Goal: Information Seeking & Learning: Learn about a topic

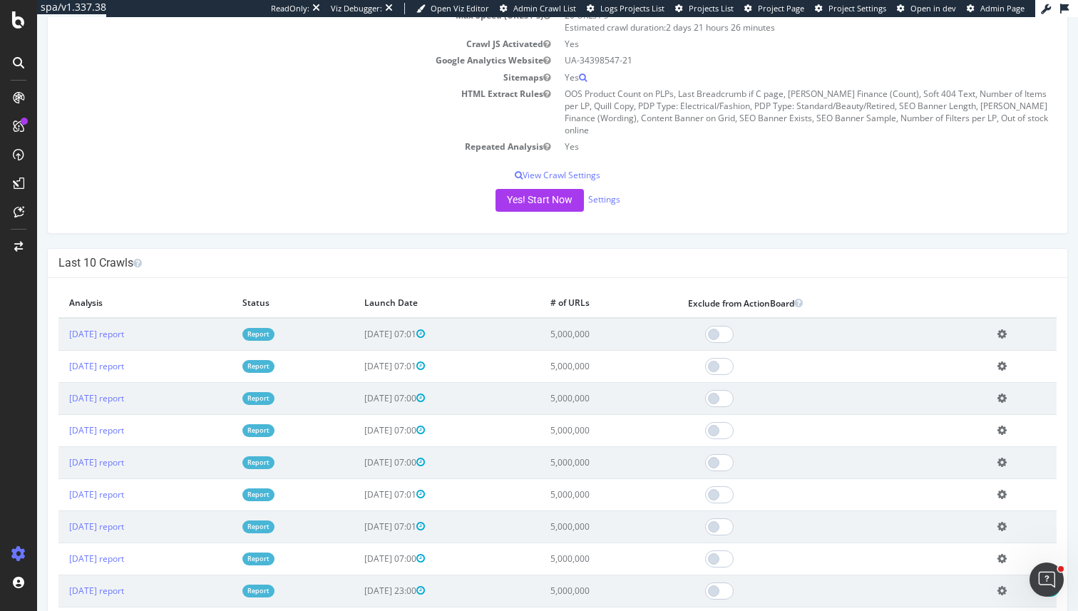
scroll to position [243, 0]
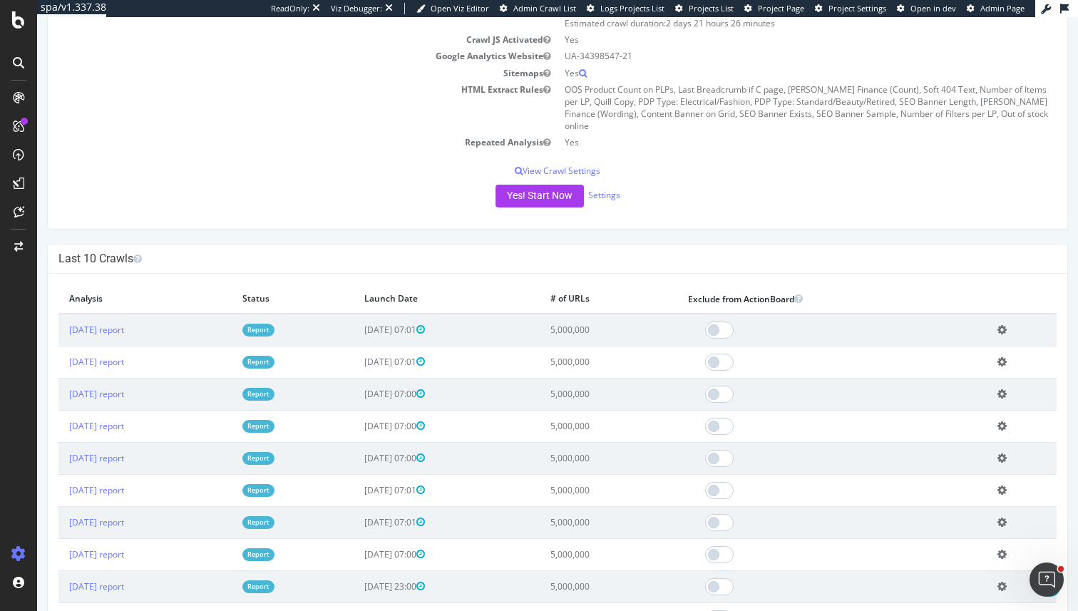
click at [275, 324] on link "Report" at bounding box center [258, 330] width 32 height 12
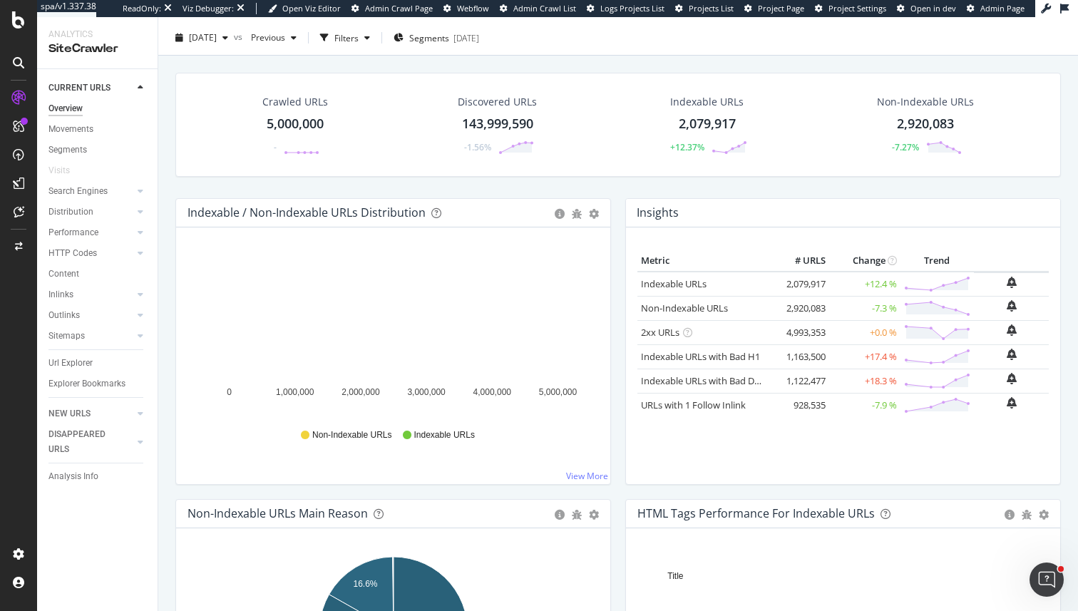
scroll to position [31, 0]
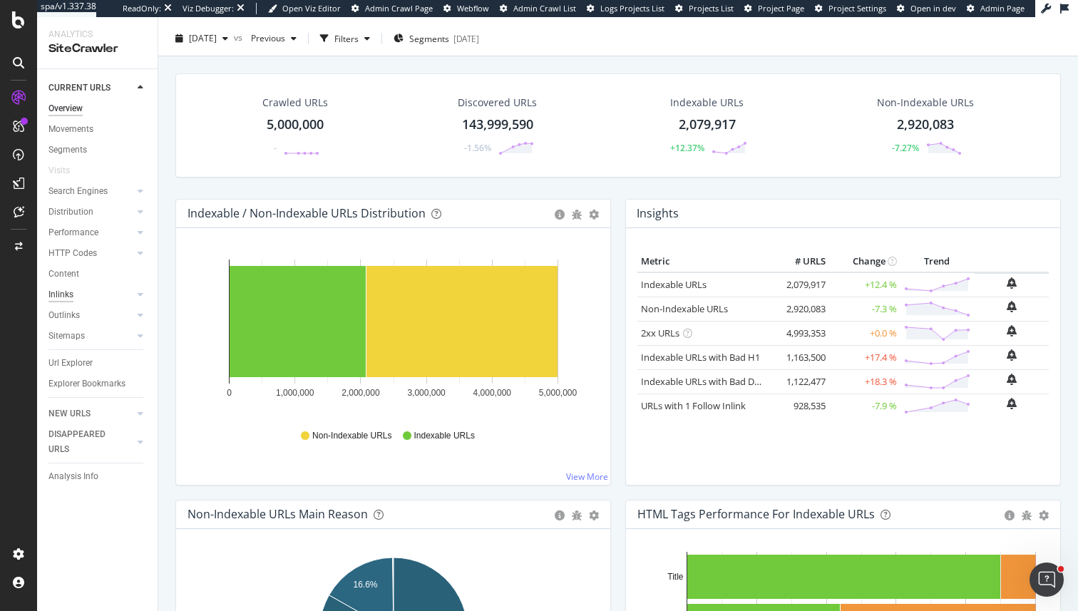
click at [57, 301] on div "Inlinks" at bounding box center [60, 294] width 25 height 15
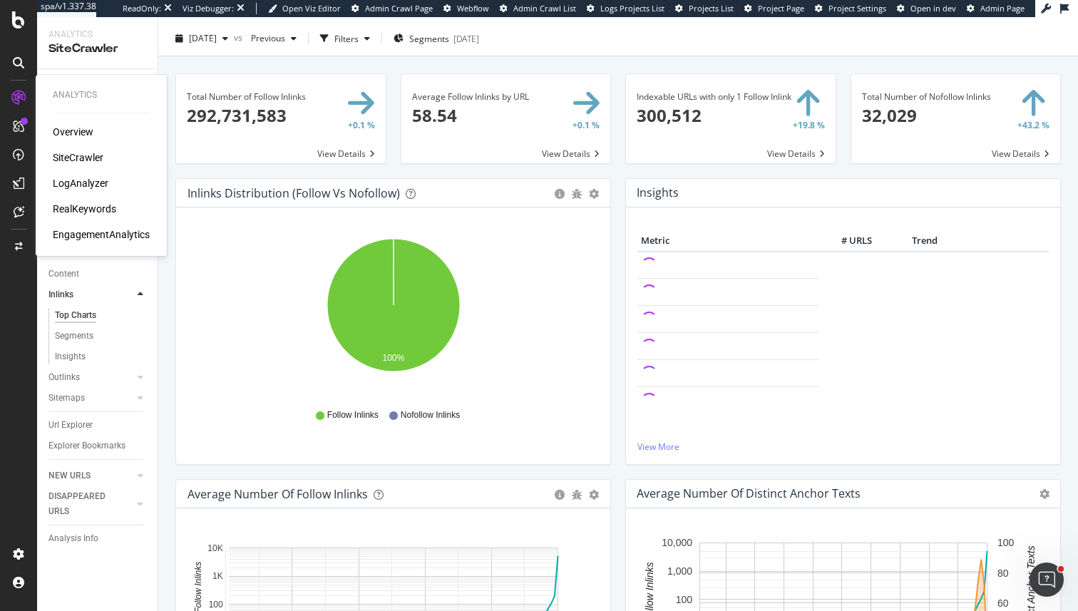
click at [83, 185] on div "LogAnalyzer" at bounding box center [81, 183] width 56 height 14
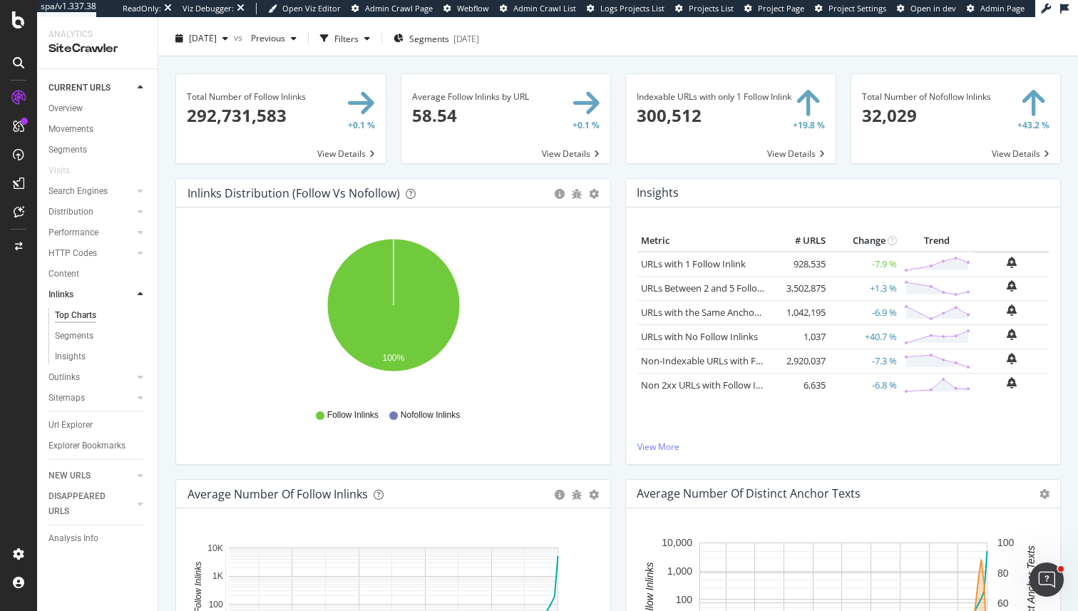
click at [475, 124] on span at bounding box center [731, 118] width 210 height 89
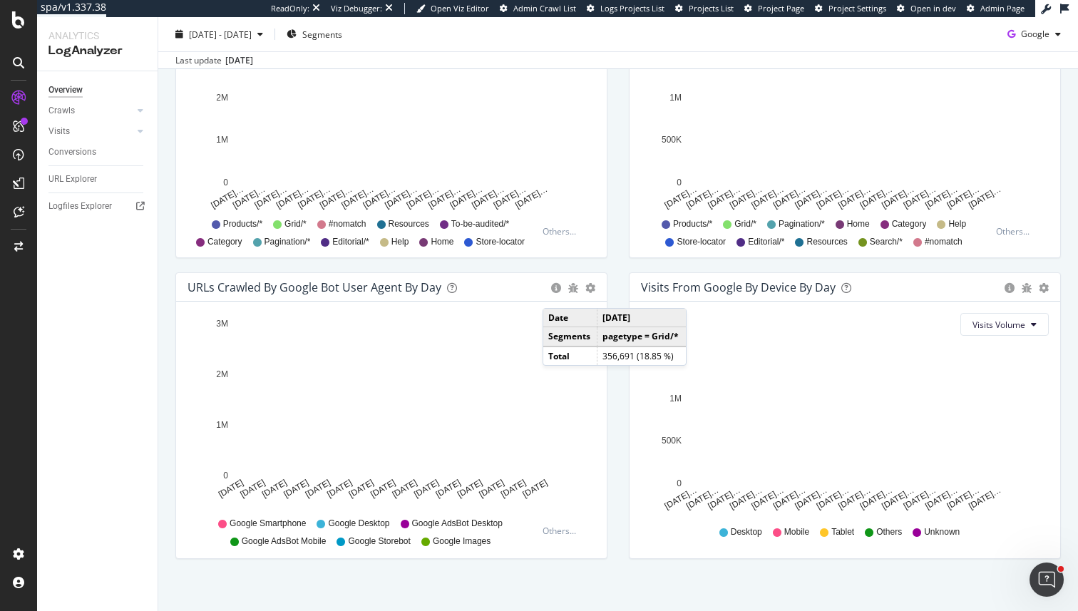
scroll to position [588, 0]
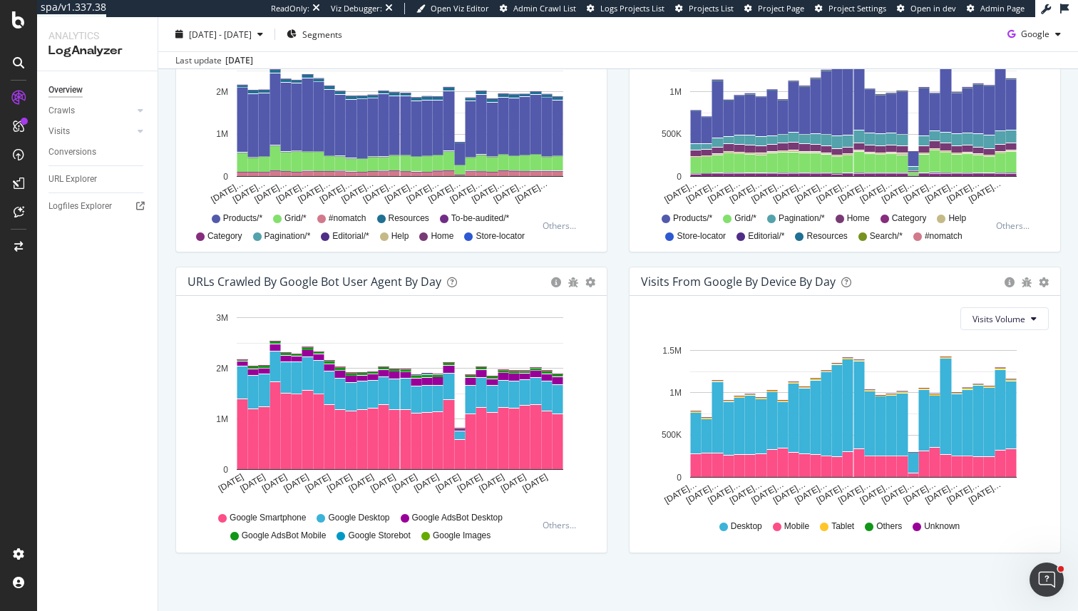
click at [623, 214] on div "Visits from Google By Segment By Day Timeline (by Value) Table All Devices Visi…" at bounding box center [845, 116] width 454 height 301
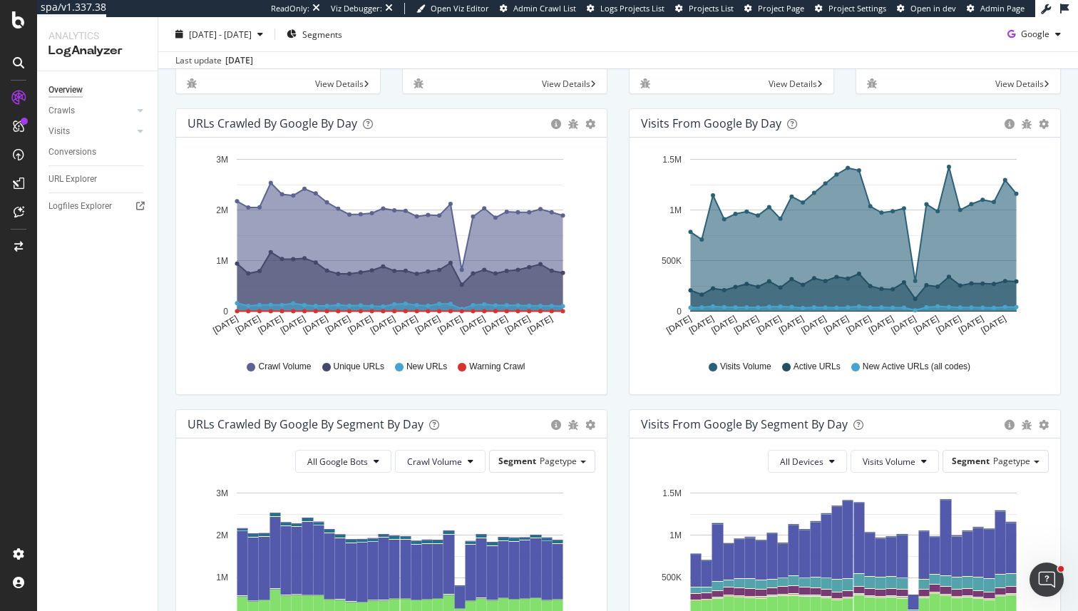
scroll to position [0, 0]
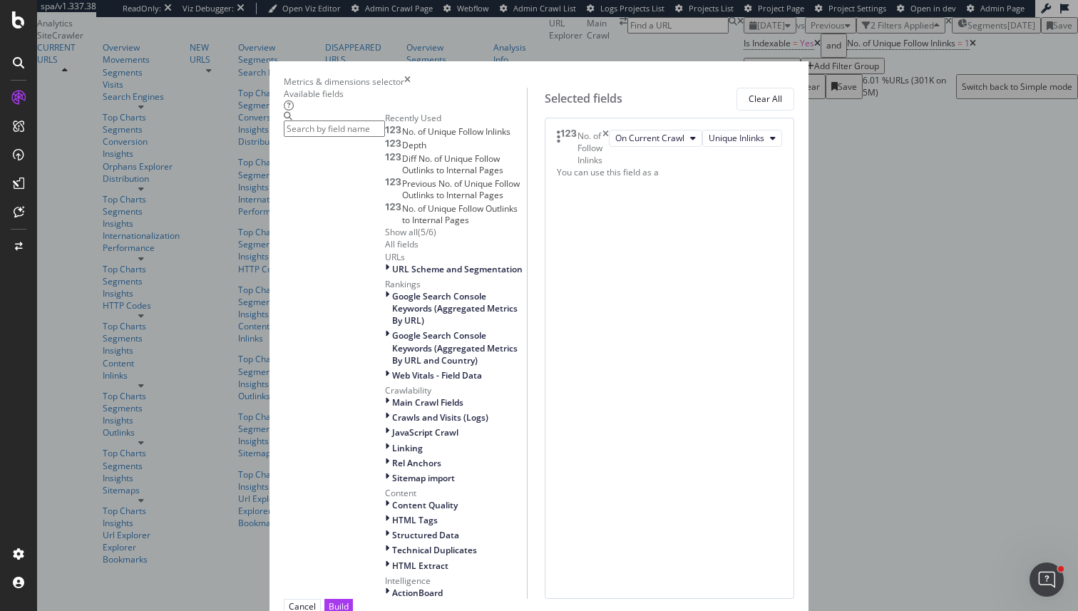
click at [863, 41] on div "Metrics & dimensions selector Available fields Recently Used No. of Unique Foll…" at bounding box center [539, 305] width 1078 height 611
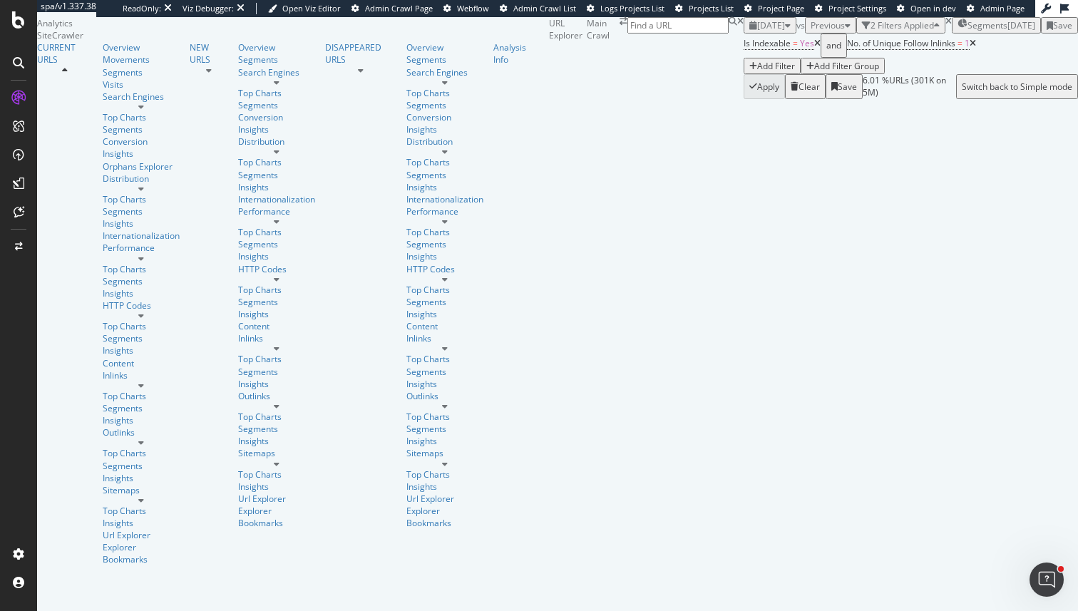
scroll to position [9, 0]
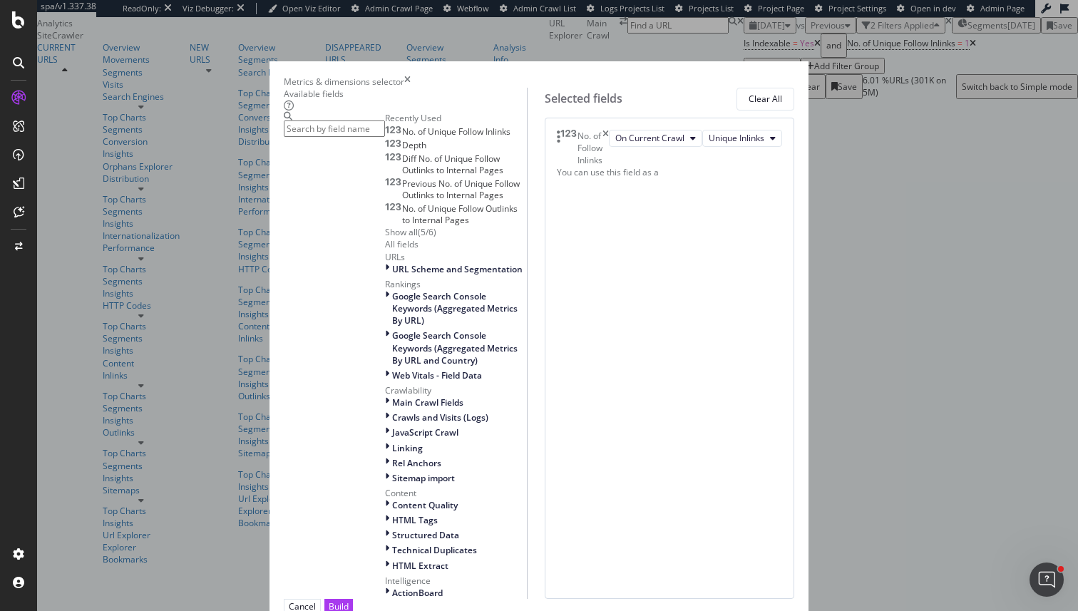
click at [927, 283] on div "Metrics & dimensions selector Available fields Recently Used No. of Unique Foll…" at bounding box center [539, 305] width 1078 height 611
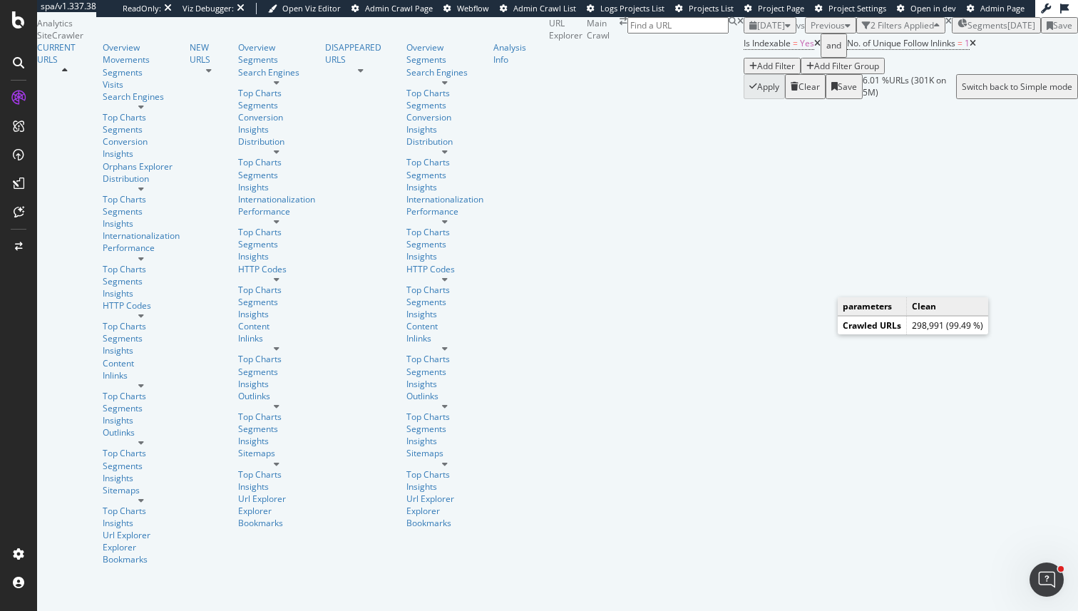
scroll to position [0, 0]
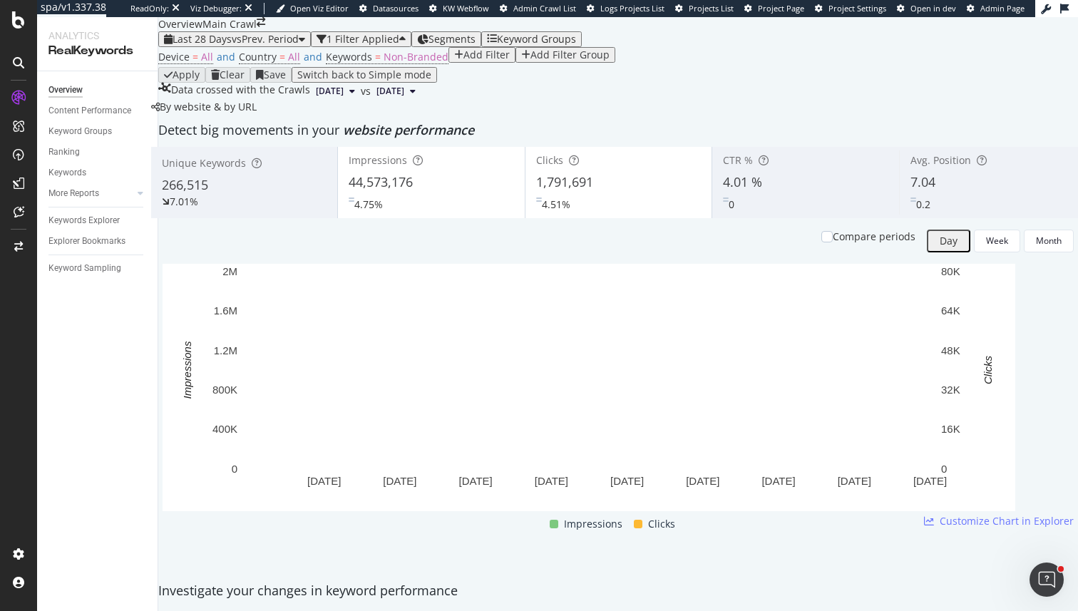
scroll to position [671, 0]
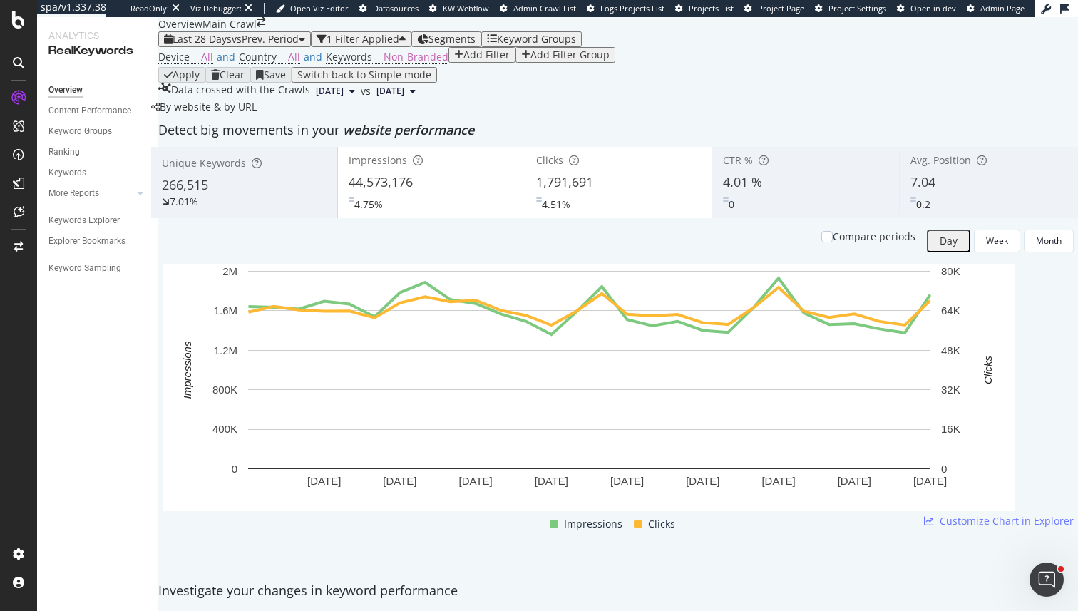
click at [454, 61] on div "Add Filter" at bounding box center [482, 54] width 56 height 11
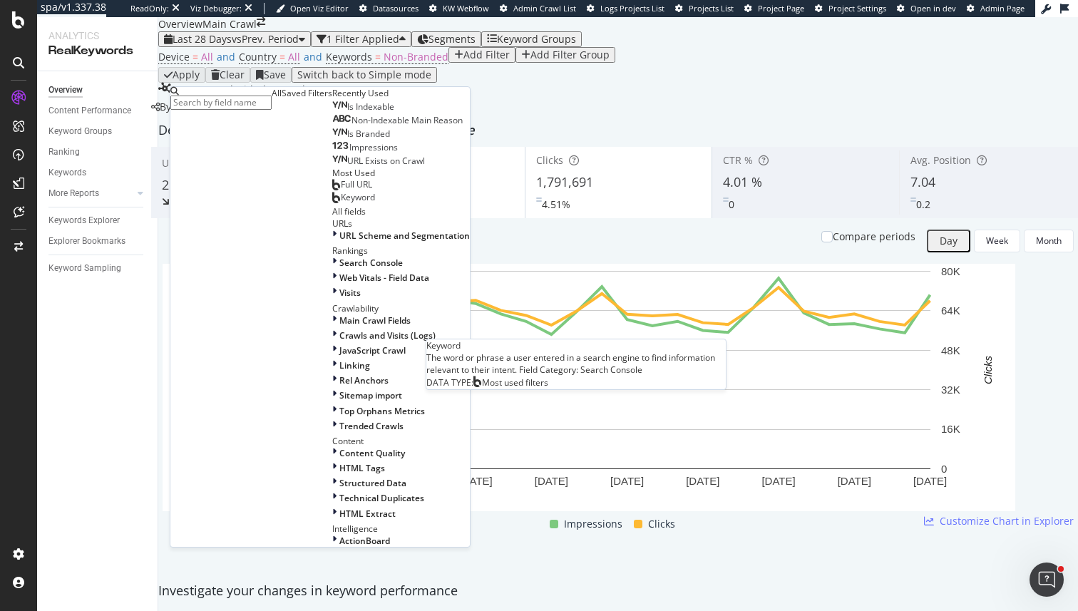
click at [332, 203] on div "Keyword" at bounding box center [353, 197] width 43 height 11
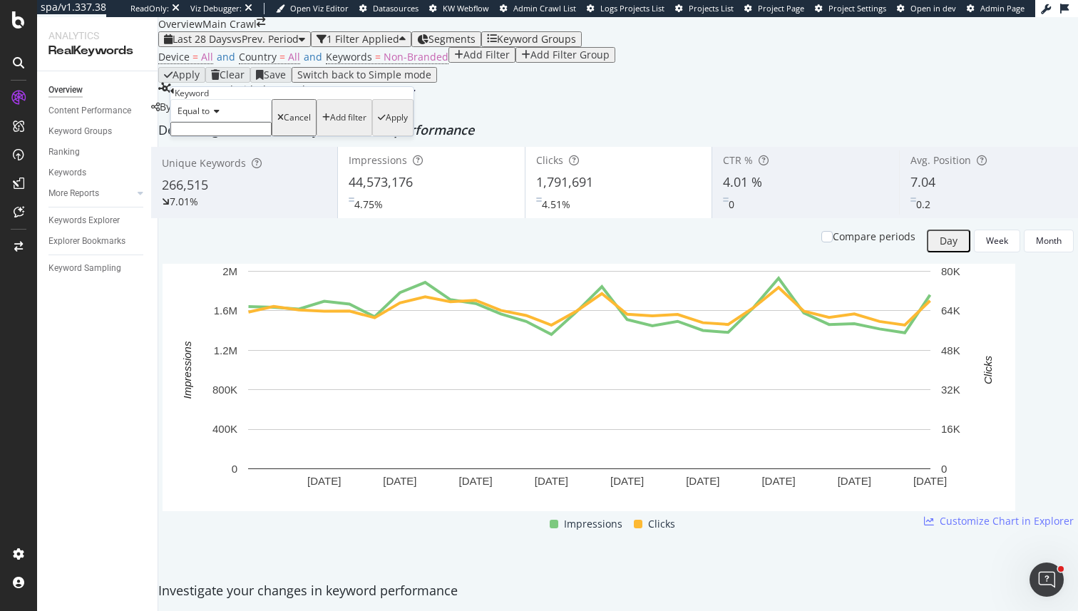
click at [206, 136] on input "text" at bounding box center [220, 129] width 101 height 14
type input "jellycat"
click at [217, 122] on div "Equal to" at bounding box center [220, 110] width 101 height 23
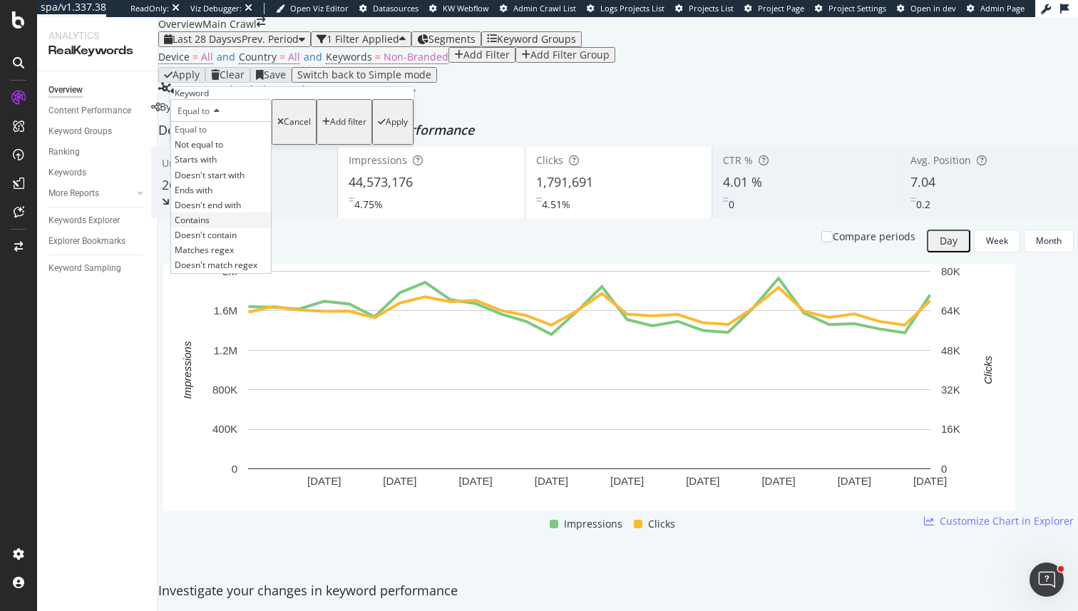
click at [233, 228] on div "Contains" at bounding box center [221, 220] width 100 height 15
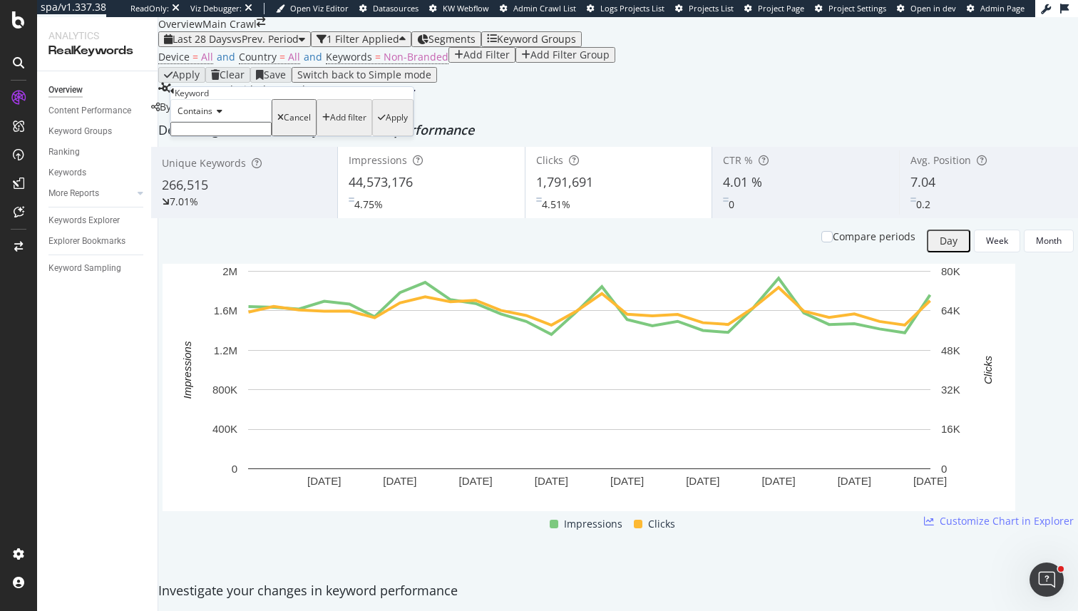
click at [217, 136] on input "text" at bounding box center [220, 129] width 101 height 14
type input "jellycat"
click at [386, 127] on div "Apply" at bounding box center [397, 122] width 22 height 10
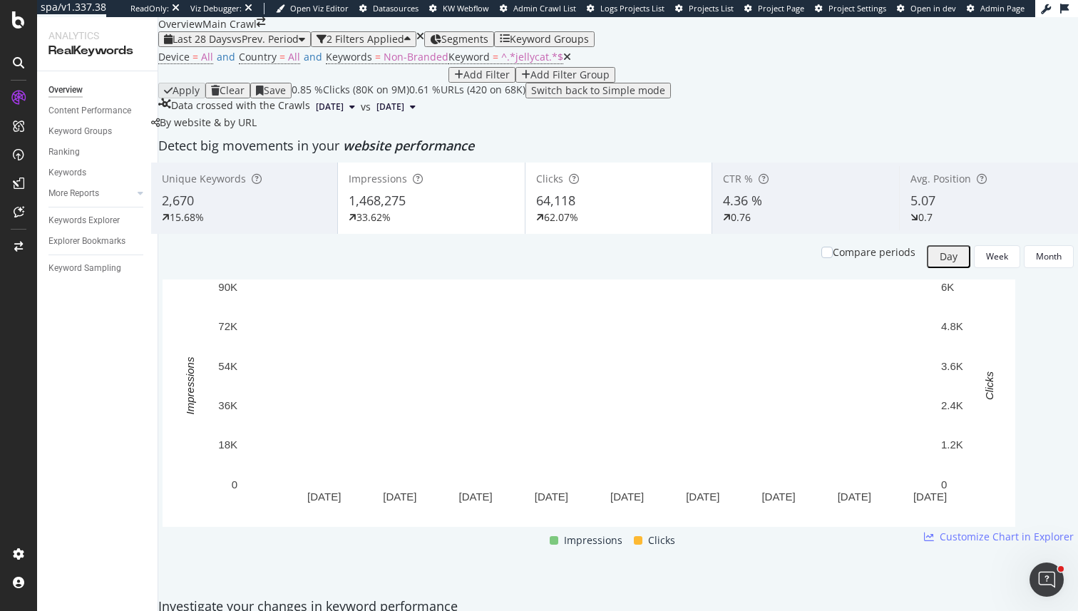
scroll to position [1322, 0]
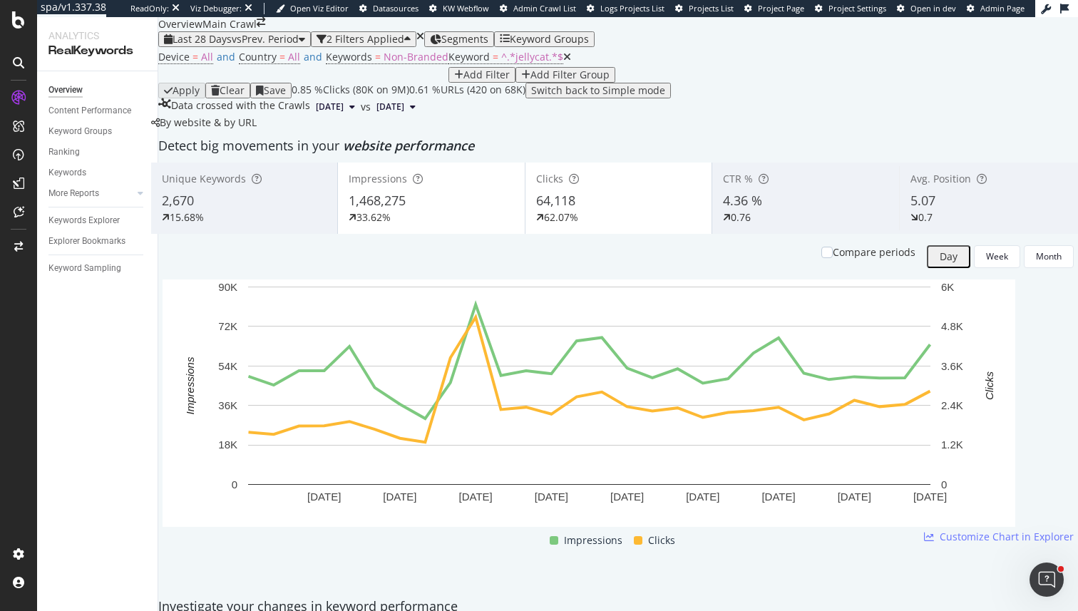
drag, startPoint x: 214, startPoint y: 294, endPoint x: 257, endPoint y: 294, distance: 42.8
copy div "jellycat pine bunny"
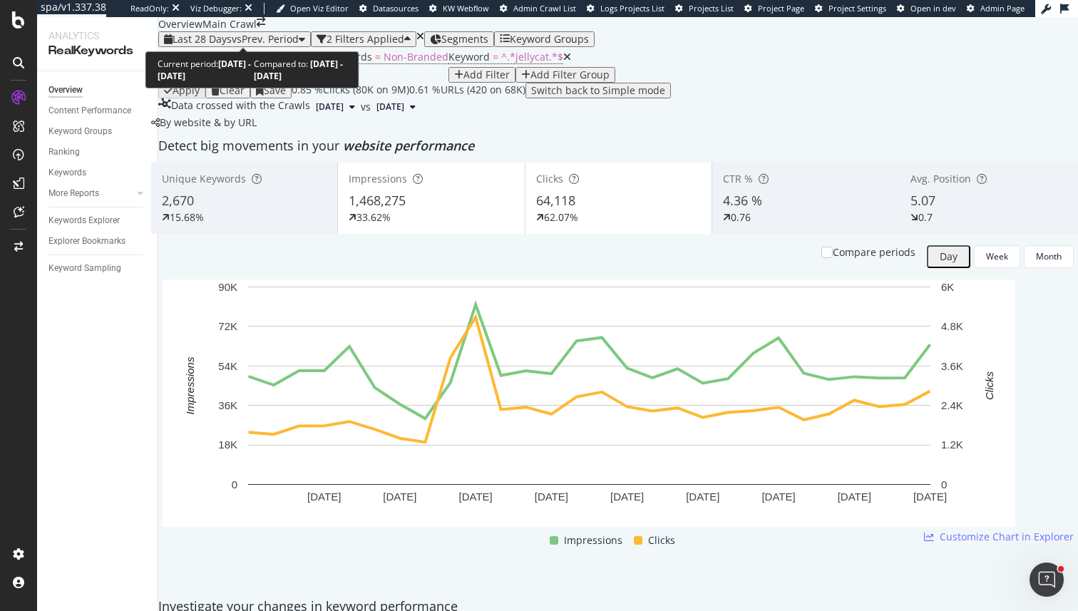
click at [258, 40] on div "Last 28 Days vs Prev. Period" at bounding box center [236, 39] width 126 height 11
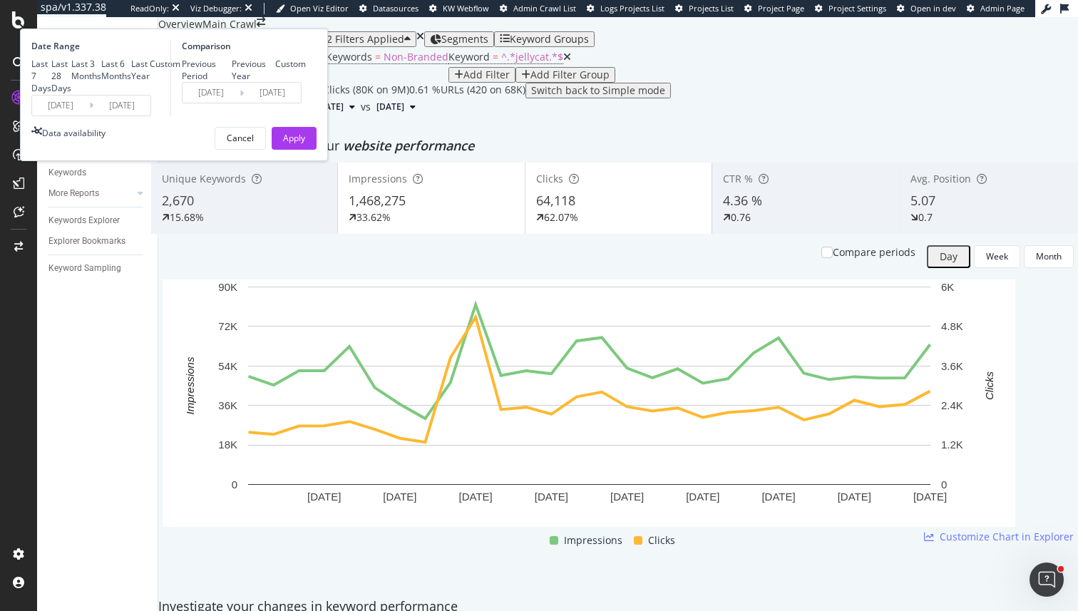
click at [101, 82] on div "Last 3 Months" at bounding box center [86, 70] width 30 height 24
type input "2025/06/21"
type input "2025/03/21"
type input "2025/06/20"
click at [305, 149] on div "Apply" at bounding box center [294, 138] width 22 height 21
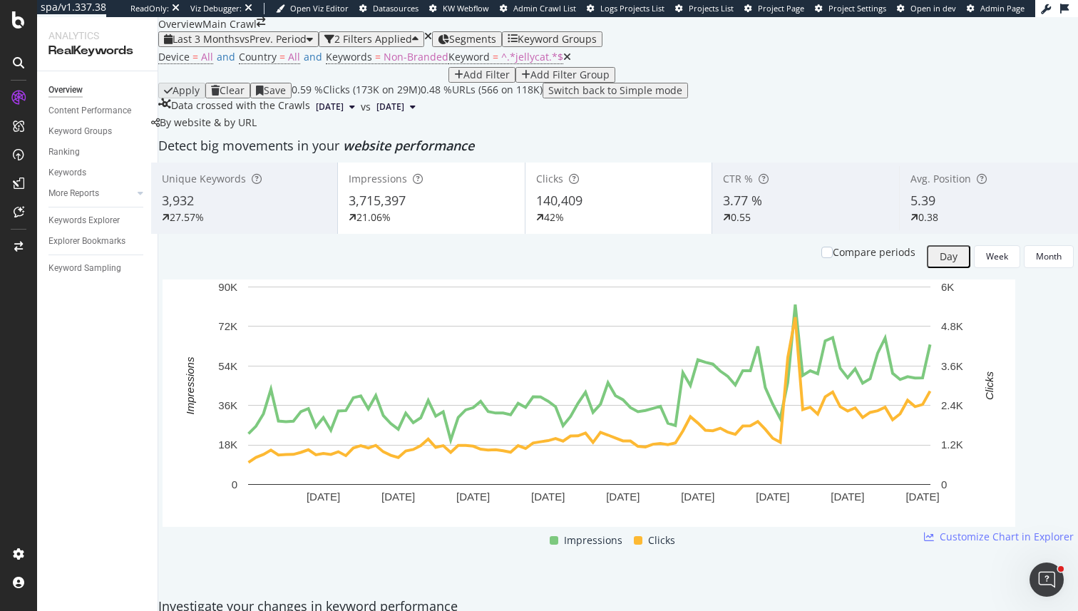
click at [243, 56] on div "Last 3 Months vs Prev. Period 2 Filters Applied Segments Keyword Groups Device …" at bounding box center [618, 73] width 920 height 84
click at [243, 45] on div "Last 3 Months vs Prev. Period" at bounding box center [238, 39] width 149 height 11
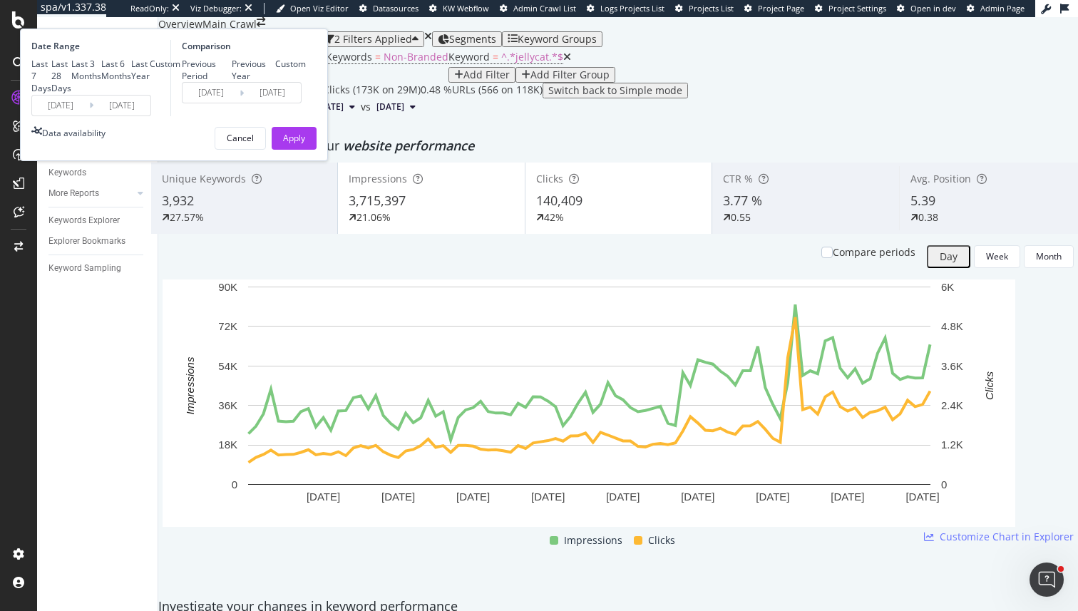
click at [131, 82] on div "Last 6 Months" at bounding box center [116, 70] width 30 height 24
type input "2025/03/21"
type input "2024/09/17"
type input "2025/03/20"
click at [328, 161] on div "Date Range Last 7 Days Last 28 Days Last 3 Months Last 6 Months Last Year Custo…" at bounding box center [174, 95] width 308 height 133
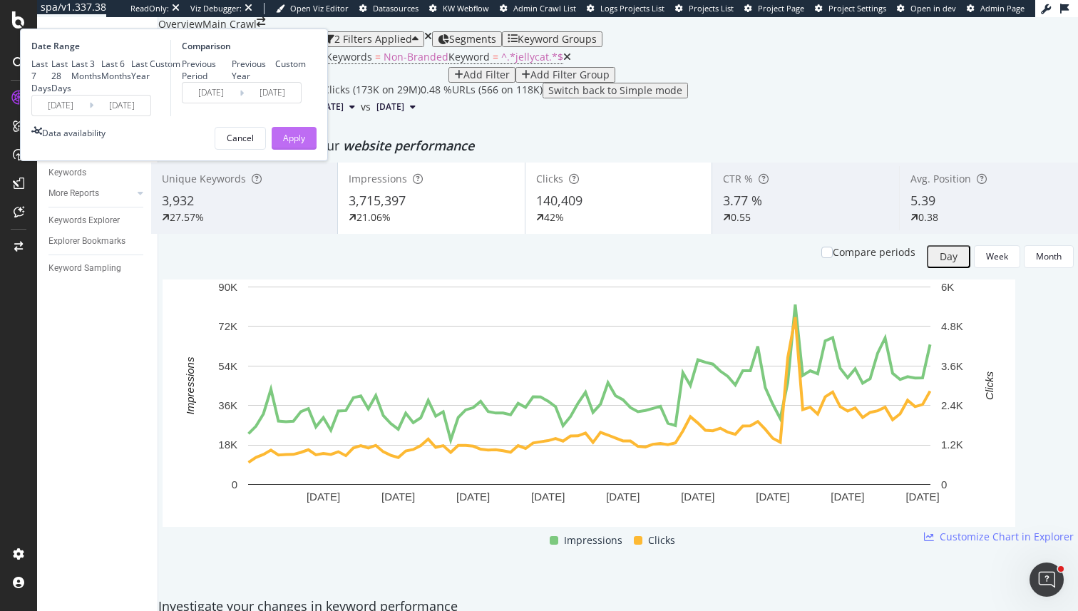
click at [305, 144] on div "Apply" at bounding box center [294, 138] width 22 height 12
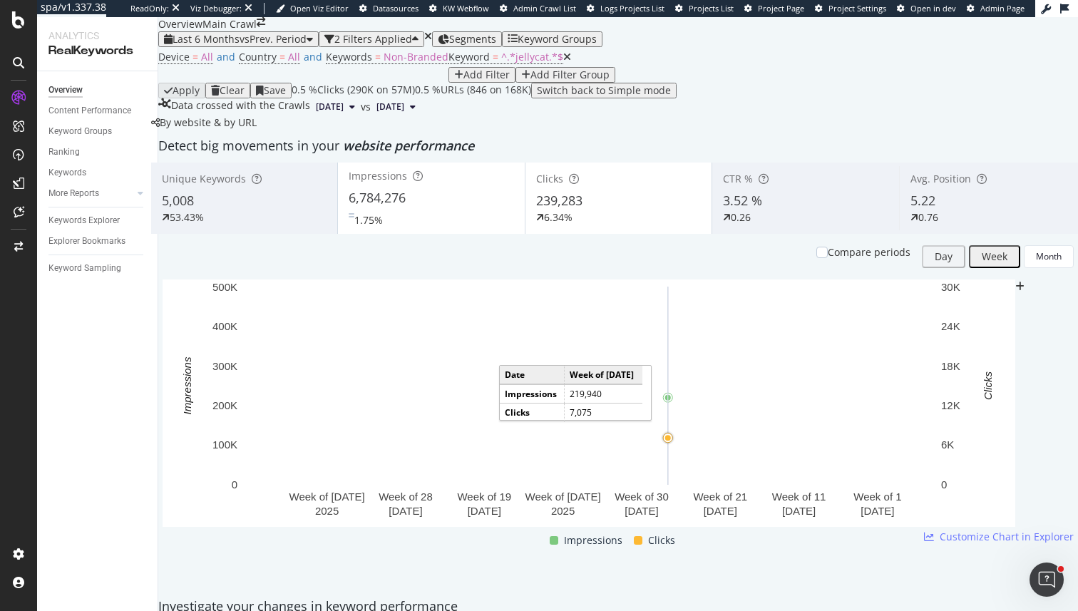
scroll to position [105, 0]
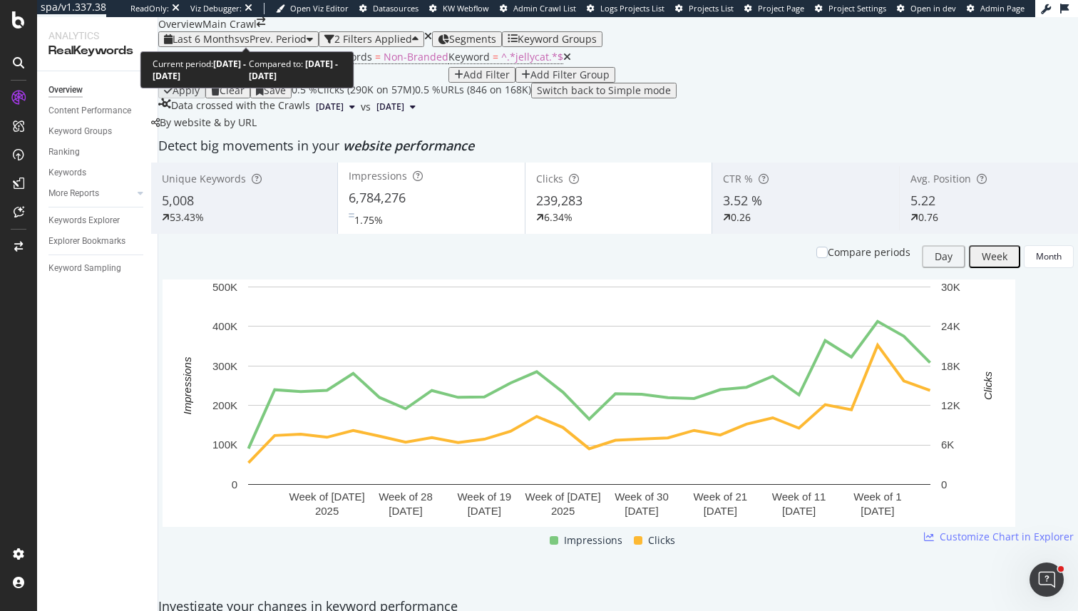
click at [255, 39] on span "vs Prev. Period" at bounding box center [273, 39] width 67 height 14
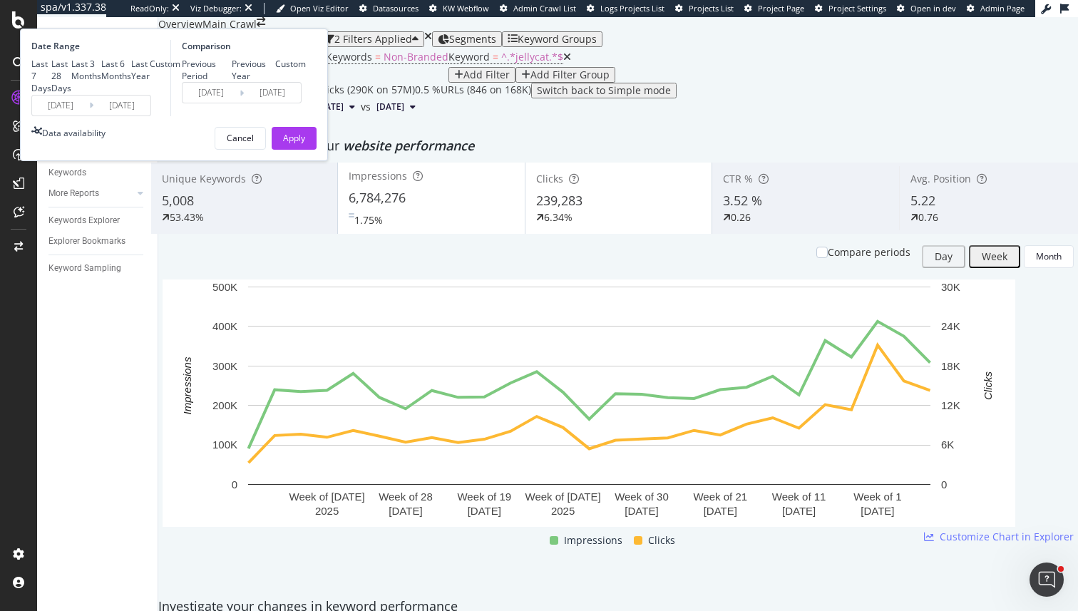
click at [150, 82] on div "Last Year" at bounding box center [140, 70] width 19 height 24
type input "2024/09/21"
type input "2023/09/22"
type input "2024/09/20"
click at [305, 144] on div "Apply" at bounding box center [294, 138] width 22 height 12
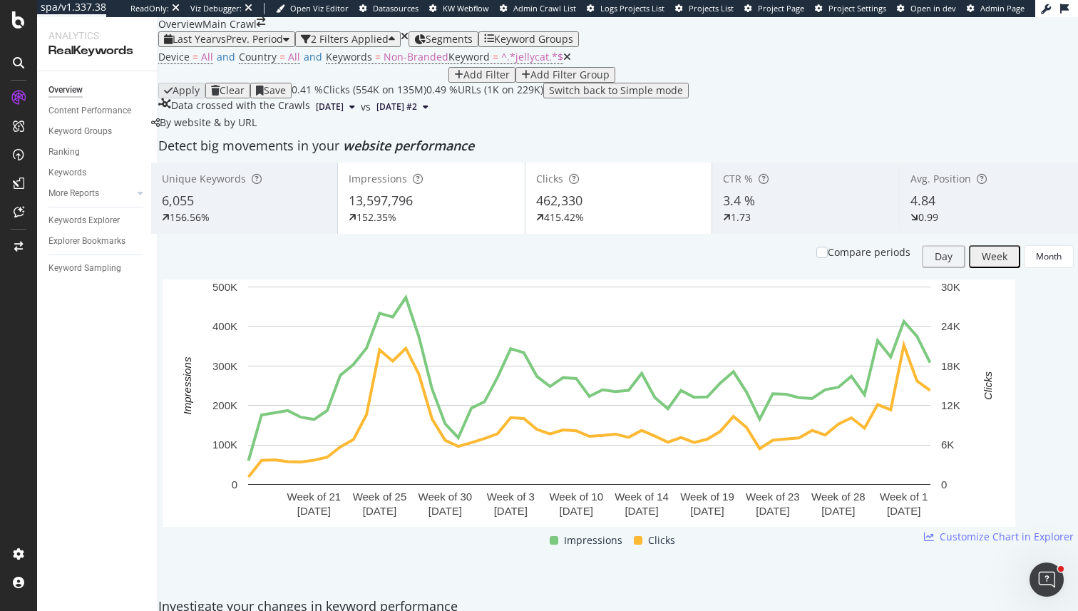
click at [876, 268] on div "Compare periods" at bounding box center [864, 256] width 94 height 23
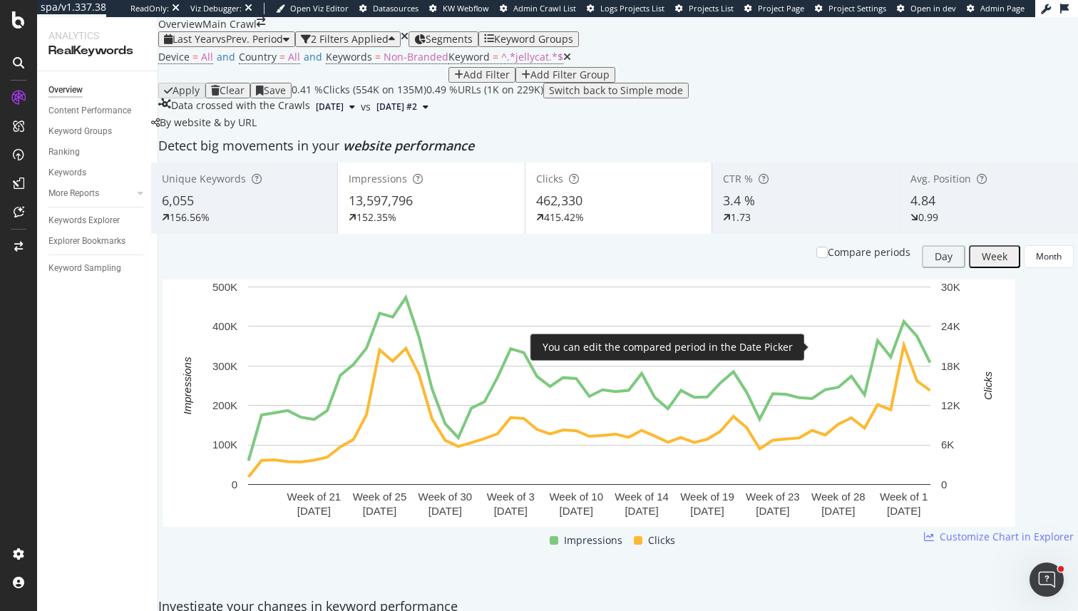
click at [874, 260] on div "Compare periods" at bounding box center [869, 252] width 83 height 14
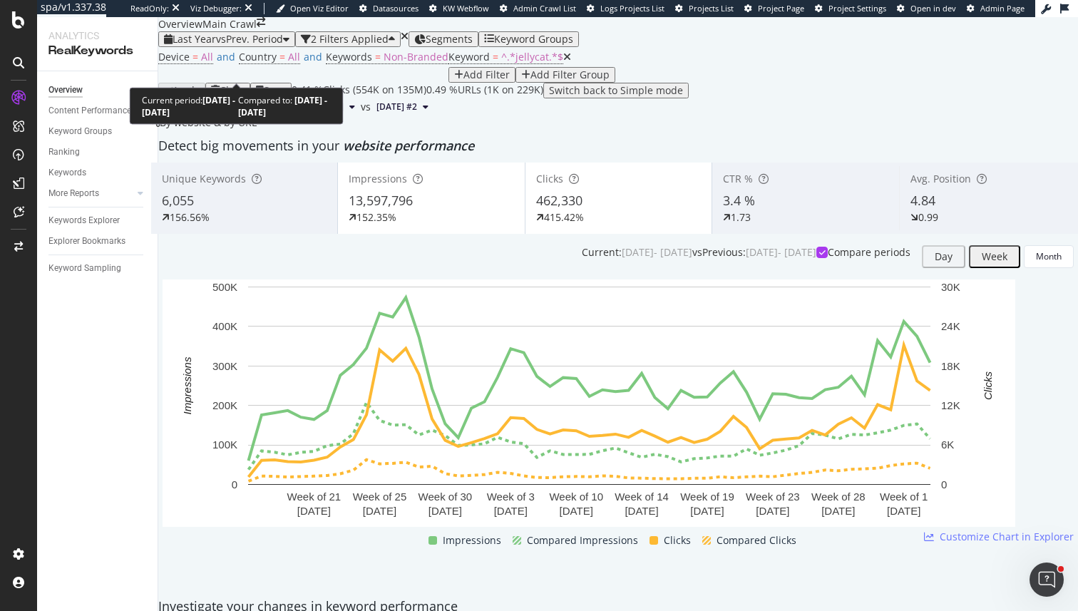
click at [278, 46] on span "vs Prev. Period" at bounding box center [249, 39] width 67 height 14
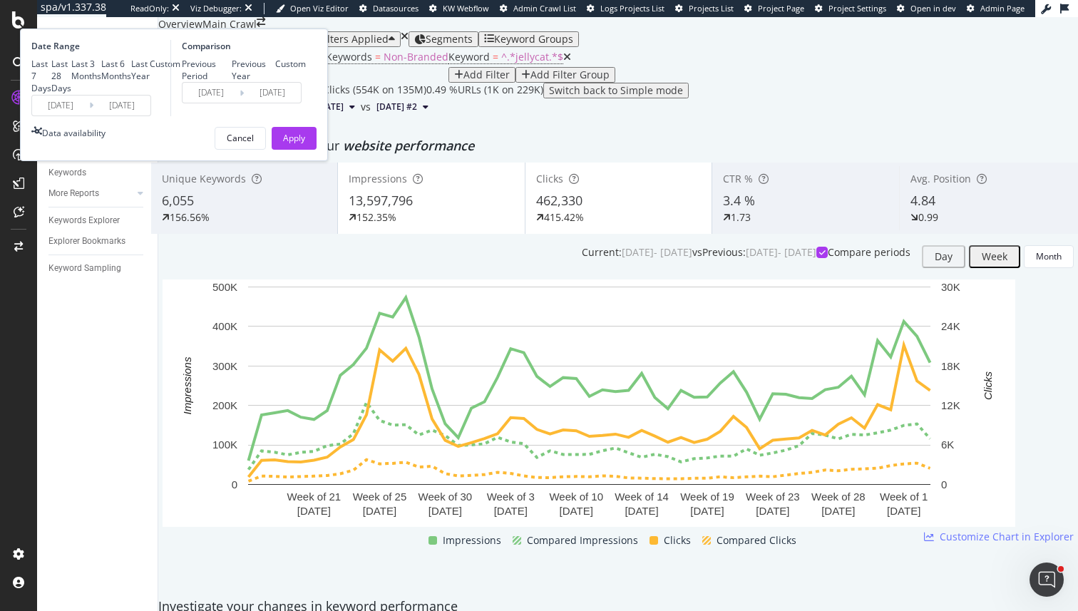
click at [257, 130] on div "By website & by URL" at bounding box center [204, 123] width 106 height 14
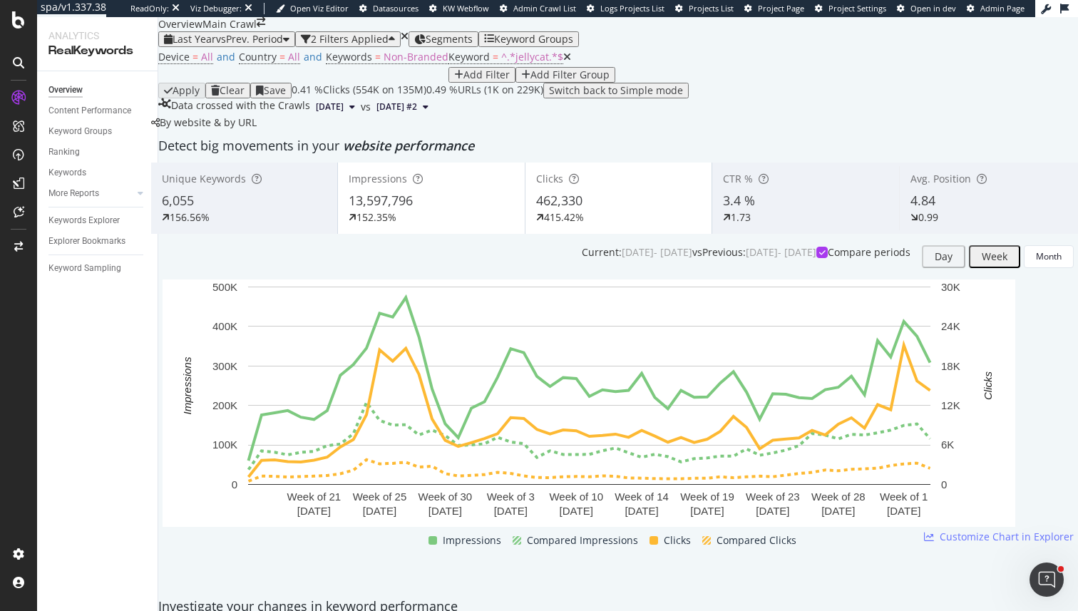
click at [956, 210] on div "4.84" at bounding box center [993, 201] width 164 height 19
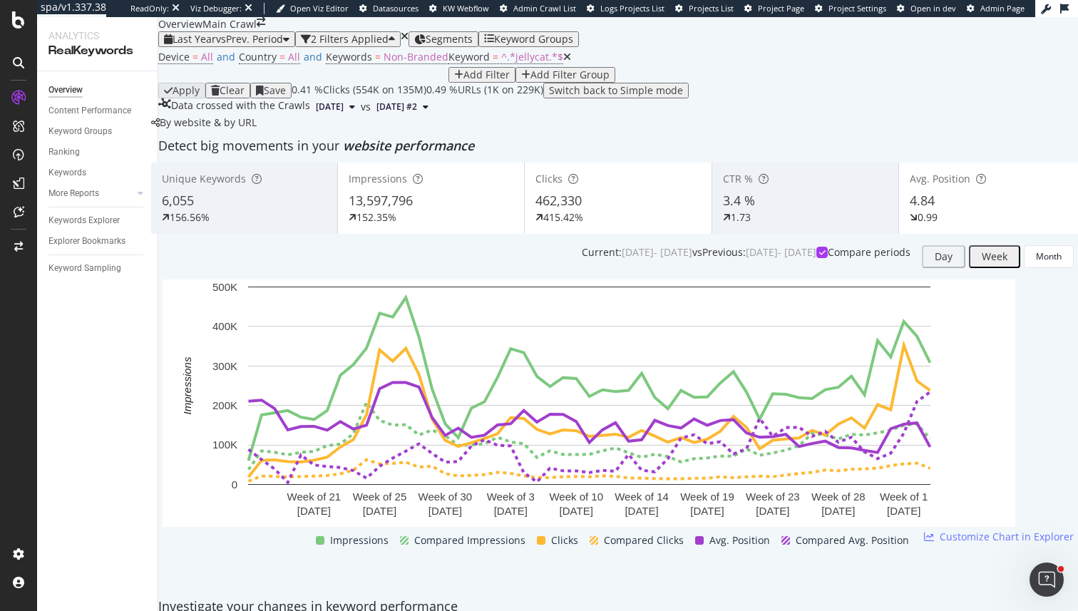
click at [640, 210] on div "462,330" at bounding box center [618, 201] width 165 height 19
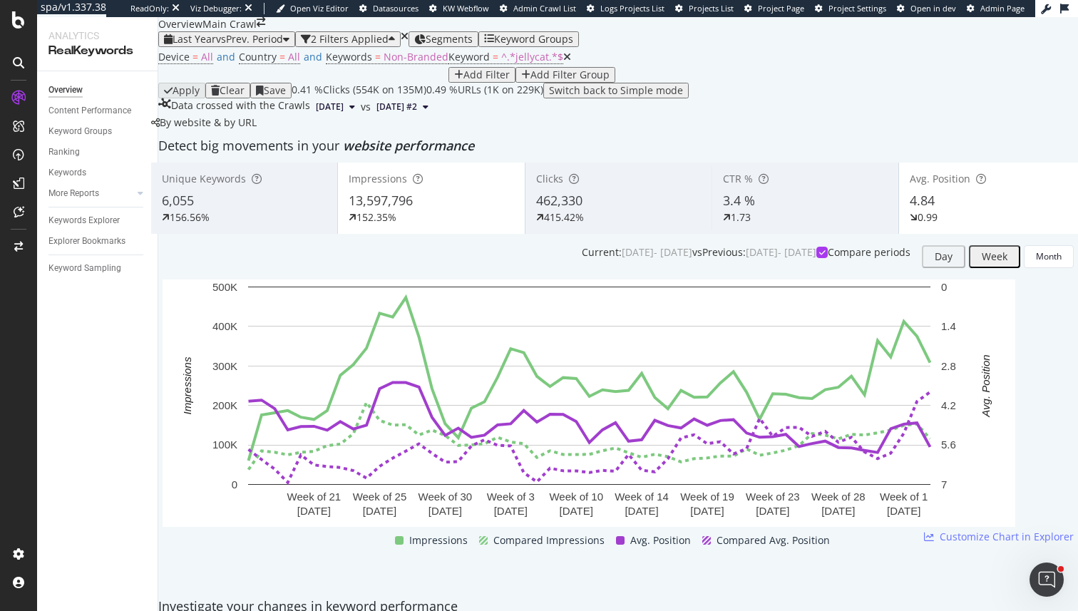
click at [924, 210] on div "4.84" at bounding box center [992, 201] width 165 height 19
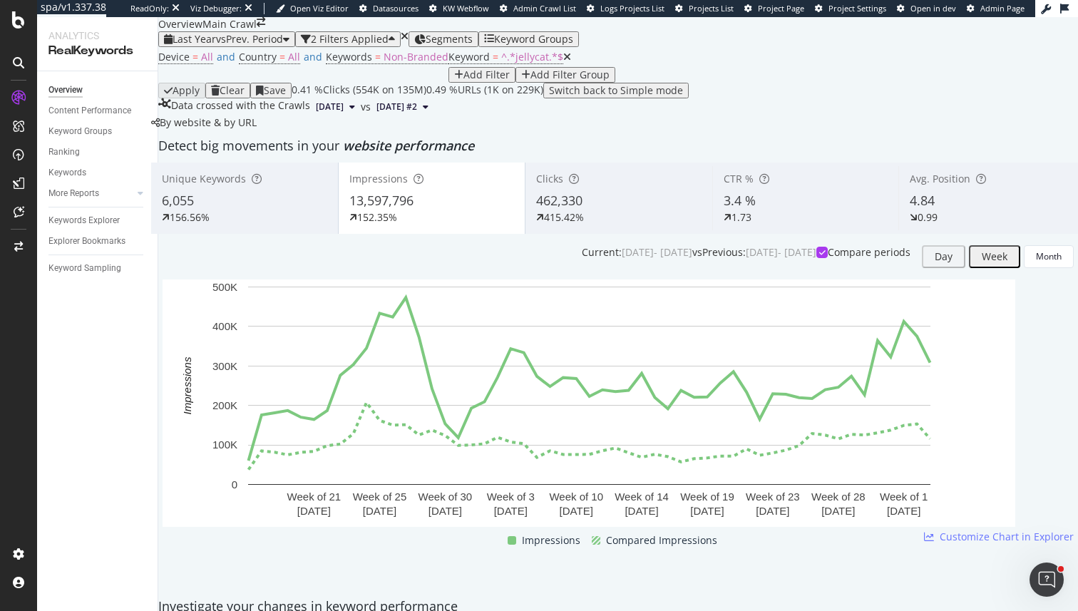
click at [593, 210] on div "462,330" at bounding box center [618, 201] width 165 height 19
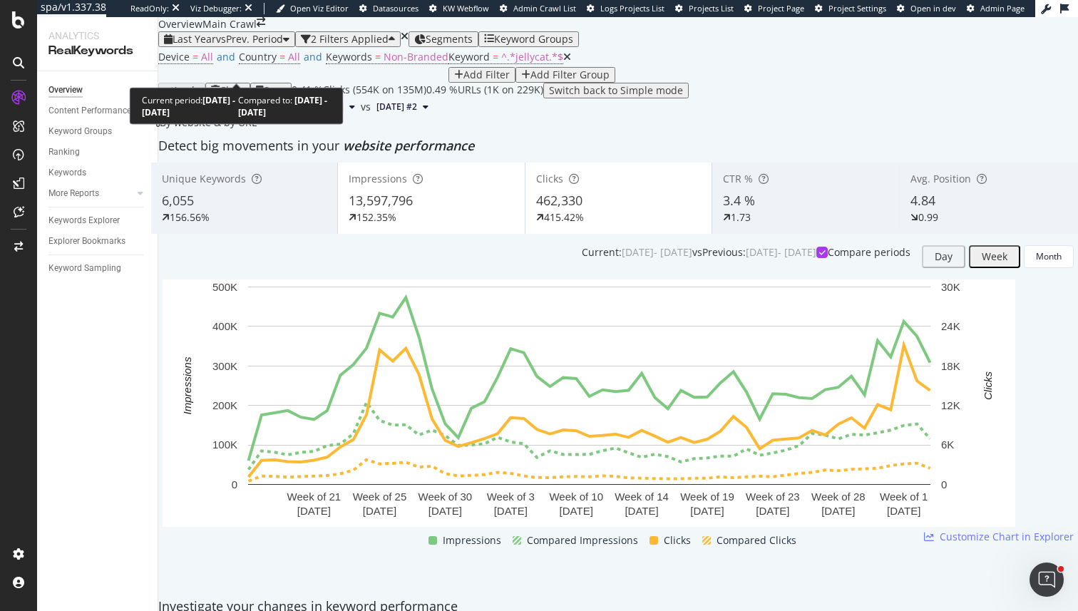
click at [221, 47] on div "Last Year vs Prev. Period 2 Filters Applied Segments Keyword Groups" at bounding box center [618, 39] width 920 height 16
click at [236, 46] on span "vs Prev. Period" at bounding box center [249, 39] width 67 height 14
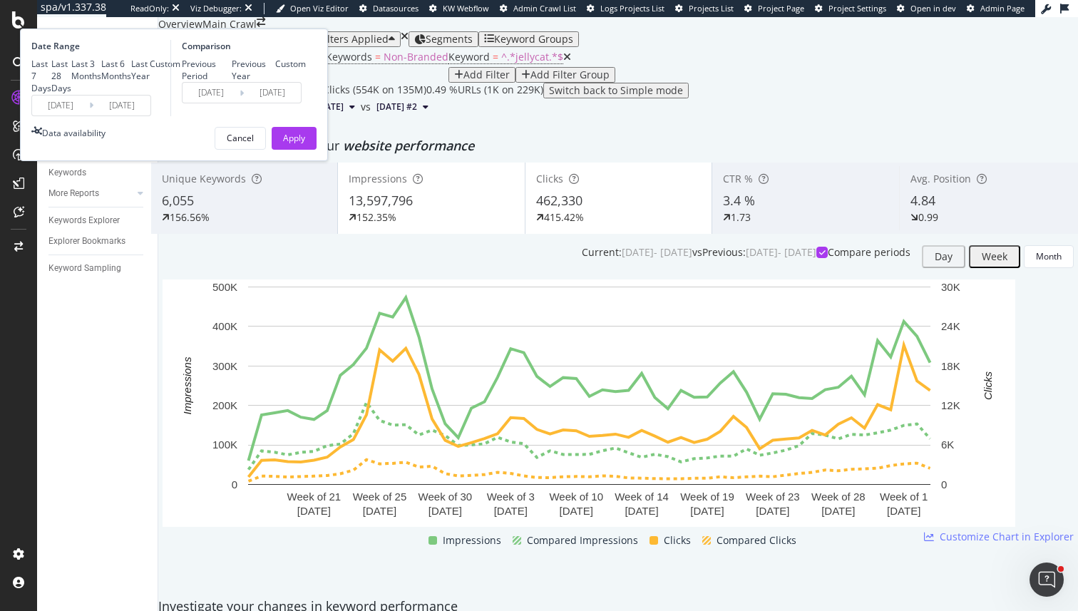
click at [306, 82] on div "Previous Period Previous Year Custom" at bounding box center [244, 70] width 124 height 24
click at [276, 82] on div "Previous Year" at bounding box center [254, 70] width 44 height 24
type input "2023/09/23"
type input "2024/09/21"
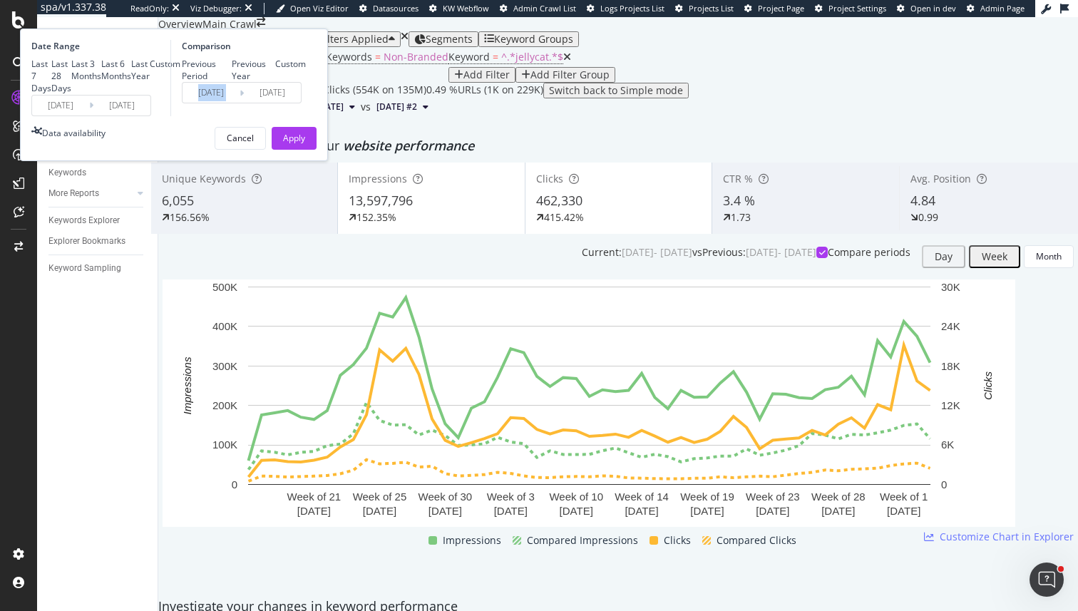
click at [305, 144] on div "Apply" at bounding box center [294, 138] width 22 height 12
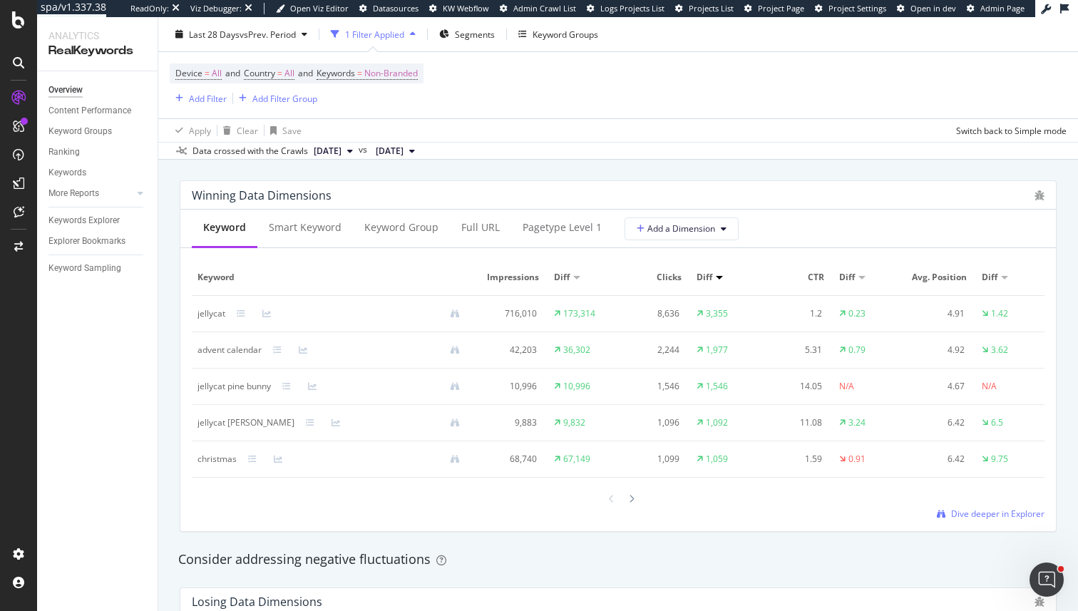
scroll to position [1288, 0]
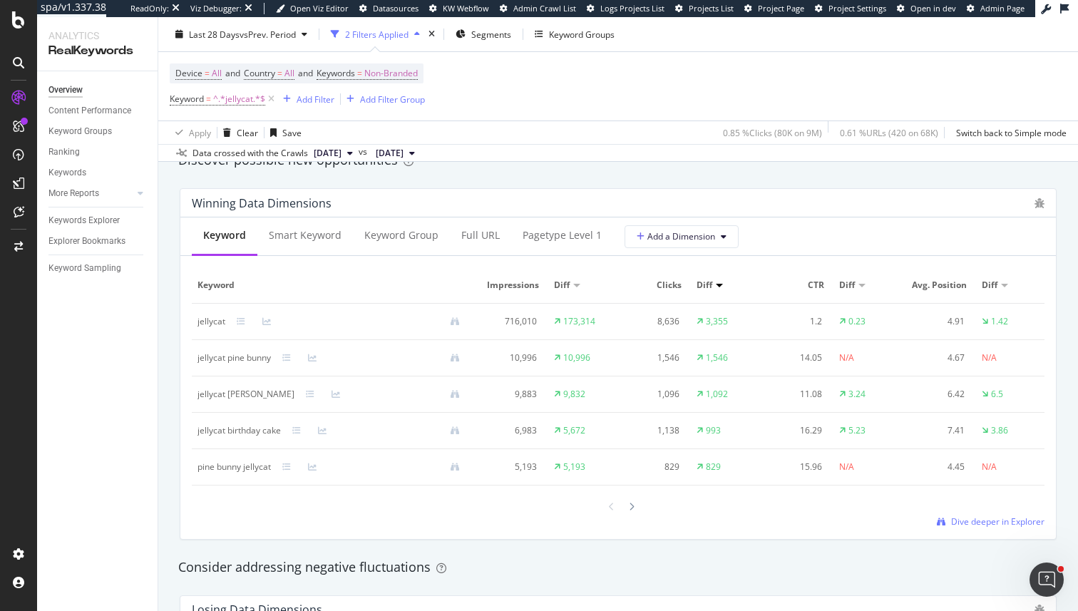
scroll to position [1232, 0]
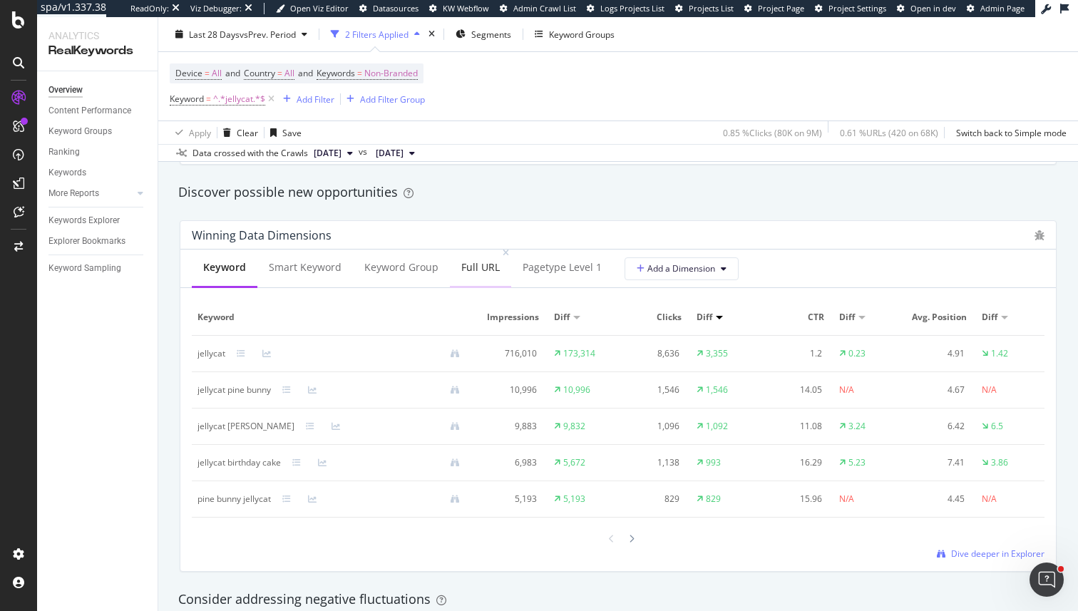
click at [472, 260] on div "Full URL" at bounding box center [480, 268] width 61 height 39
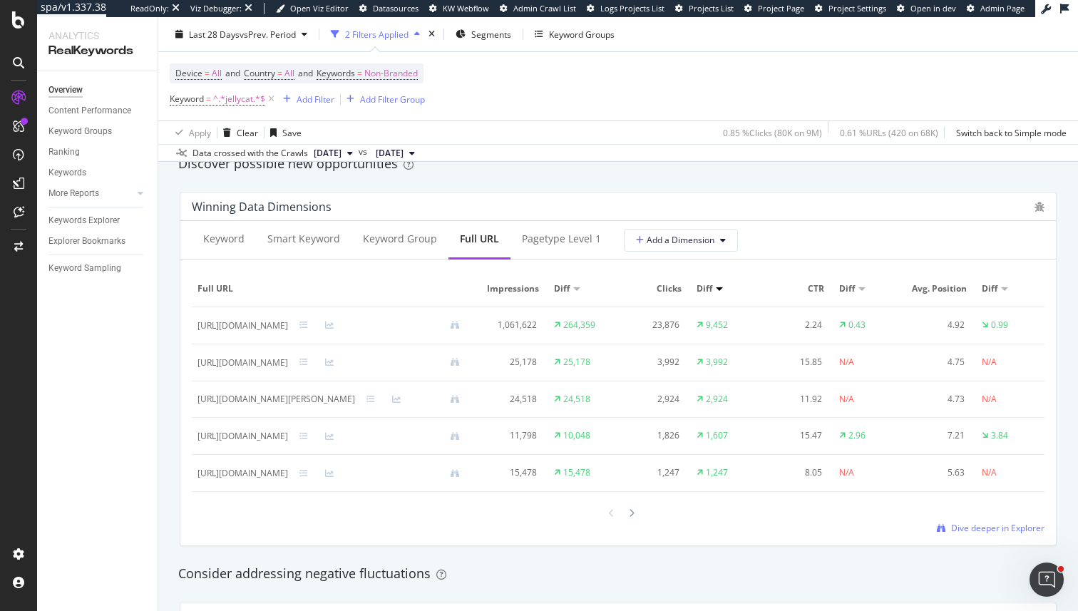
scroll to position [1265, 0]
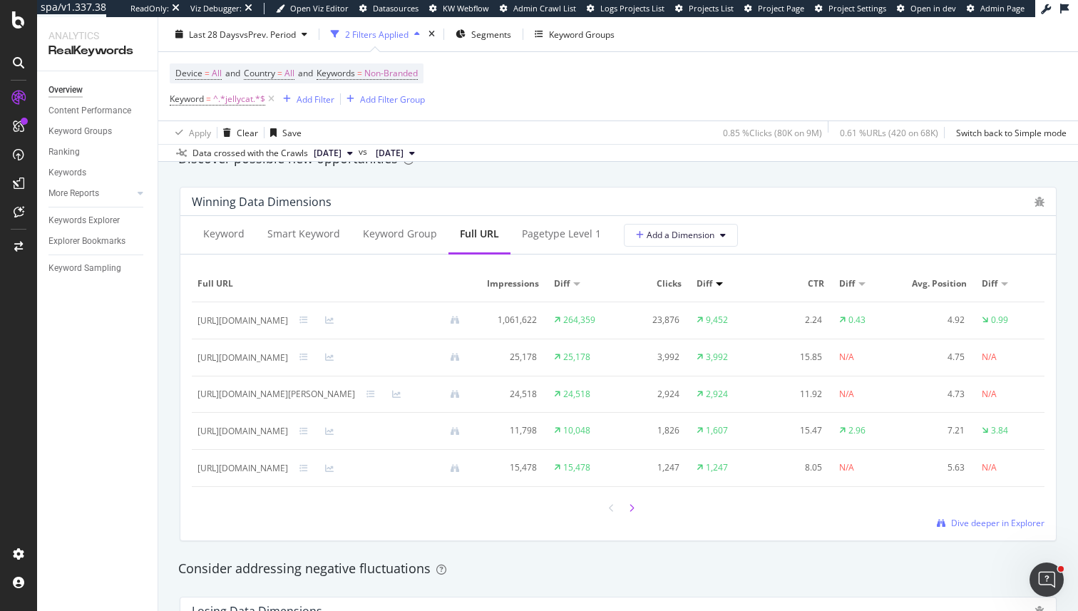
click at [629, 509] on icon at bounding box center [632, 508] width 6 height 9
click at [288, 467] on div "https://www.johnlewis.com/brand/jellycat/rabbit/_/N-1z13zwuZ1yze1pq" at bounding box center [243, 468] width 91 height 13
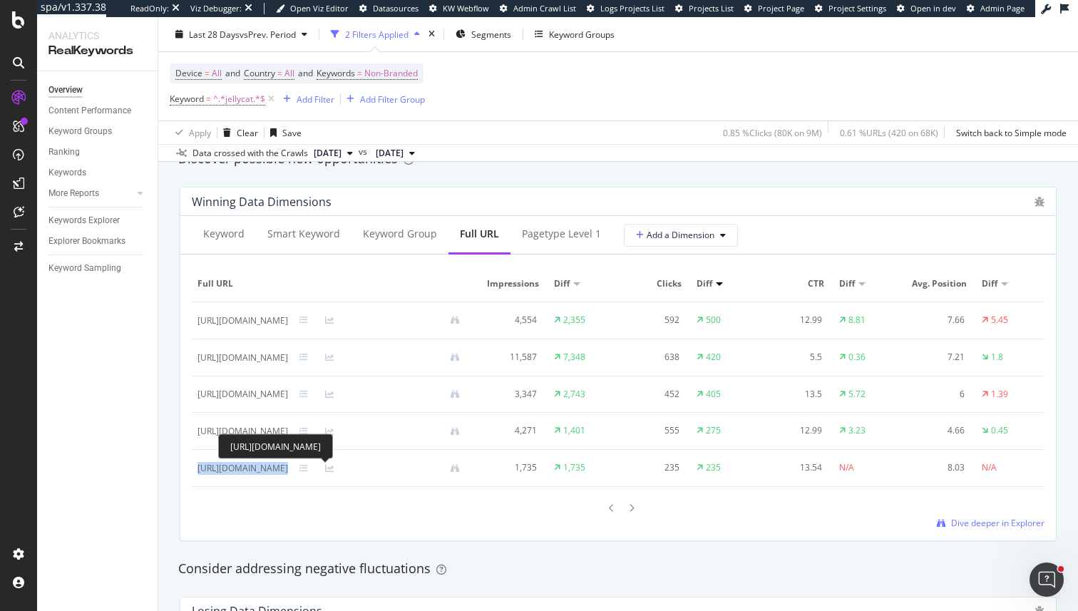
copy div "https://www.johnlewis.com/brand/jellycat/rabbit/_/N-1z13zwuZ1yze1pq"
click at [632, 506] on icon at bounding box center [632, 508] width 6 height 9
click at [633, 506] on icon at bounding box center [632, 508] width 6 height 9
click at [607, 502] on div at bounding box center [612, 508] width 13 height 19
click at [637, 504] on div at bounding box center [631, 508] width 13 height 19
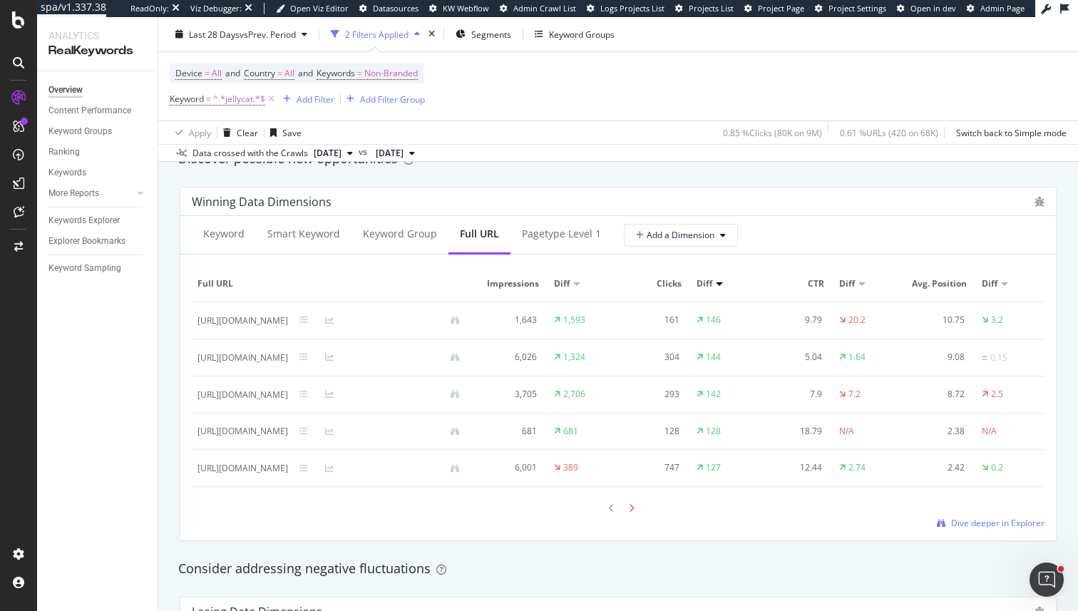
click at [637, 504] on div at bounding box center [631, 508] width 13 height 19
click at [612, 508] on icon at bounding box center [612, 508] width 6 height 9
click at [288, 473] on div "https://www.johnlewis.com/browse/baby-child/soft-toys/jellycat/octopus/_/N-fjbZ…" at bounding box center [243, 468] width 91 height 13
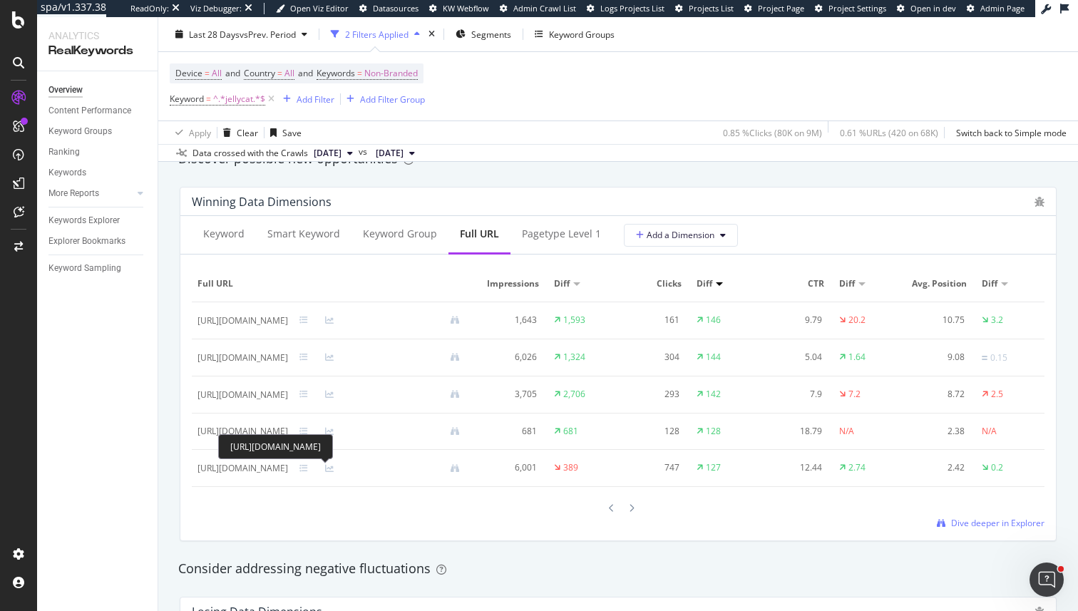
click at [333, 438] on div "https://www.johnlewis.com/browse/baby-child/soft-toys/jellycat/octopus/_/N-fjbZ…" at bounding box center [275, 446] width 115 height 25
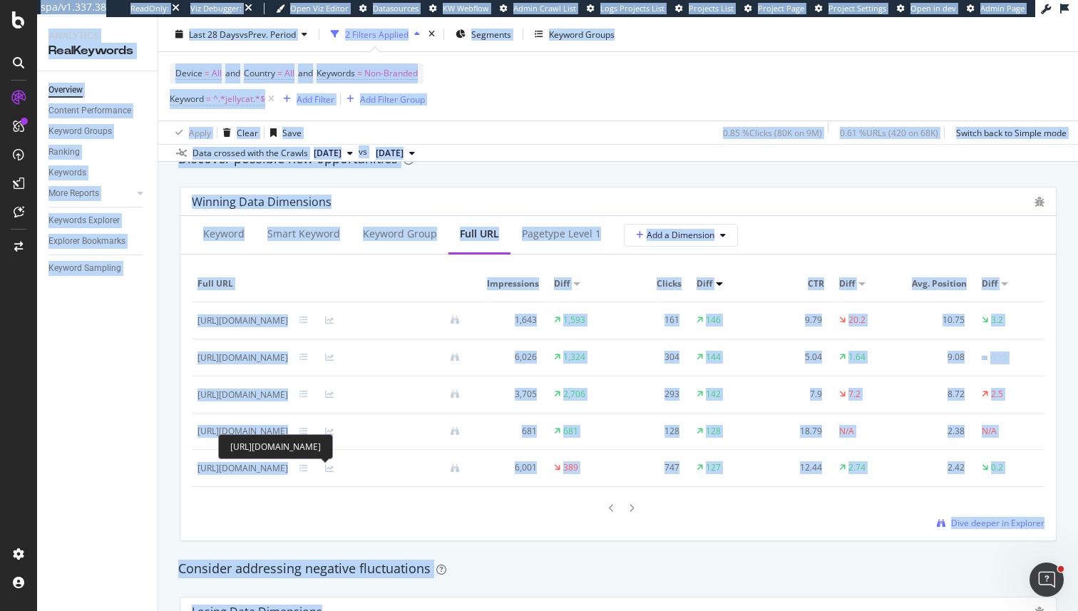
click at [333, 438] on div "https://www.johnlewis.com/browse/baby-child/soft-toys/jellycat/octopus/_/N-fjbZ…" at bounding box center [275, 446] width 115 height 25
copy div "octopus"
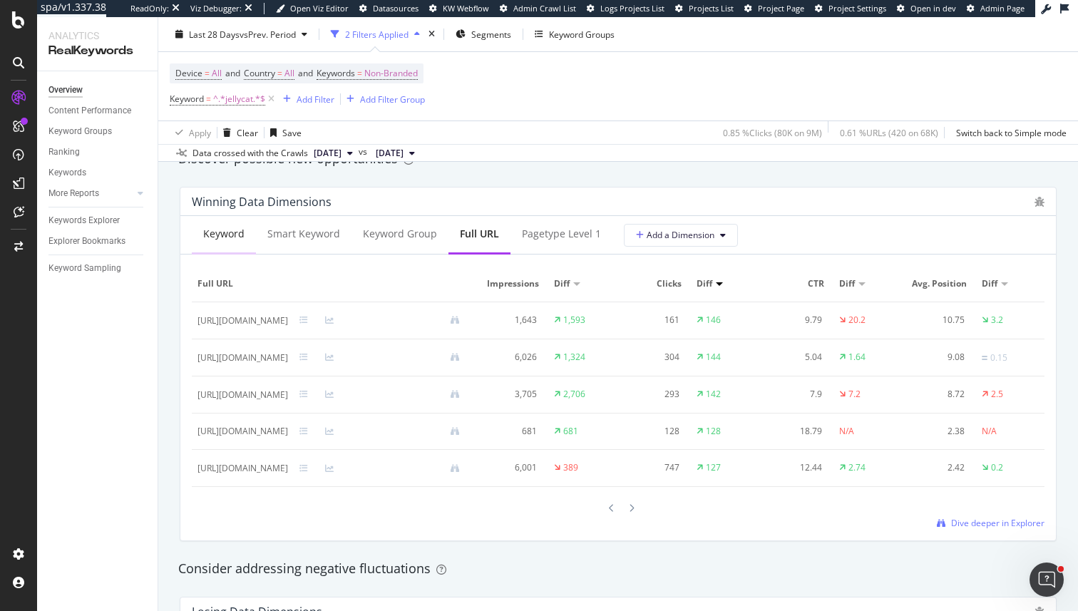
click at [207, 239] on div "Keyword" at bounding box center [223, 234] width 41 height 14
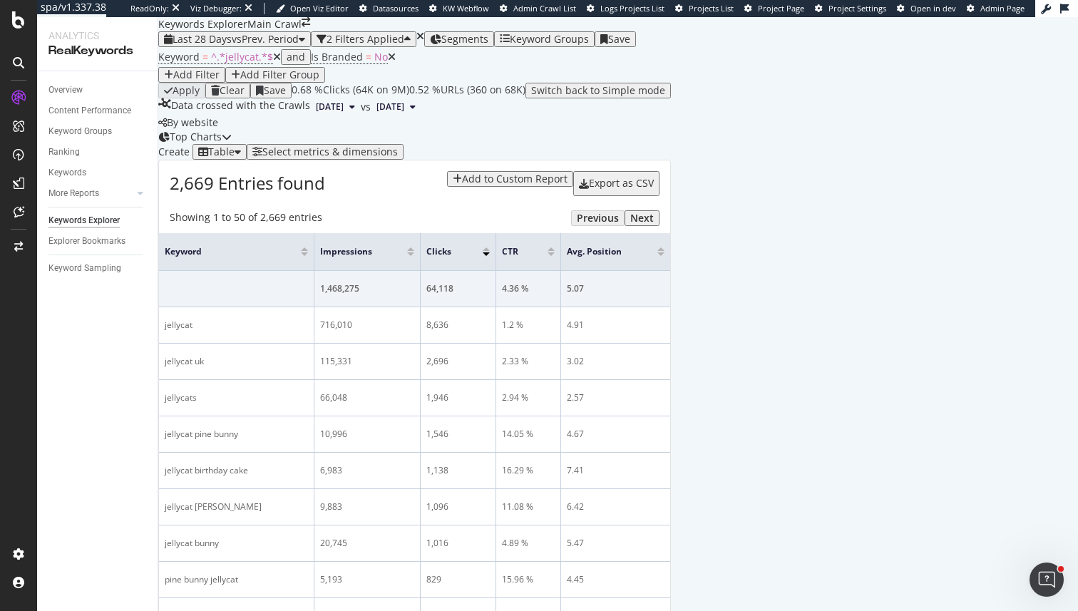
scroll to position [1638, 0]
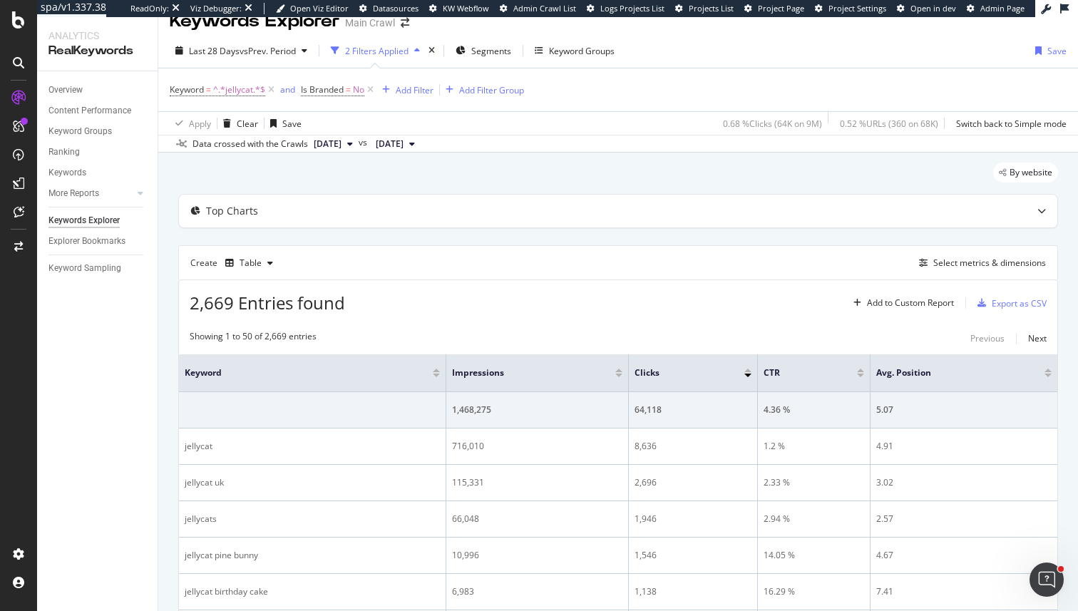
scroll to position [29, 0]
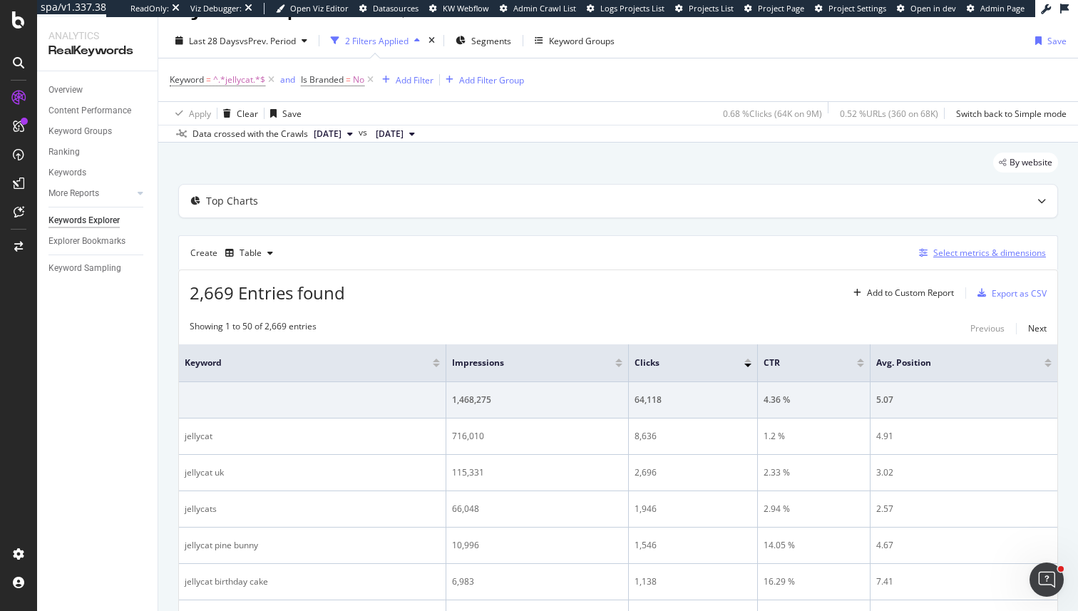
click at [927, 257] on icon "button" at bounding box center [923, 253] width 9 height 9
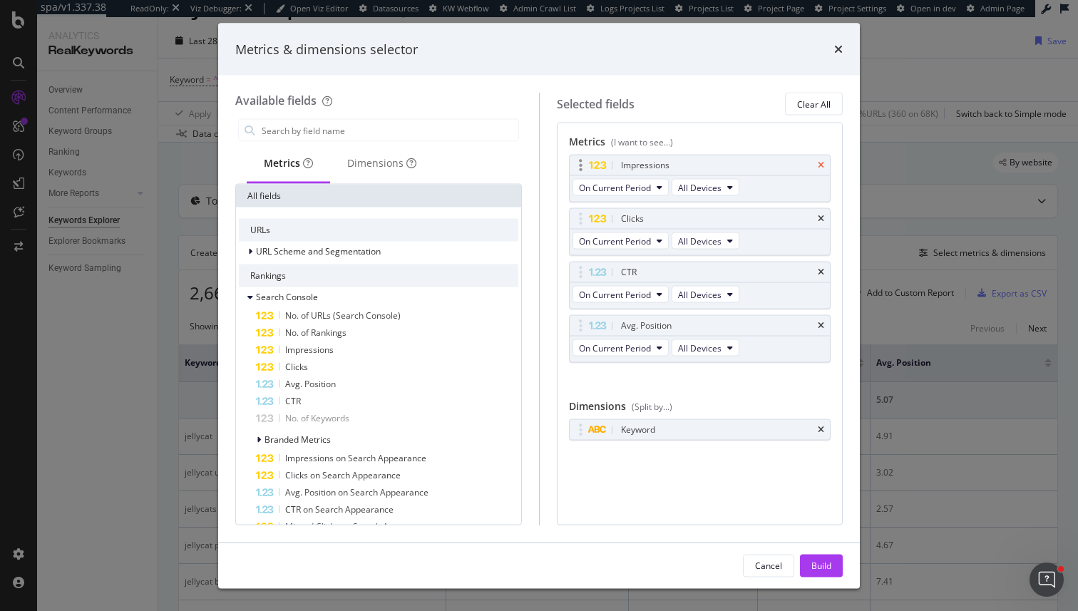
click at [823, 165] on icon "times" at bounding box center [821, 165] width 6 height 9
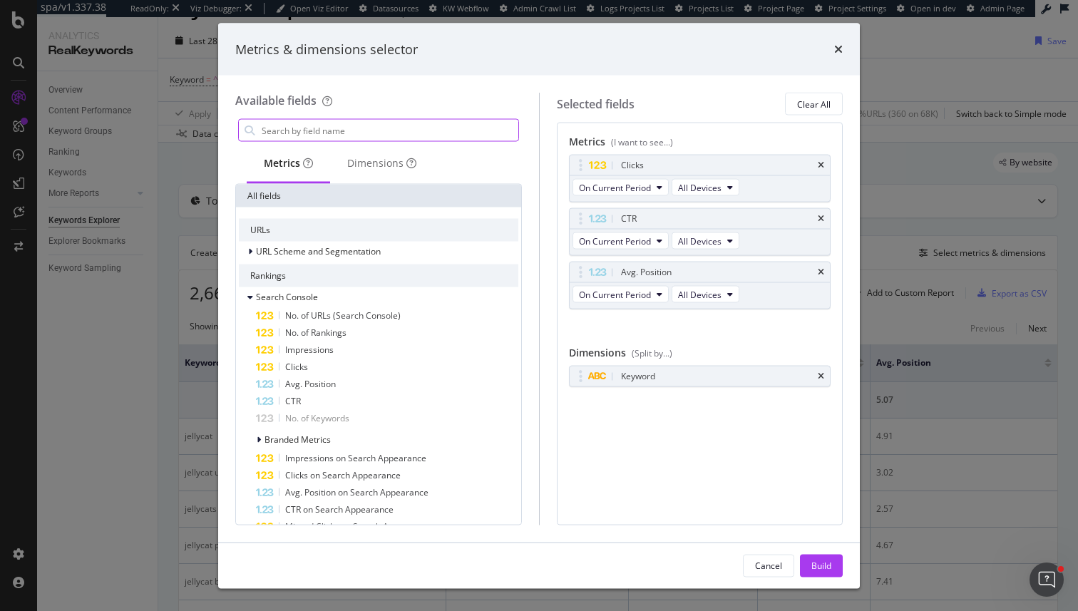
click at [426, 122] on input "modal" at bounding box center [389, 130] width 258 height 21
click at [842, 46] on icon "times" at bounding box center [838, 49] width 9 height 11
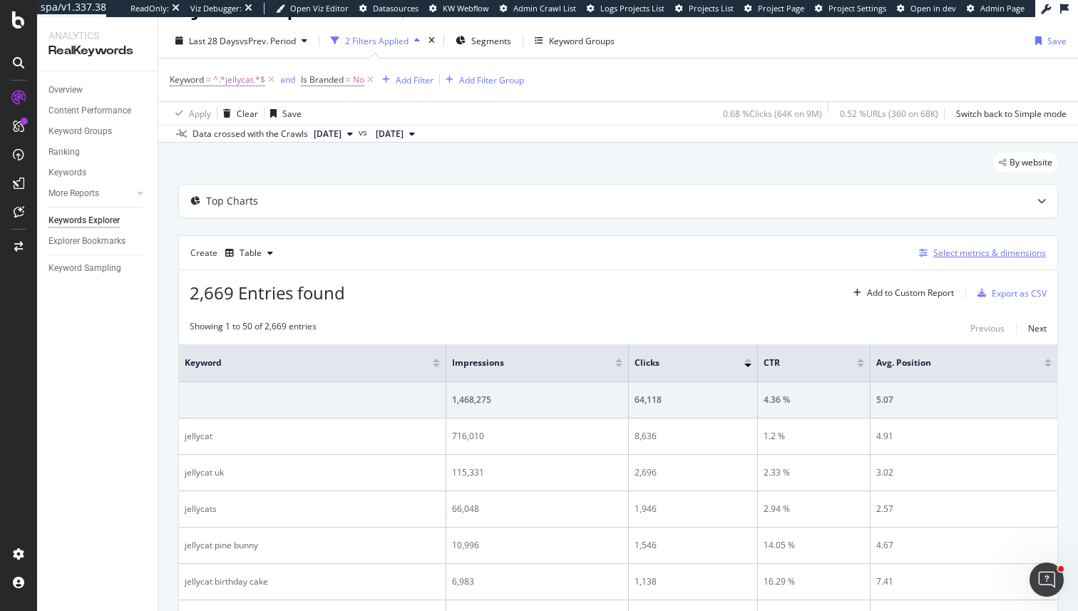
click at [962, 259] on div "Select metrics & dimensions" at bounding box center [990, 253] width 113 height 12
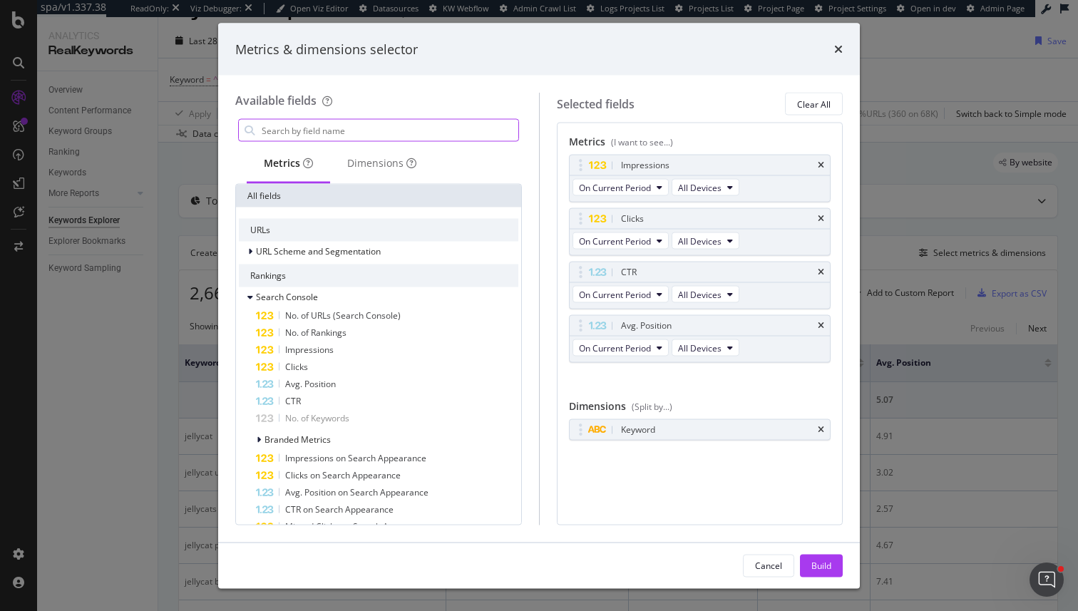
click at [344, 128] on input "modal" at bounding box center [389, 130] width 258 height 21
click at [817, 427] on div "Keyword" at bounding box center [700, 430] width 261 height 20
click at [357, 160] on div "Dimensions" at bounding box center [381, 163] width 69 height 14
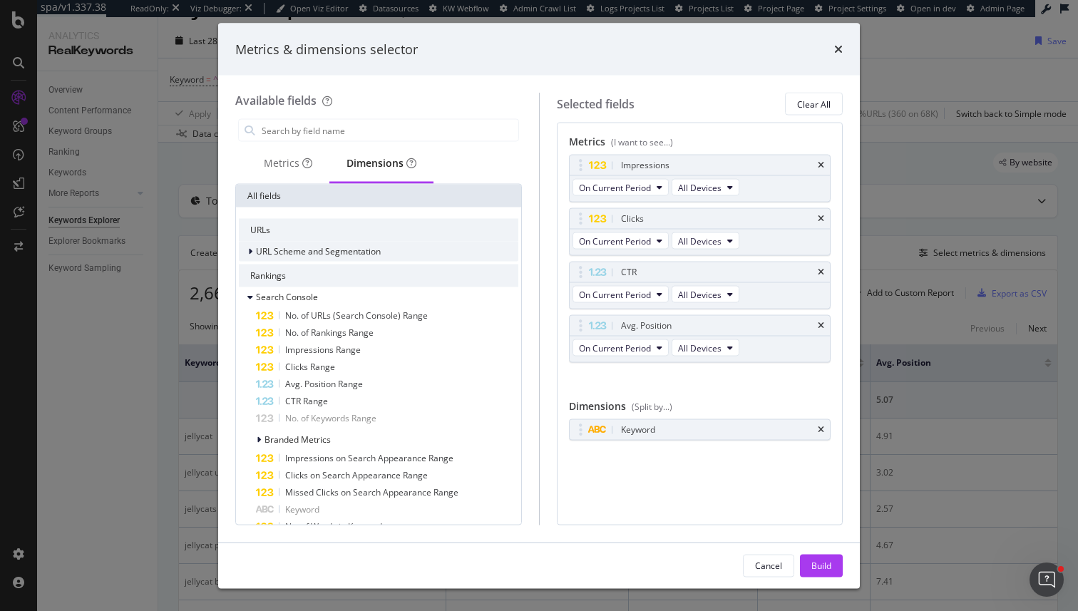
click at [322, 247] on span "URL Scheme and Segmentation" at bounding box center [318, 251] width 125 height 12
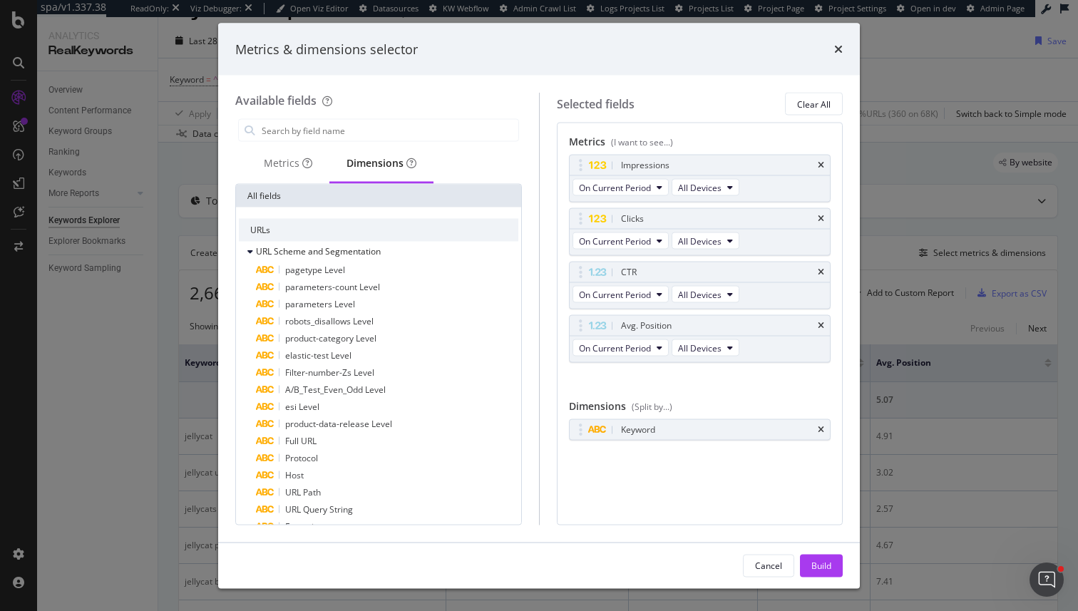
click at [404, 233] on div "URLs" at bounding box center [379, 230] width 280 height 23
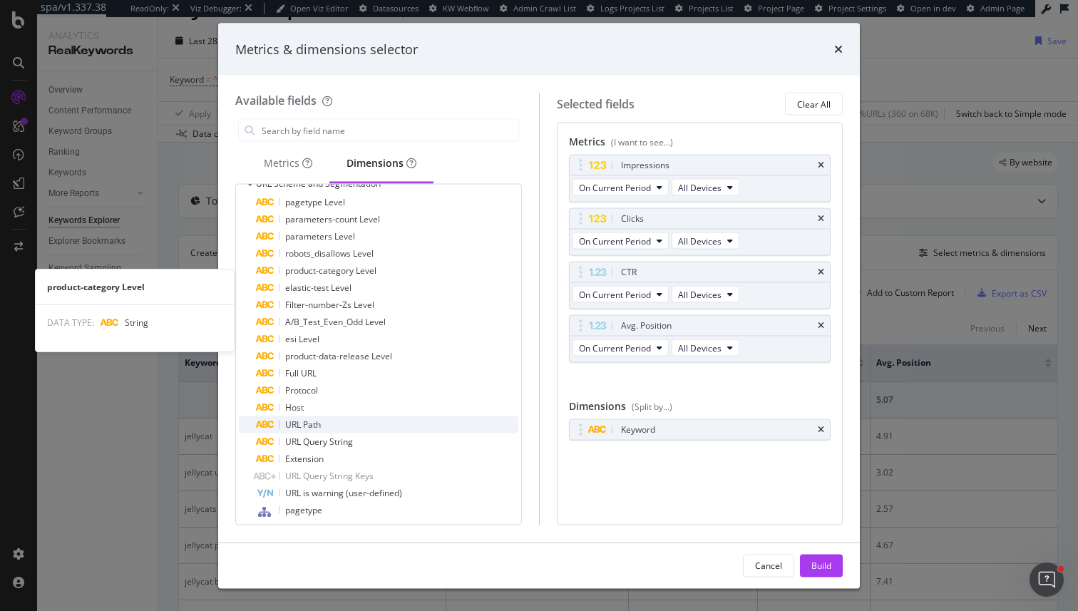
scroll to position [72, 0]
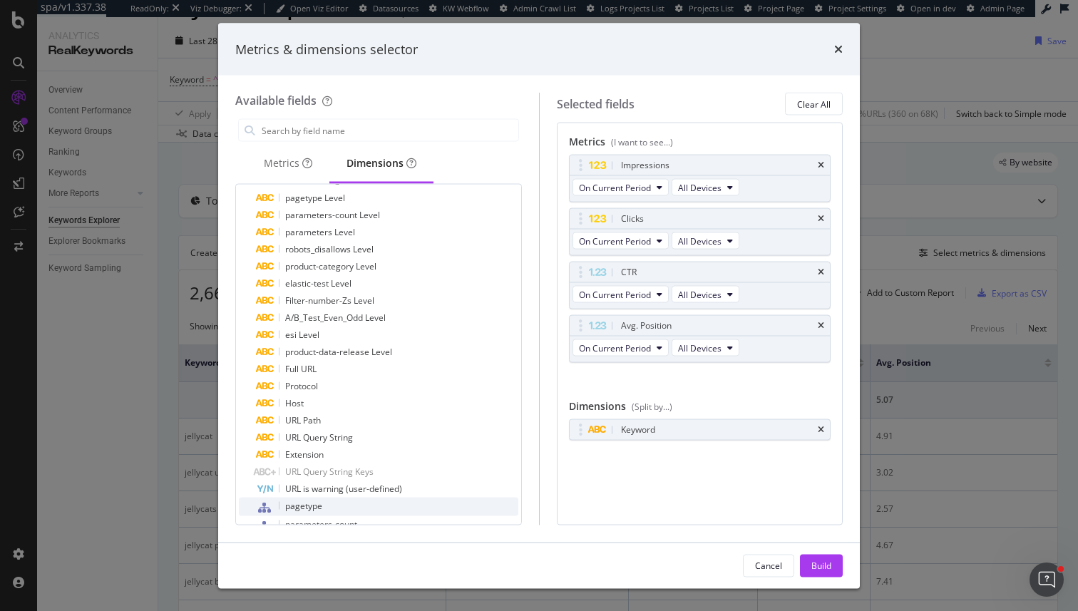
click at [344, 505] on div "pagetype" at bounding box center [387, 507] width 262 height 19
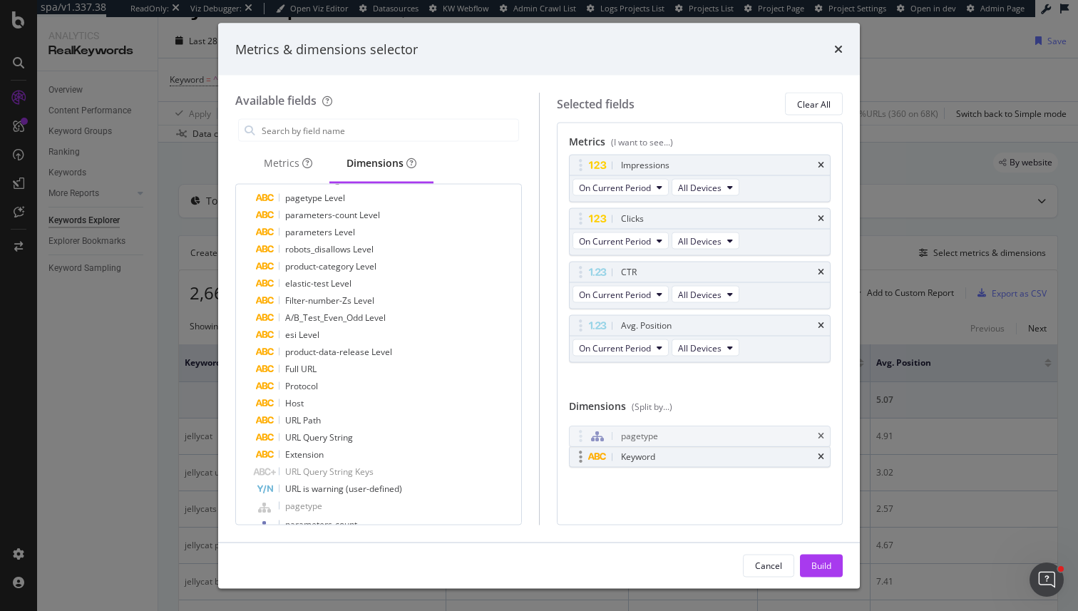
drag, startPoint x: 579, startPoint y: 451, endPoint x: 579, endPoint y: 434, distance: 17.1
click at [579, 431] on body "spa/v1.337.38 ReadOnly: Viz Debugger: Open Viz Editor Datasources KW Webflow Ad…" at bounding box center [539, 305] width 1078 height 611
click at [819, 457] on icon "times" at bounding box center [821, 457] width 6 height 9
click at [829, 563] on div "Build" at bounding box center [822, 565] width 20 height 12
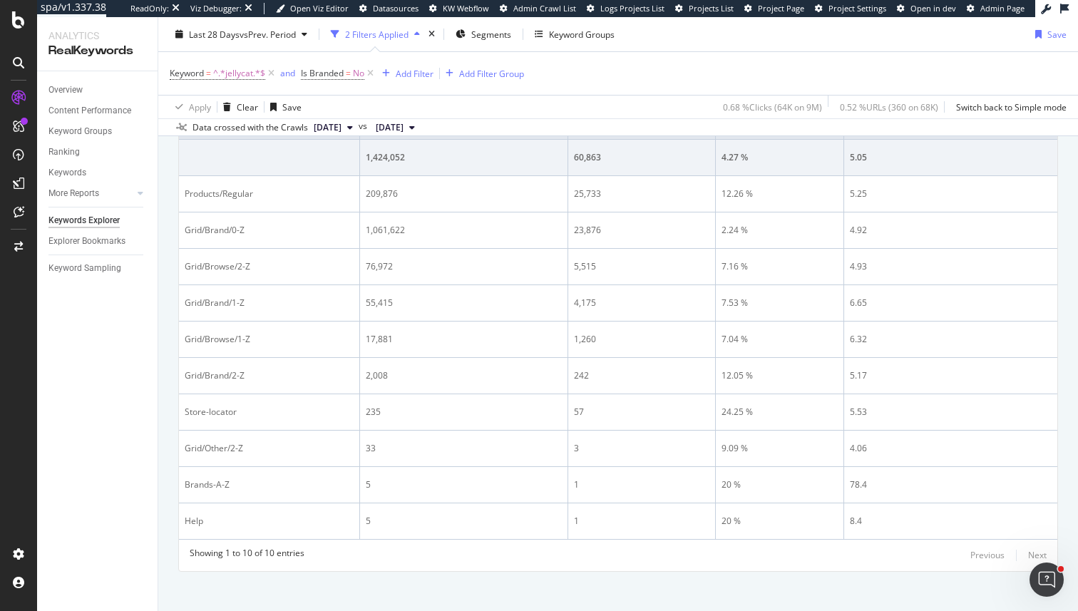
scroll to position [282, 0]
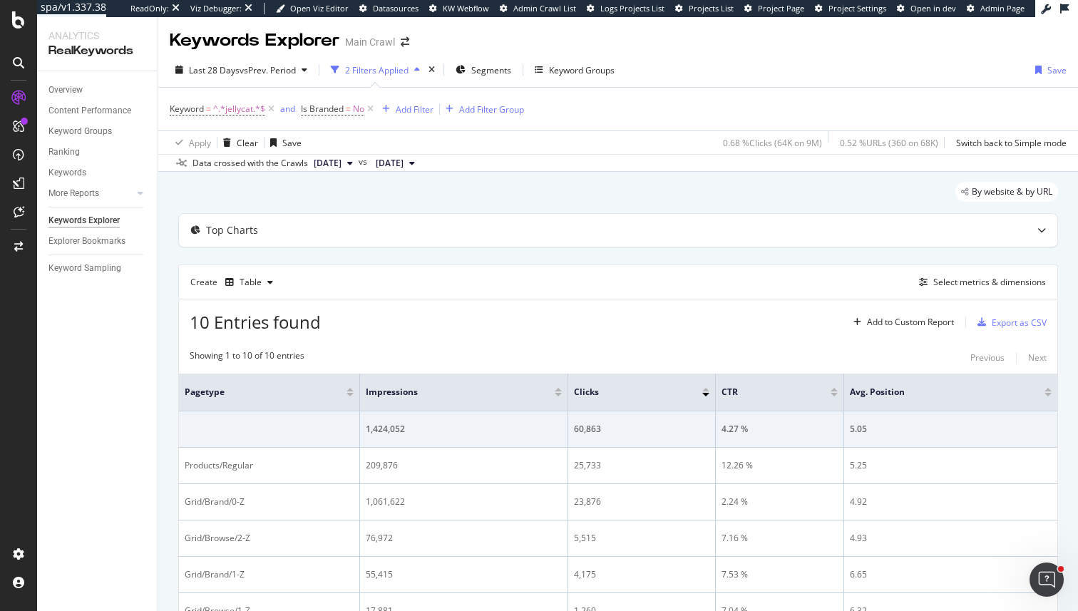
click at [953, 270] on div "Create Table Select metrics & dimensions" at bounding box center [618, 282] width 880 height 34
click at [953, 274] on div "Select metrics & dimensions" at bounding box center [980, 282] width 133 height 17
click at [954, 275] on div "Select metrics & dimensions" at bounding box center [980, 283] width 133 height 16
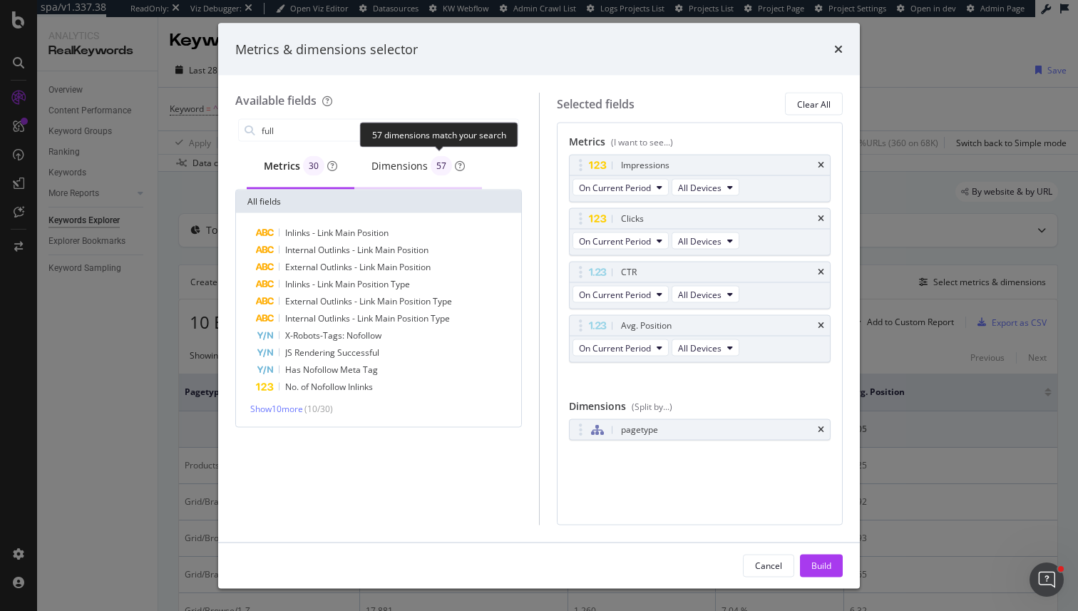
type input "full"
click at [428, 155] on div "Dimensions 57" at bounding box center [418, 167] width 128 height 45
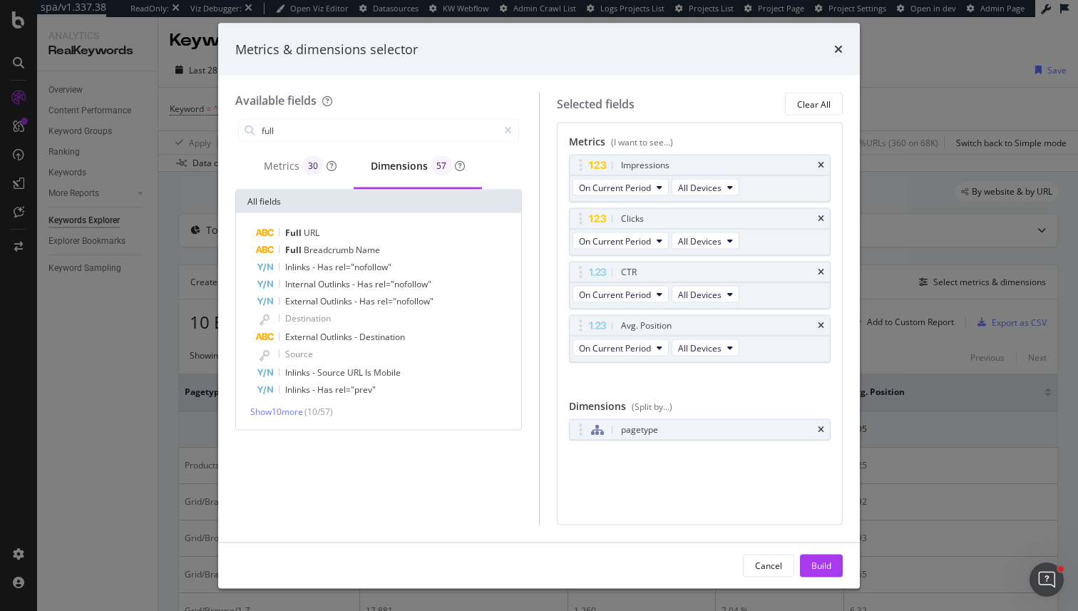
click at [317, 223] on div "Full URL Full Breadcrumb Name Inlinks - Has rel="nofollow" Internal Outlinks - …" at bounding box center [378, 321] width 285 height 217
click at [318, 233] on span "URL" at bounding box center [312, 233] width 16 height 12
click at [806, 554] on button "Build" at bounding box center [821, 565] width 43 height 23
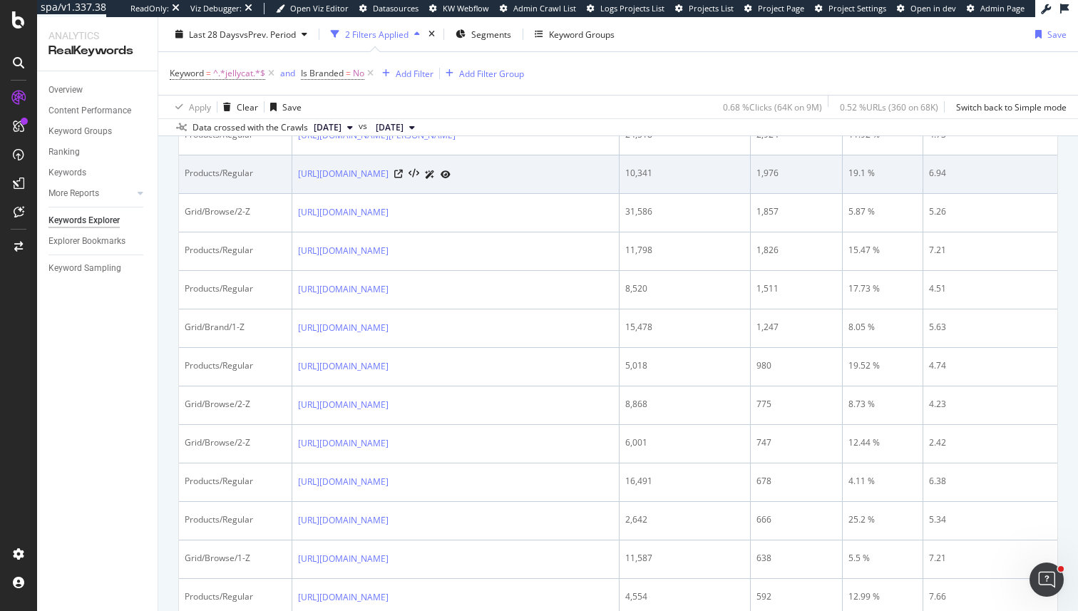
scroll to position [419, 0]
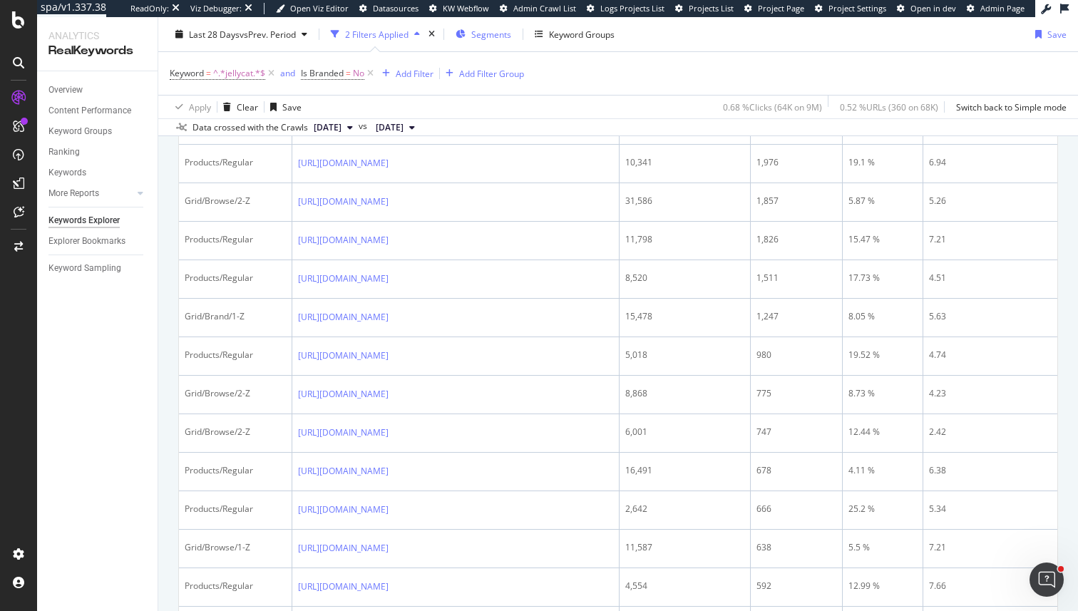
click at [496, 39] on span "Segments" at bounding box center [491, 34] width 40 height 12
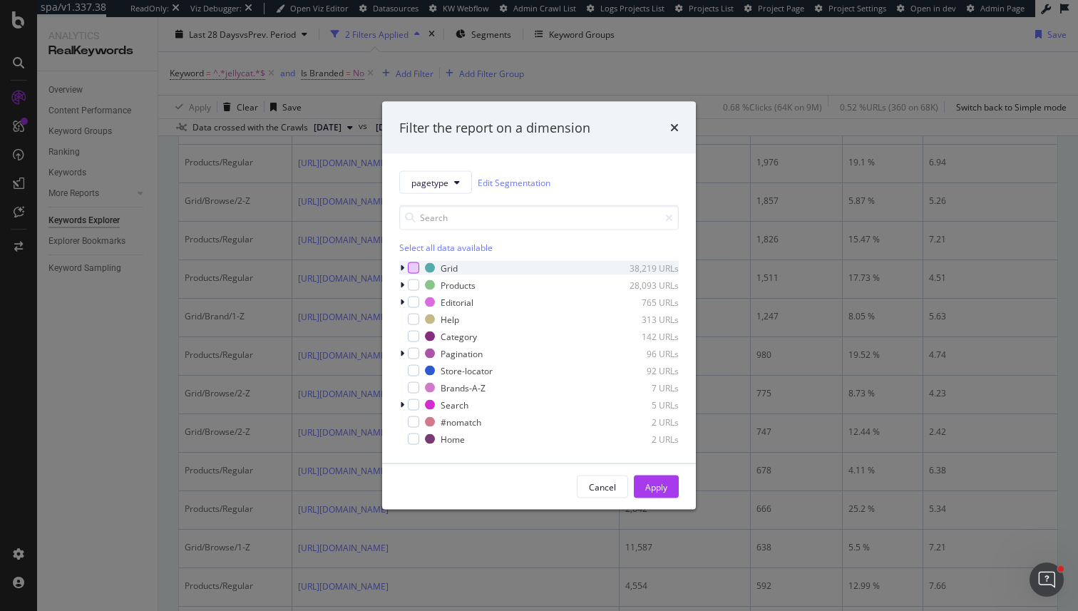
click at [413, 266] on div "modal" at bounding box center [413, 267] width 11 height 11
click at [660, 480] on div "Apply" at bounding box center [656, 486] width 22 height 21
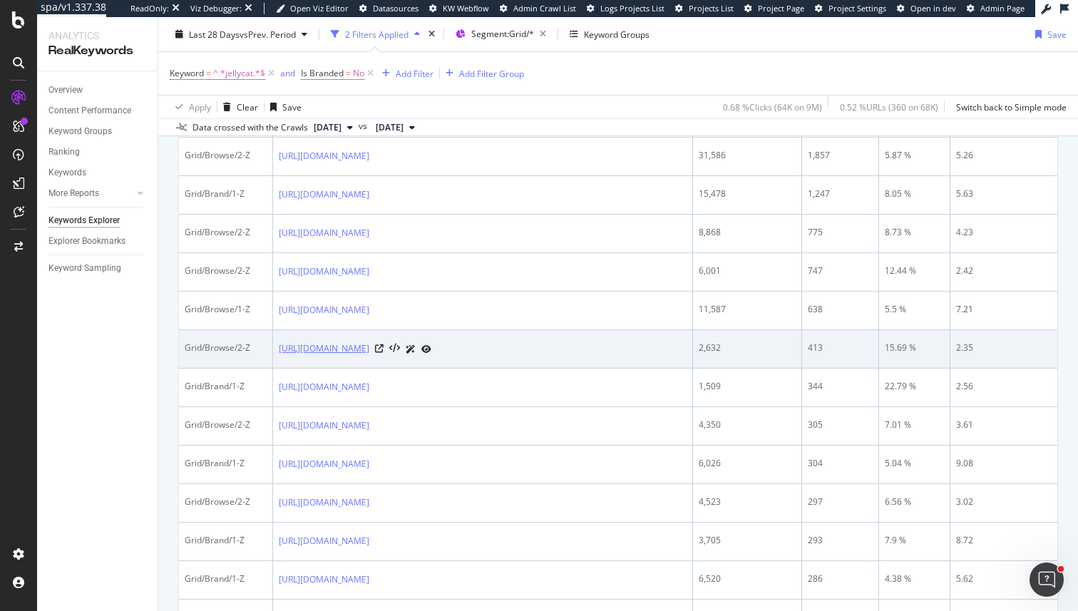
scroll to position [345, 0]
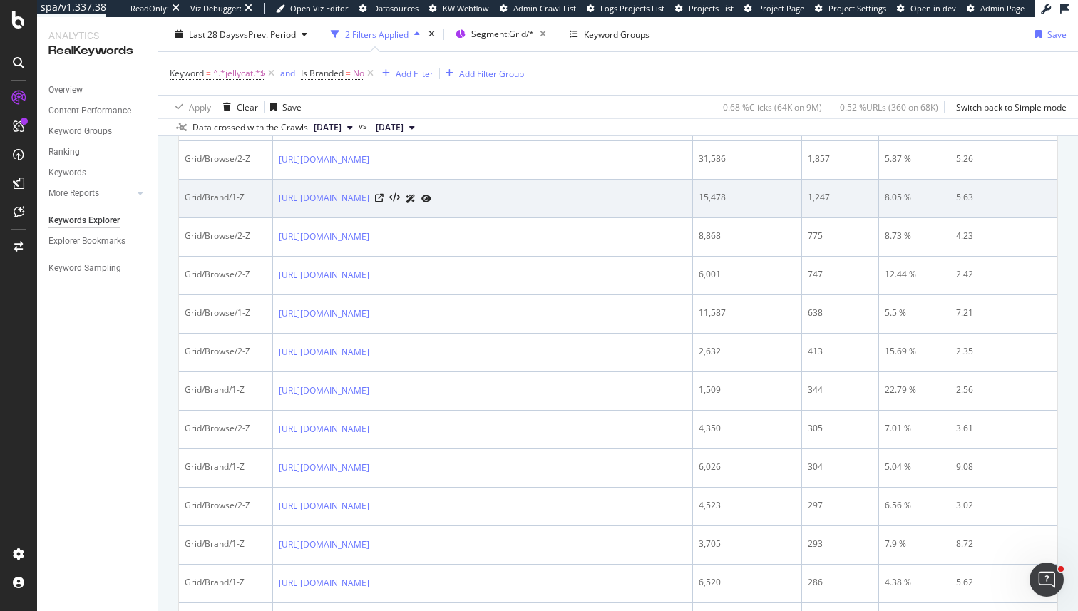
click at [580, 200] on td "[URL][DOMAIN_NAME]" at bounding box center [483, 199] width 420 height 39
click at [384, 203] on icon at bounding box center [379, 198] width 9 height 9
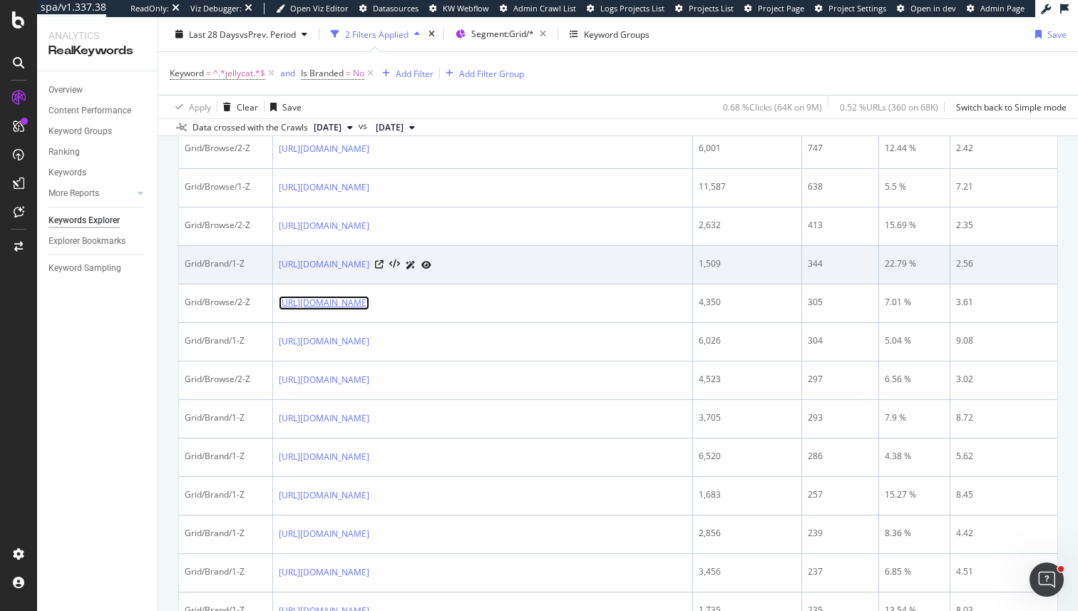
scroll to position [496, 0]
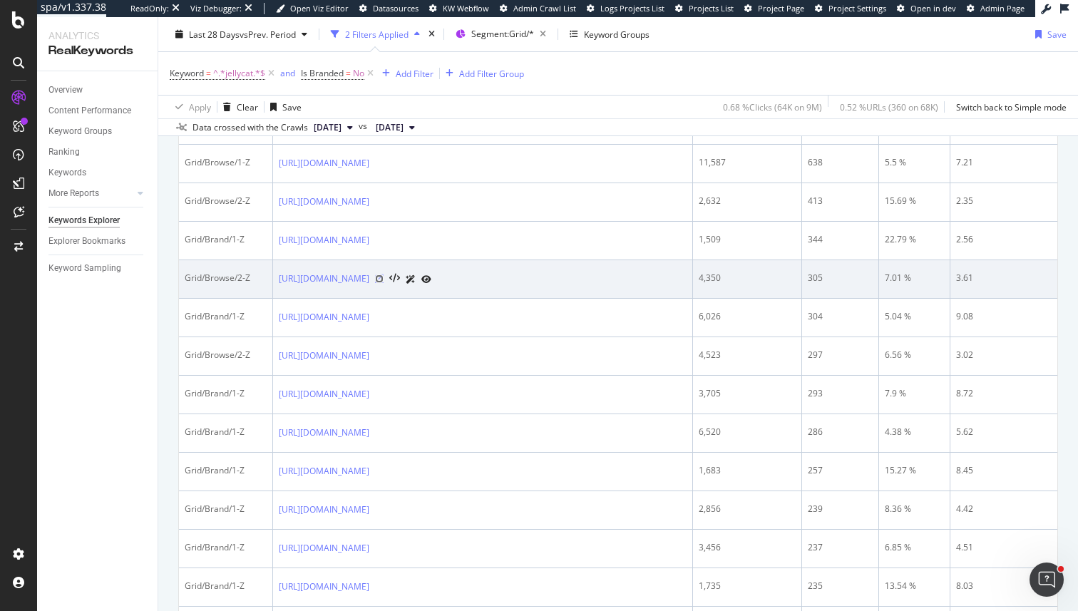
click at [384, 283] on icon at bounding box center [379, 279] width 9 height 9
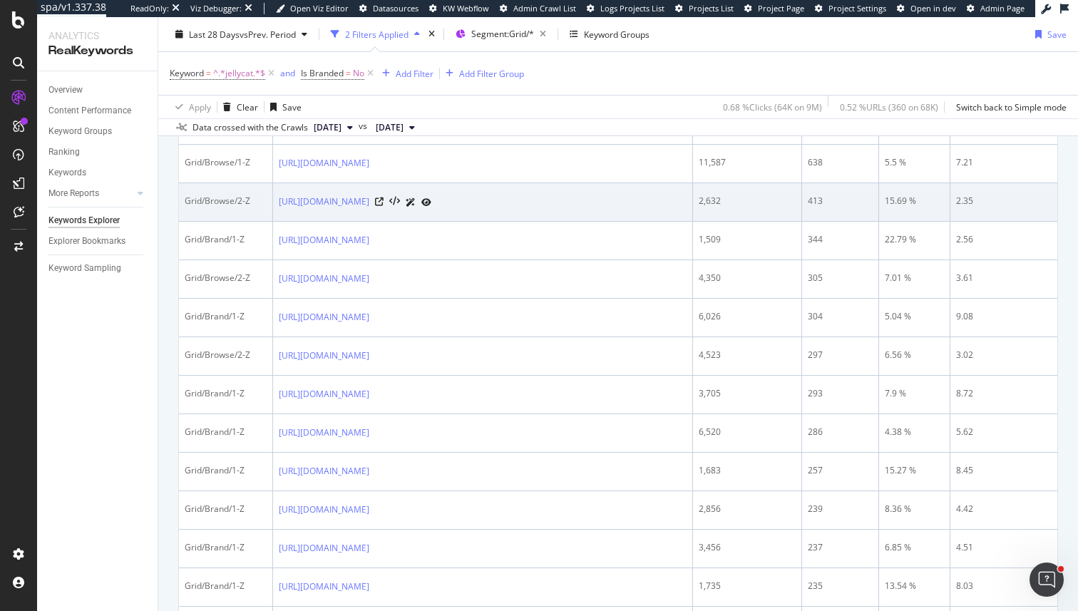
click at [629, 210] on div "[URL][DOMAIN_NAME]" at bounding box center [483, 202] width 408 height 15
click at [384, 206] on icon at bounding box center [379, 202] width 9 height 9
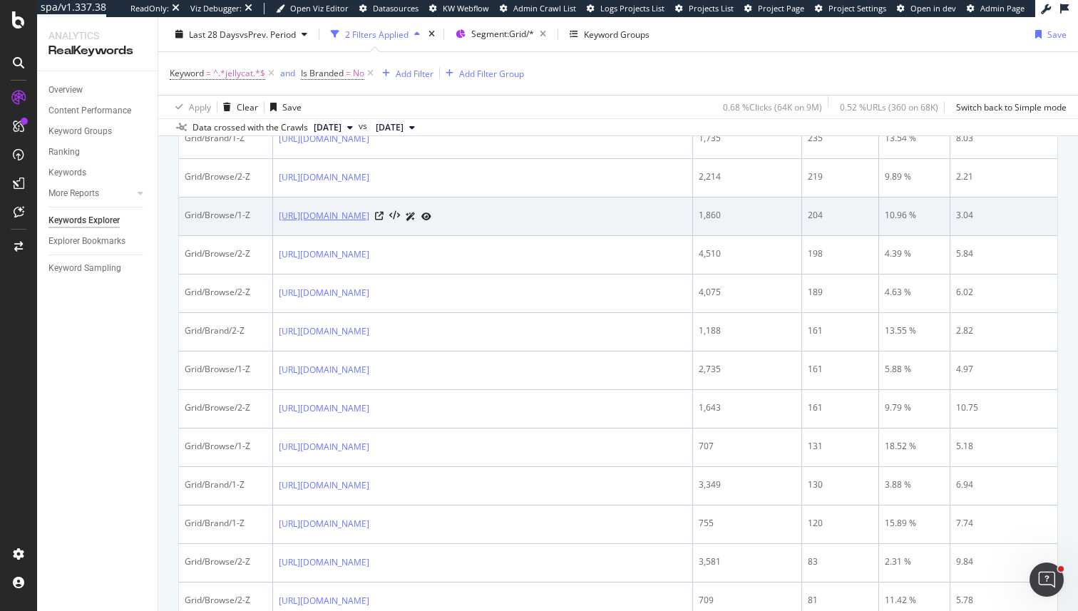
scroll to position [932, 0]
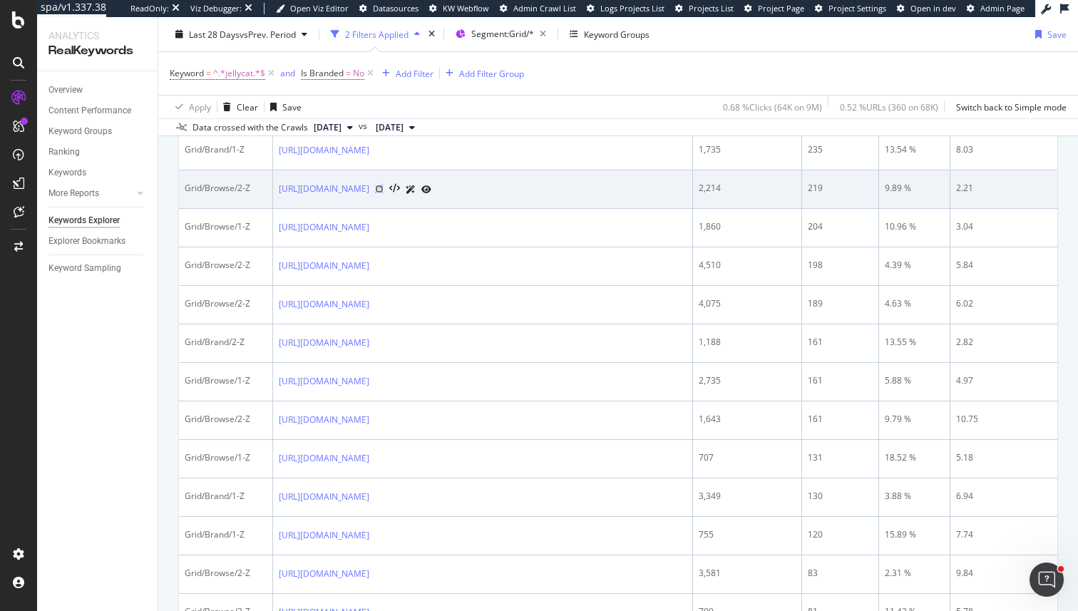
click at [384, 193] on icon at bounding box center [379, 189] width 9 height 9
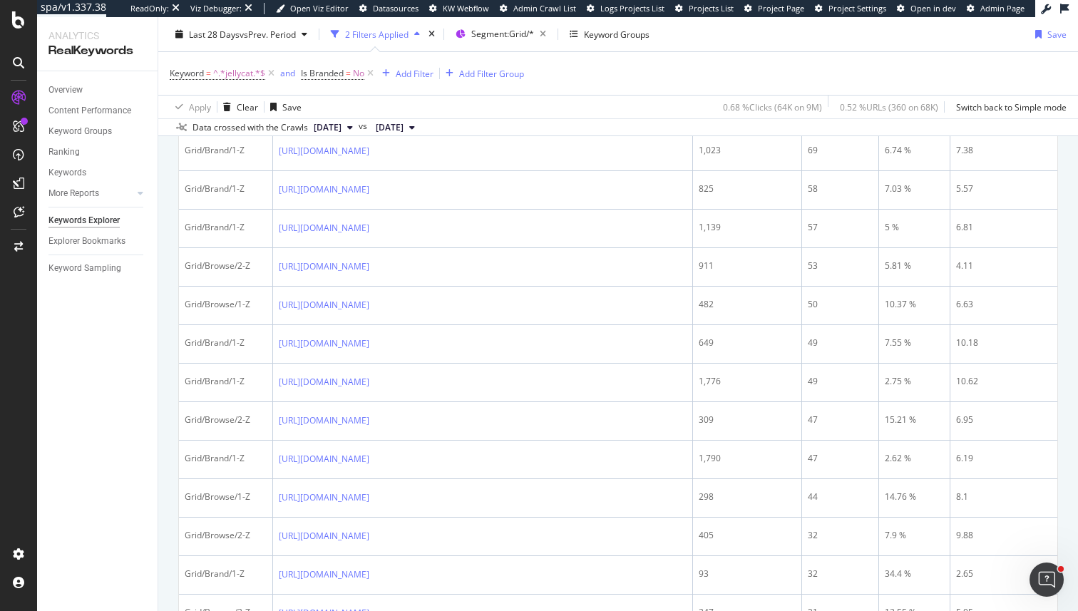
scroll to position [1433, 0]
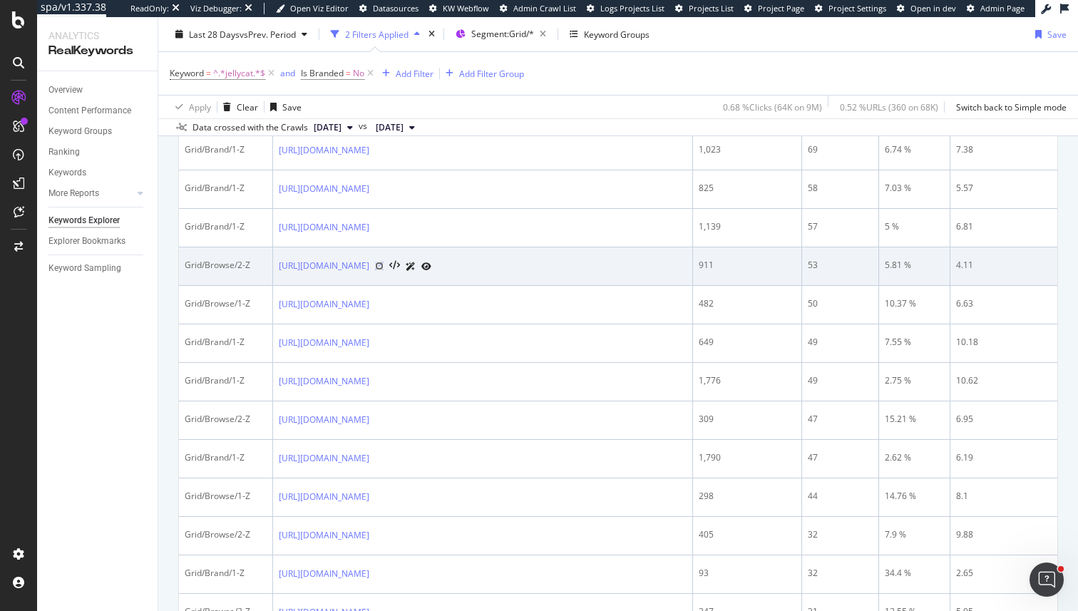
click at [384, 270] on icon at bounding box center [379, 266] width 9 height 9
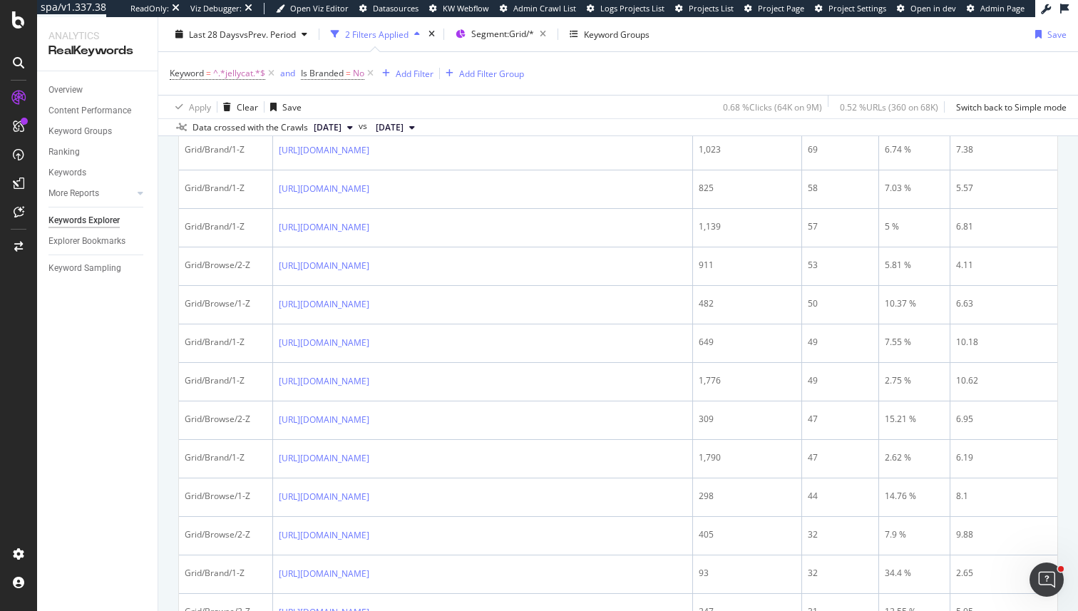
click at [384, 78] on icon at bounding box center [379, 73] width 9 height 9
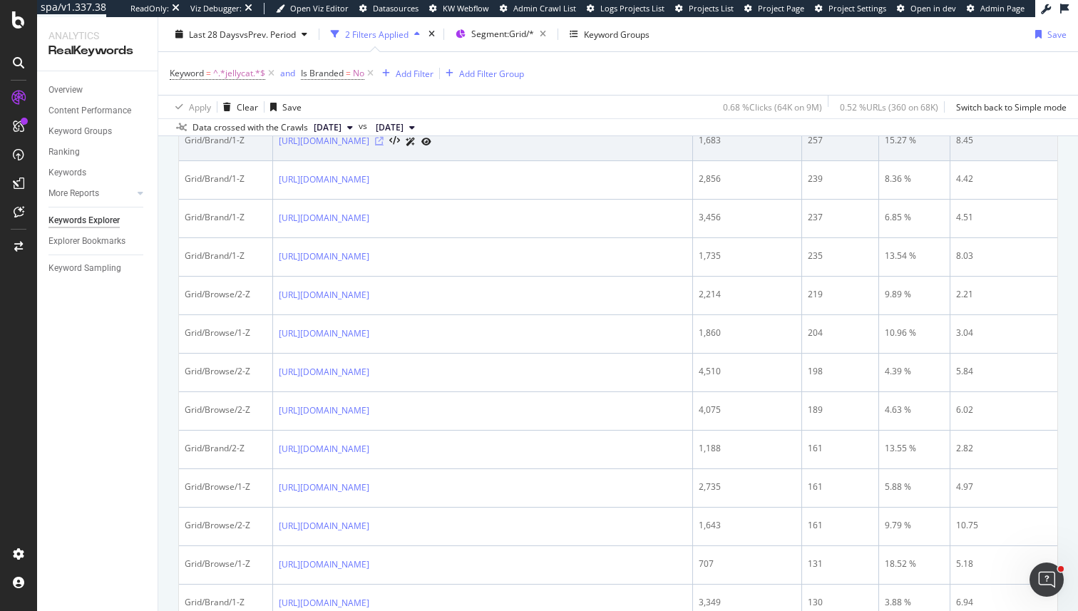
scroll to position [1187, 0]
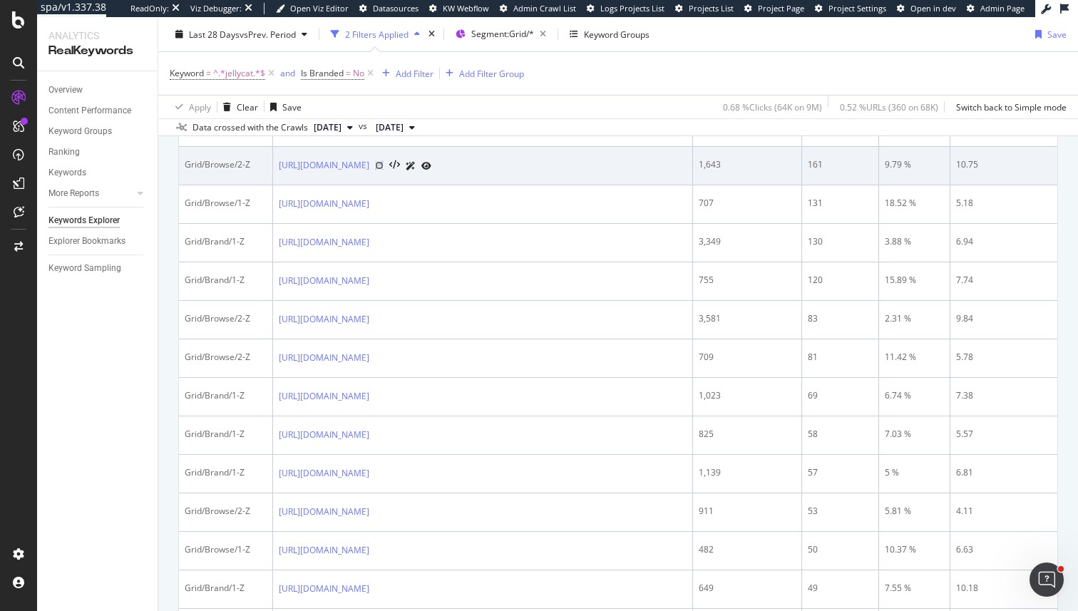
click at [384, 170] on icon at bounding box center [379, 165] width 9 height 9
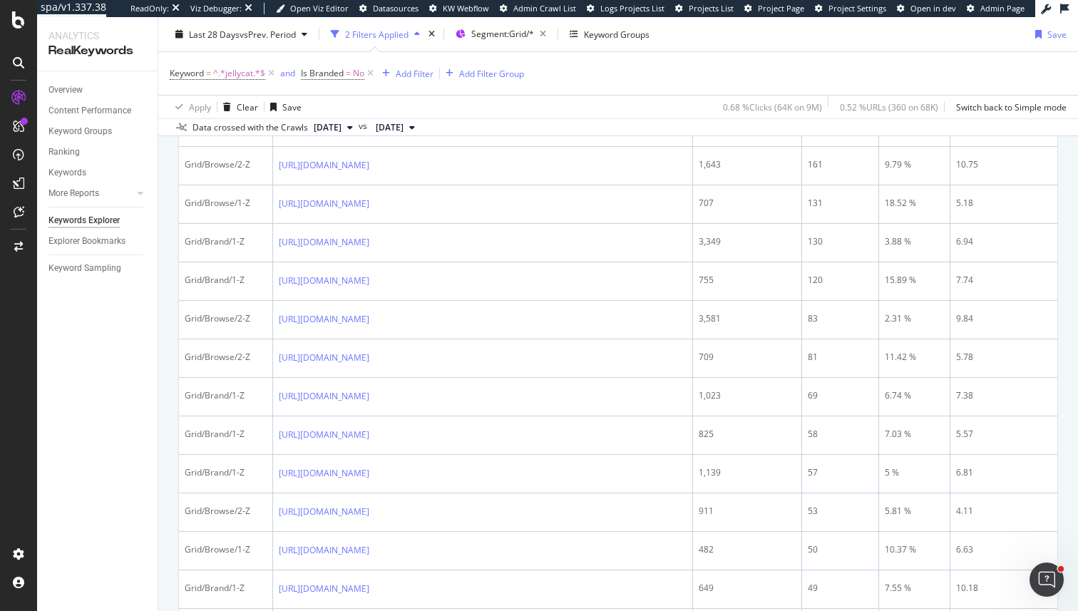
scroll to position [735, 0]
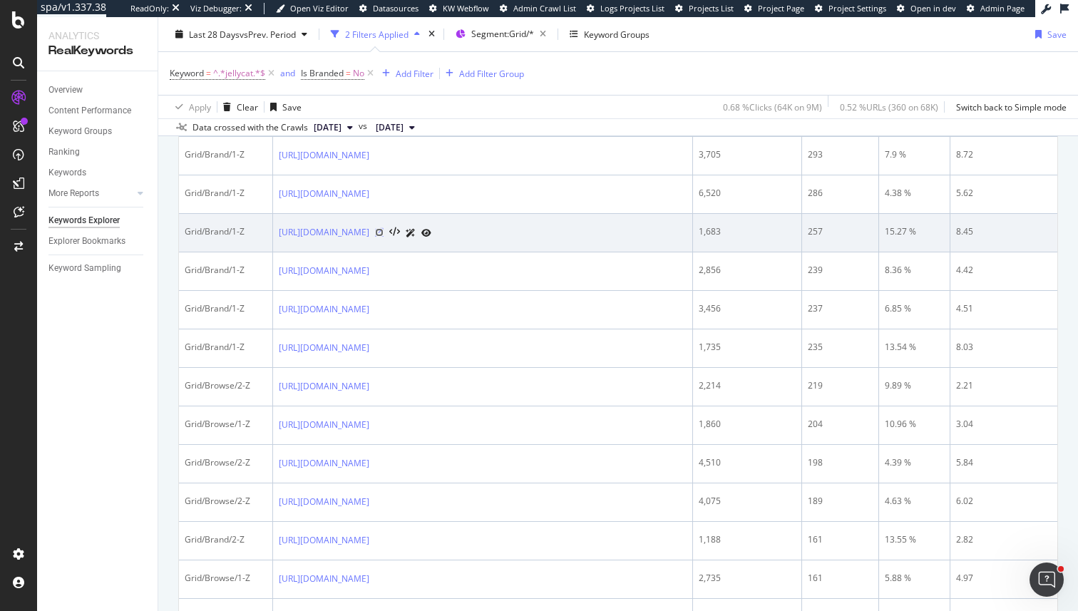
click at [384, 237] on icon at bounding box center [379, 232] width 9 height 9
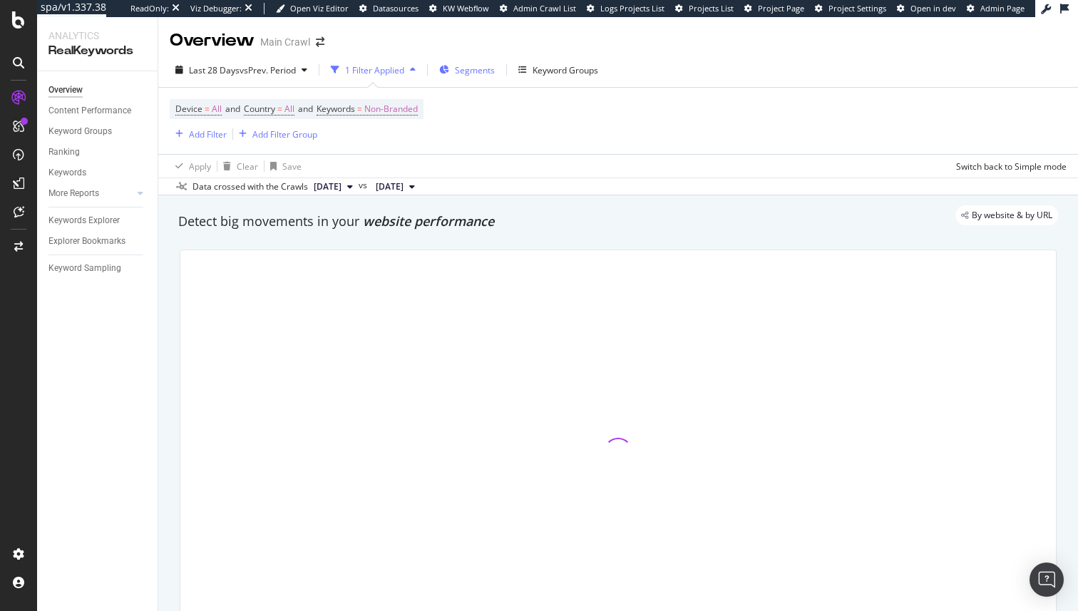
click at [483, 72] on span "Segments" at bounding box center [475, 70] width 40 height 12
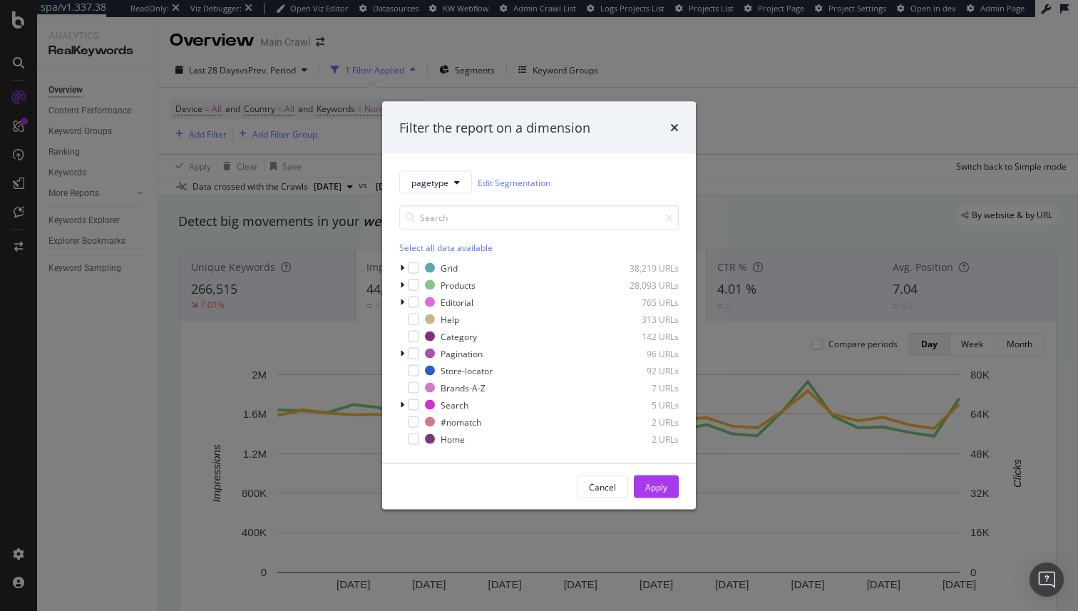
click at [597, 80] on div "Filter the report on a dimension pagetype Edit Segmentation Select all data ava…" at bounding box center [539, 305] width 1078 height 611
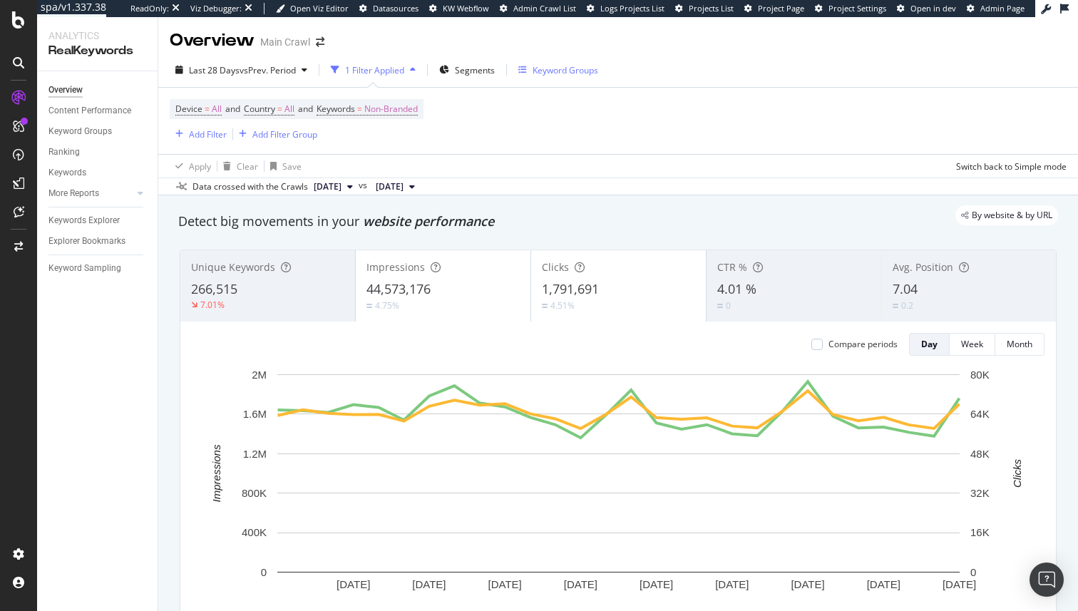
click at [567, 71] on div "Keyword Groups" at bounding box center [566, 70] width 66 height 12
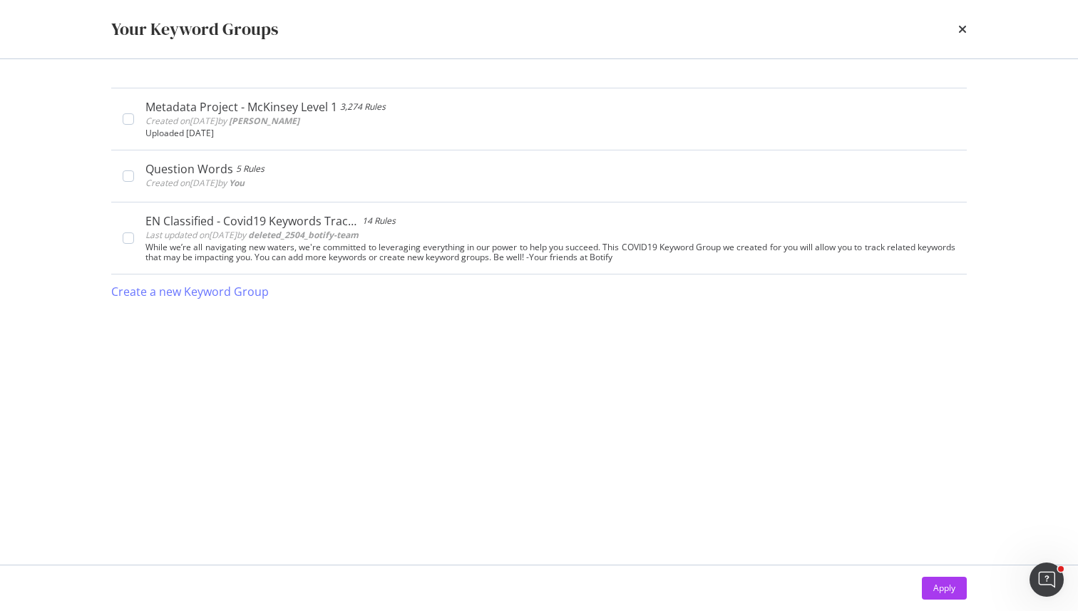
click at [967, 23] on div "Your Keyword Groups" at bounding box center [539, 29] width 913 height 58
click at [249, 288] on div "Create a new Keyword Group" at bounding box center [190, 292] width 158 height 16
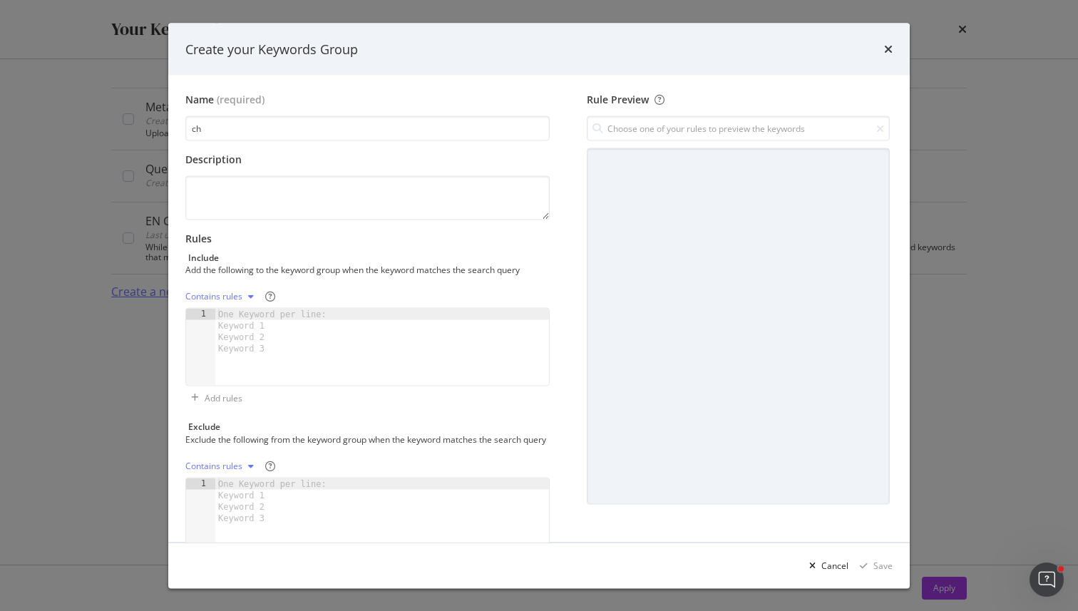
type input "c"
type input "Christmas"
click at [315, 206] on textarea "To enrich screen reader interactions, please activate Accessibility in Grammarl…" at bounding box center [367, 198] width 364 height 44
click at [272, 402] on div "Contains rules 1 One Keyword per line: Keyword 1 Keyword 2 Keyword 3 XXXXXXXXXX…" at bounding box center [367, 347] width 364 height 124
click at [280, 364] on div "modal" at bounding box center [382, 359] width 334 height 100
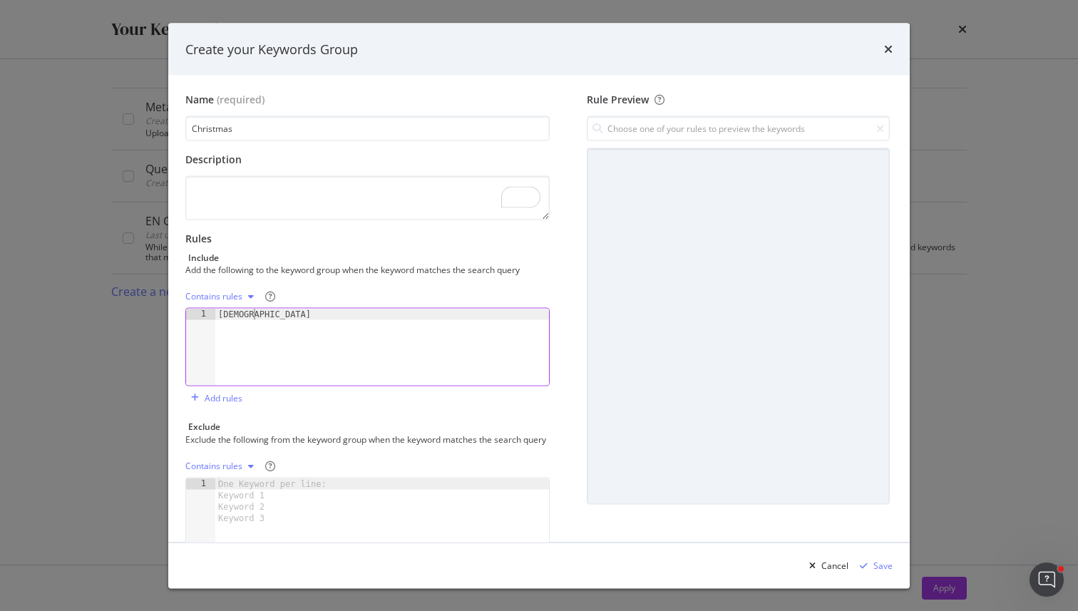
scroll to position [0, 3]
type textarea "christmaa"
type textarea "xmas"
type textarea "advent"
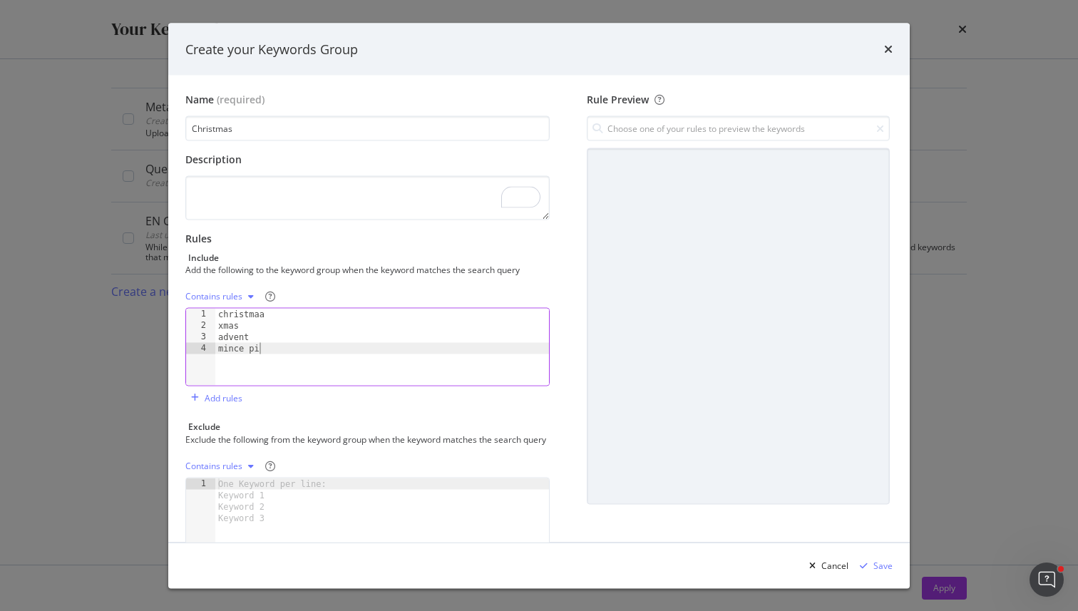
scroll to position [0, 3]
type textarea "mince pie"
type textarea "cracker"
type textarea "festive"
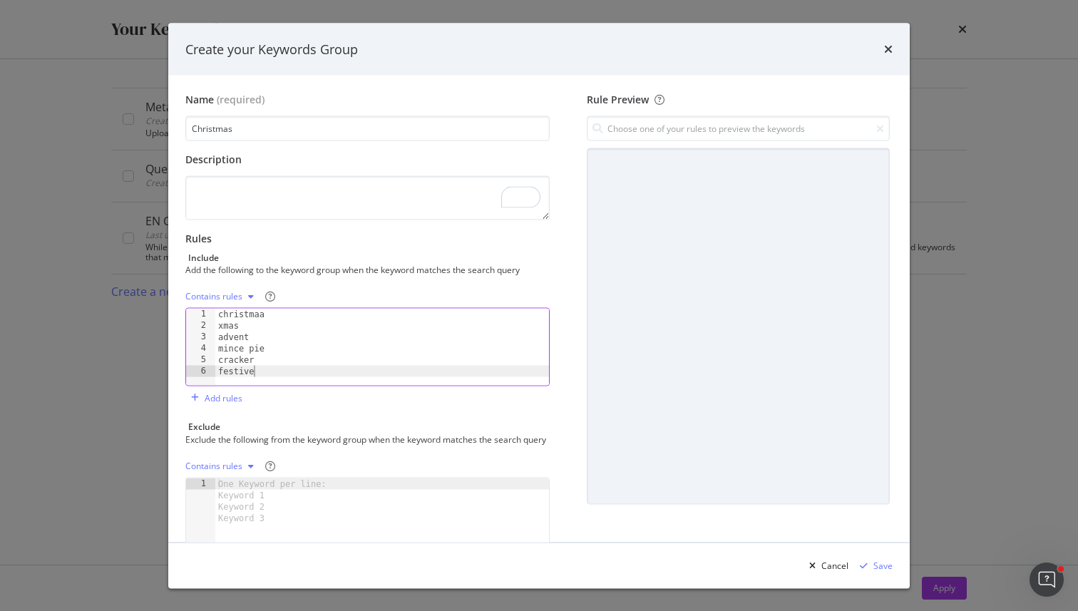
scroll to position [3, 0]
type textarea "d"
click at [703, 126] on input "modal" at bounding box center [738, 128] width 303 height 25
click at [270, 314] on div "christmaa xmas advent mince pie cracker festive [DEMOGRAPHIC_DATA]" at bounding box center [382, 359] width 334 height 100
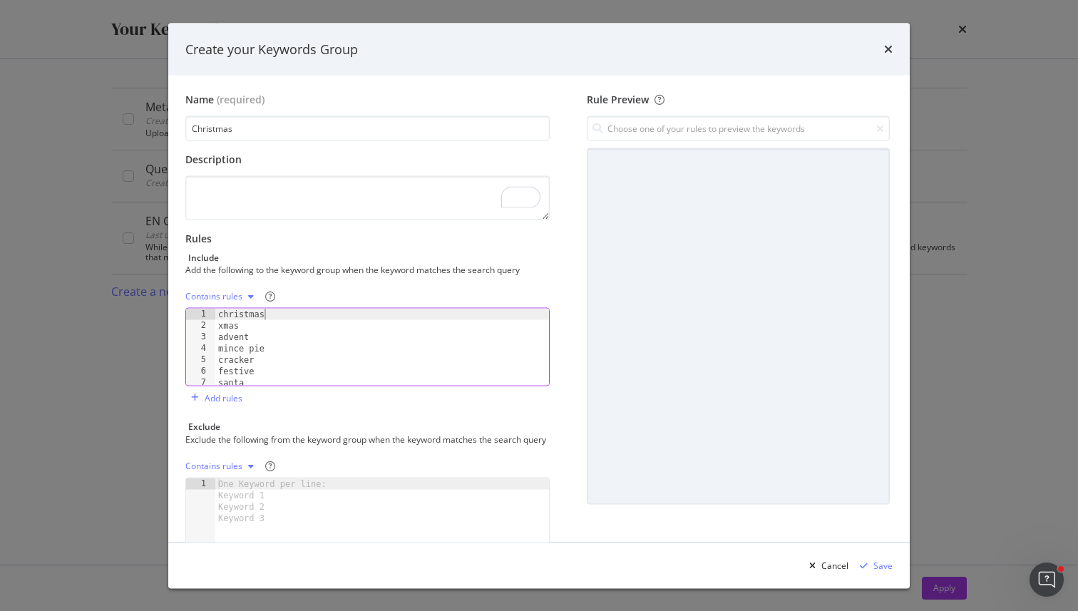
scroll to position [0, 3]
type textarea "christmas"
click at [708, 116] on input "modal" at bounding box center [738, 128] width 303 height 25
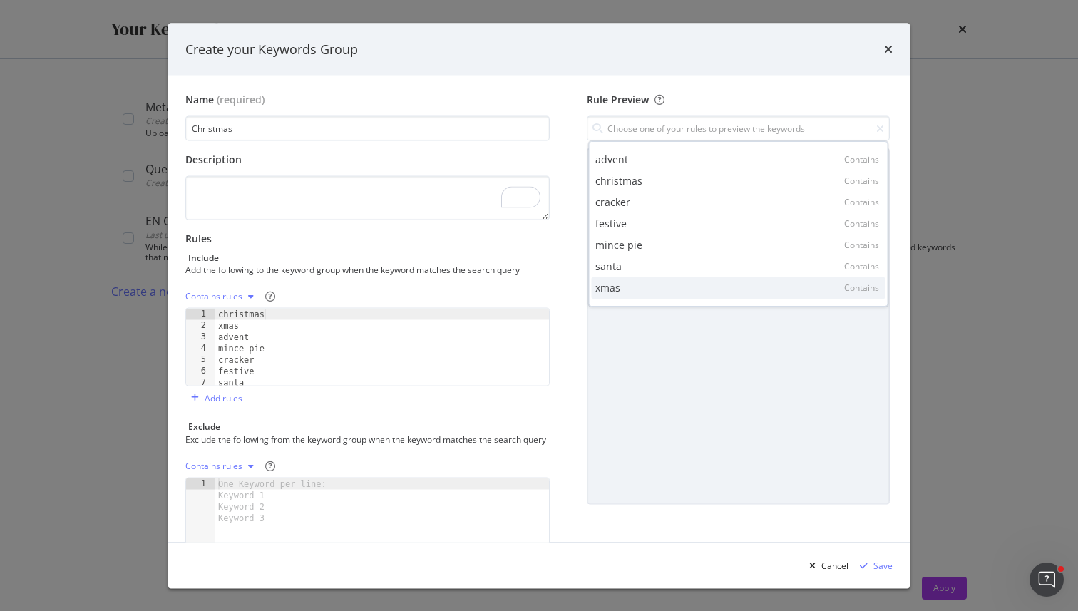
click at [652, 290] on div "xmas Contains" at bounding box center [739, 287] width 294 height 21
type input "xmas"
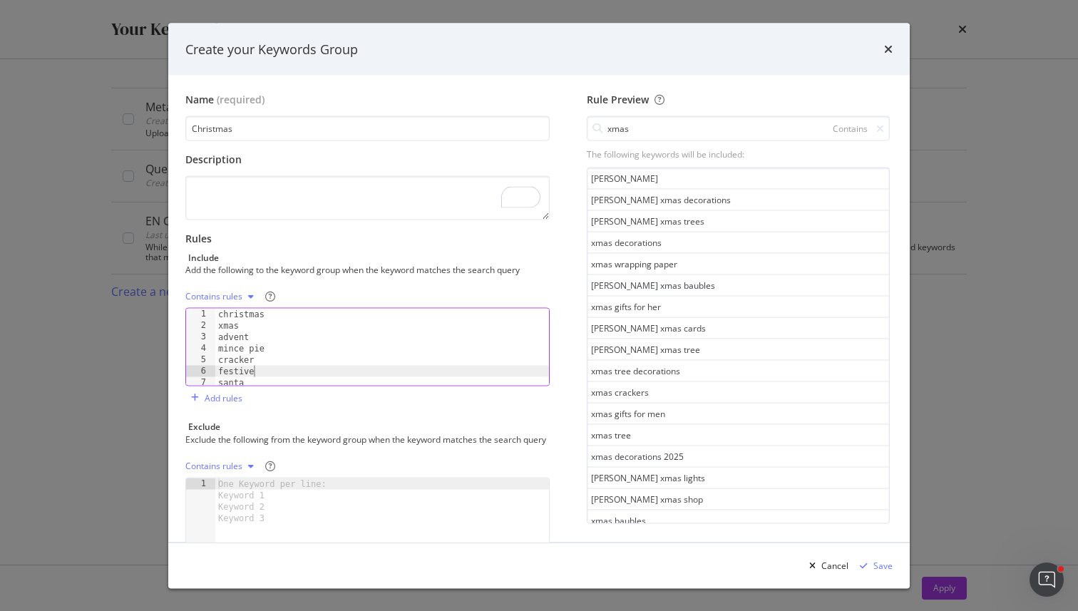
click at [318, 368] on div "christmas xmas advent mince pie cracker festive [DEMOGRAPHIC_DATA]" at bounding box center [382, 359] width 334 height 100
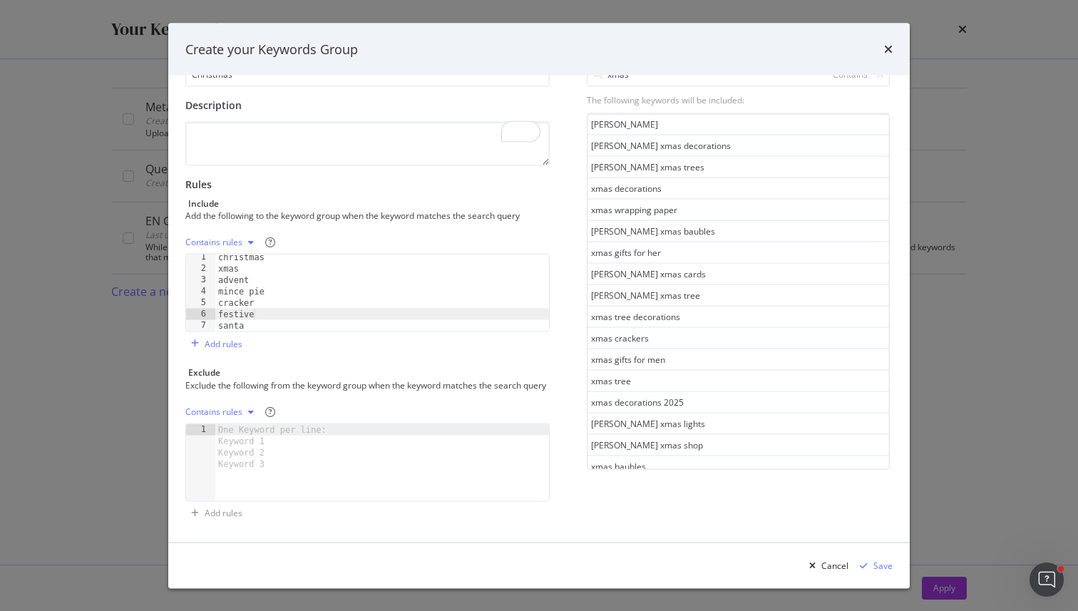
click at [291, 320] on div "festive 1 2 3 4 5 6 7 christmas xmas advent mince pie cracker festive santa XXX…" at bounding box center [367, 293] width 364 height 78
type textarea "santa"
click at [291, 315] on div "christmas xmas advent mince pie cracker festive [DEMOGRAPHIC_DATA]" at bounding box center [382, 302] width 334 height 100
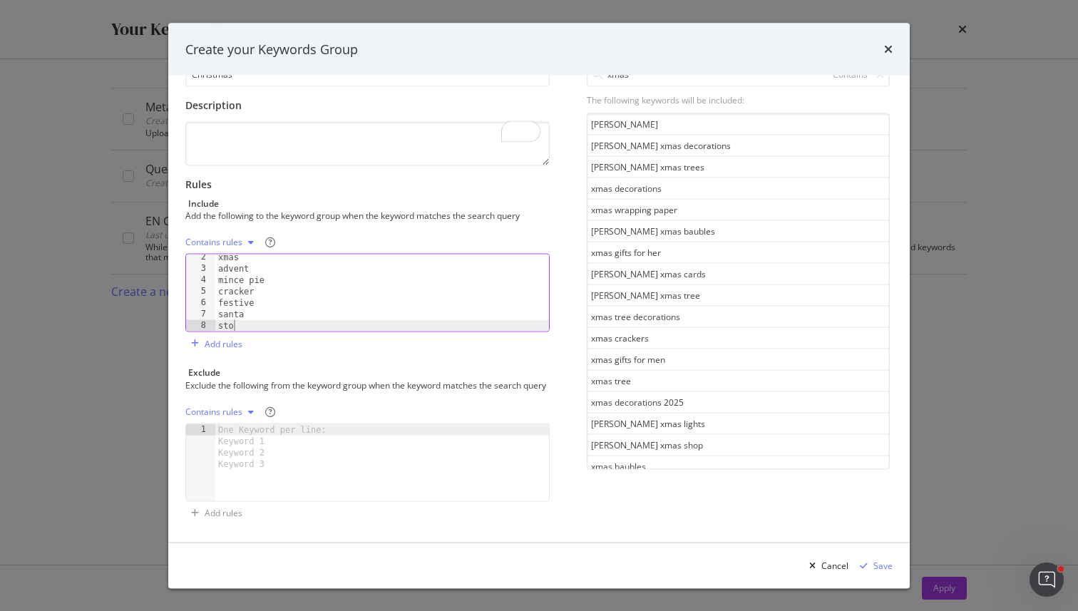
scroll to position [0, 0]
type textarea "stocking"
type textarea "[DATE]"
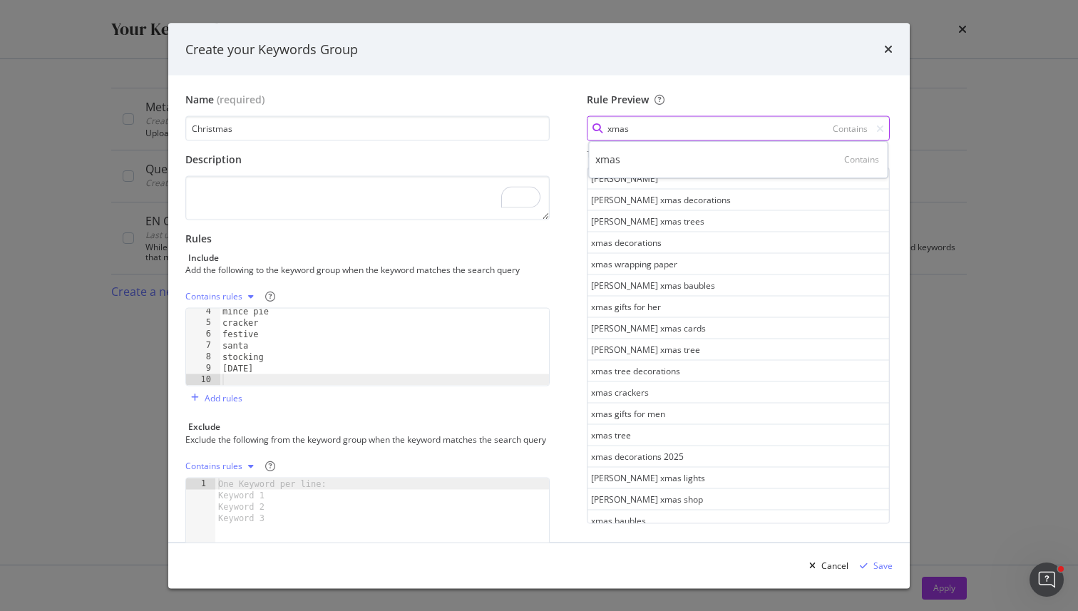
click at [641, 136] on input "xmas" at bounding box center [738, 128] width 303 height 25
click at [871, 130] on div "Contains" at bounding box center [852, 129] width 38 height 12
click at [879, 130] on icon "modal" at bounding box center [881, 128] width 8 height 10
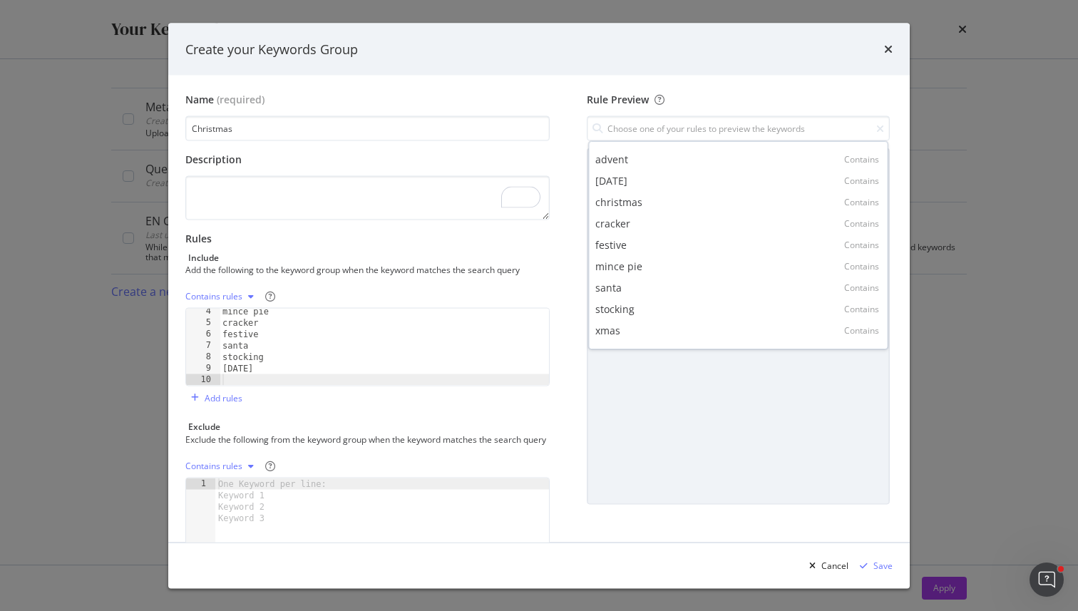
click at [427, 394] on div "Contains rules 4 5 6 7 8 9 10 mince pie cracker festive [DEMOGRAPHIC_DATA] stoc…" at bounding box center [367, 347] width 364 height 124
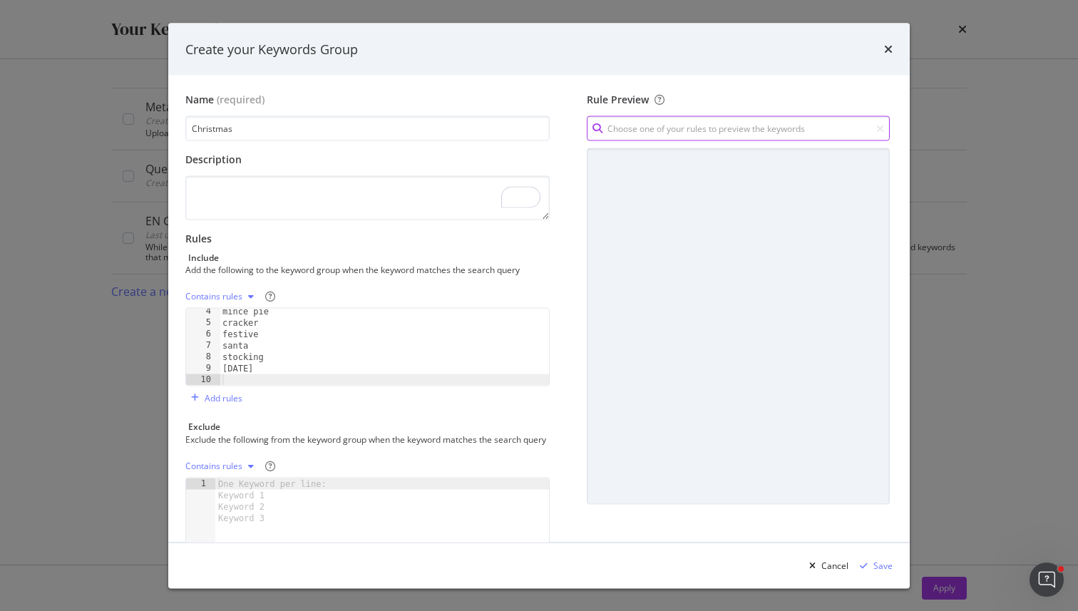
click at [711, 124] on input "modal" at bounding box center [738, 128] width 303 height 25
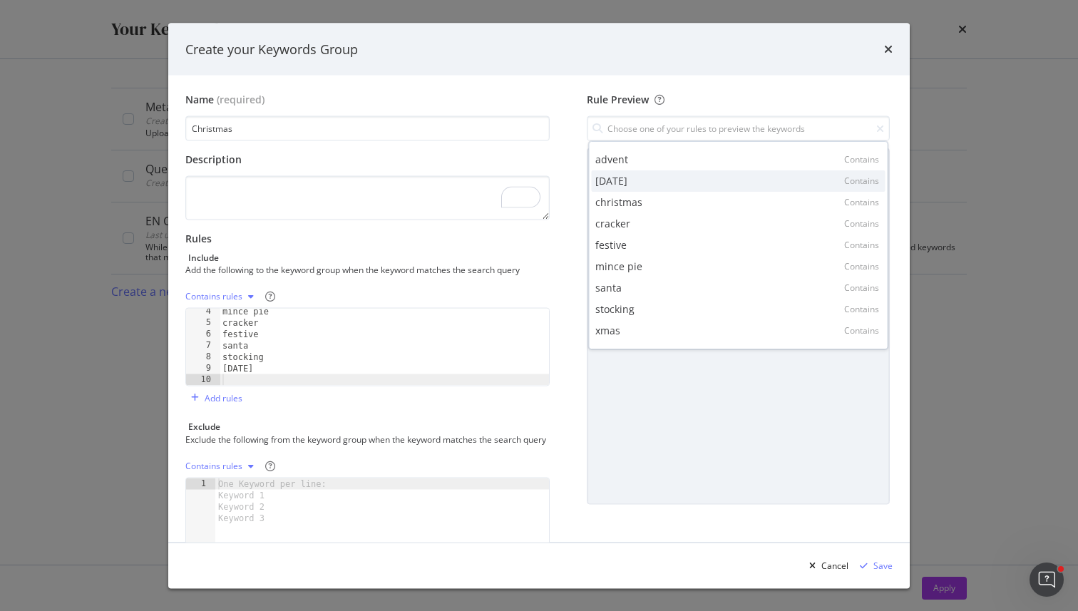
click at [660, 186] on div "[DATE] Contains" at bounding box center [739, 180] width 294 height 21
type input "[DATE]"
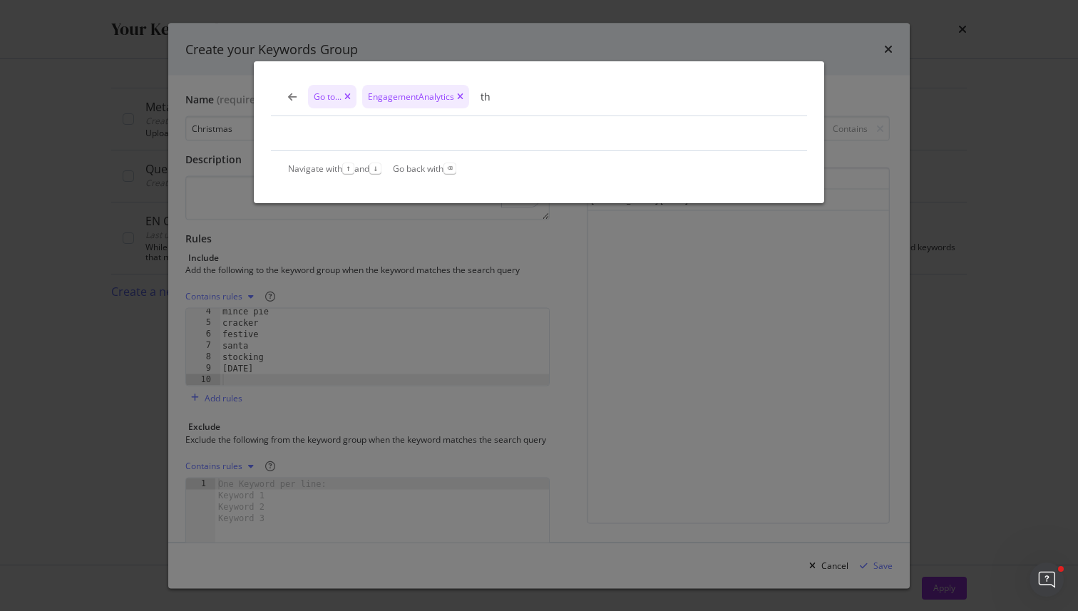
type input "th"
click at [814, 319] on div "Go to... EngagementAnalytics th Navigate with ↑ and ↓ Go back with ⌫" at bounding box center [539, 305] width 1078 height 611
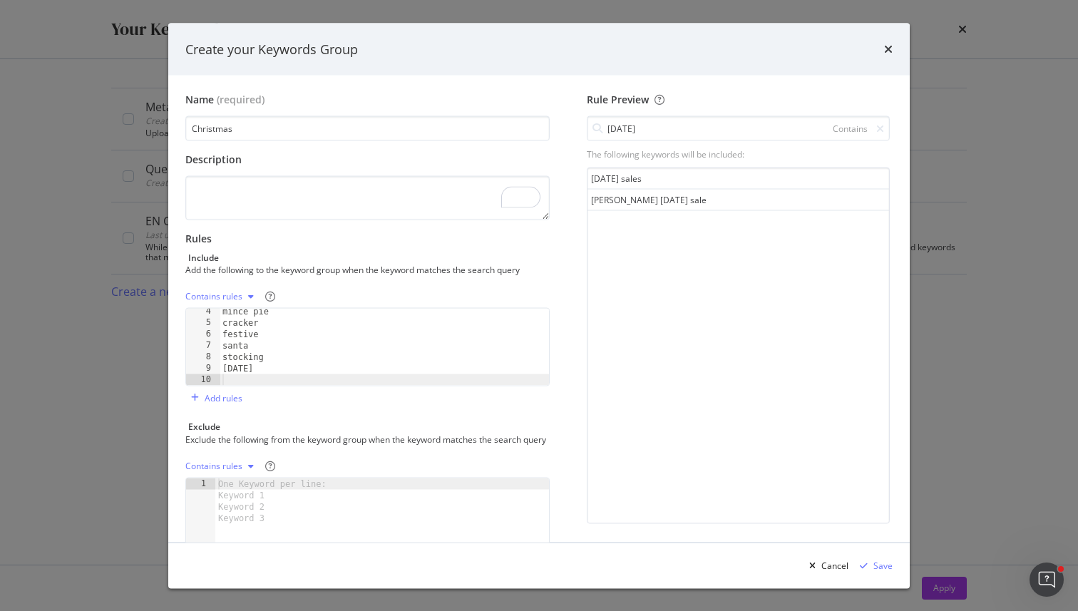
type textarea "[DATE]"
click at [347, 369] on div "mince pie cracker festive [DEMOGRAPHIC_DATA] stocking [DATE]" at bounding box center [385, 356] width 330 height 100
click at [344, 373] on div "mince pie cracker festive [DEMOGRAPHIC_DATA] stocking [DATE]" at bounding box center [385, 356] width 330 height 100
click at [344, 379] on div "mince pie cracker festive [DEMOGRAPHIC_DATA] stocking [DATE]" at bounding box center [385, 356] width 330 height 100
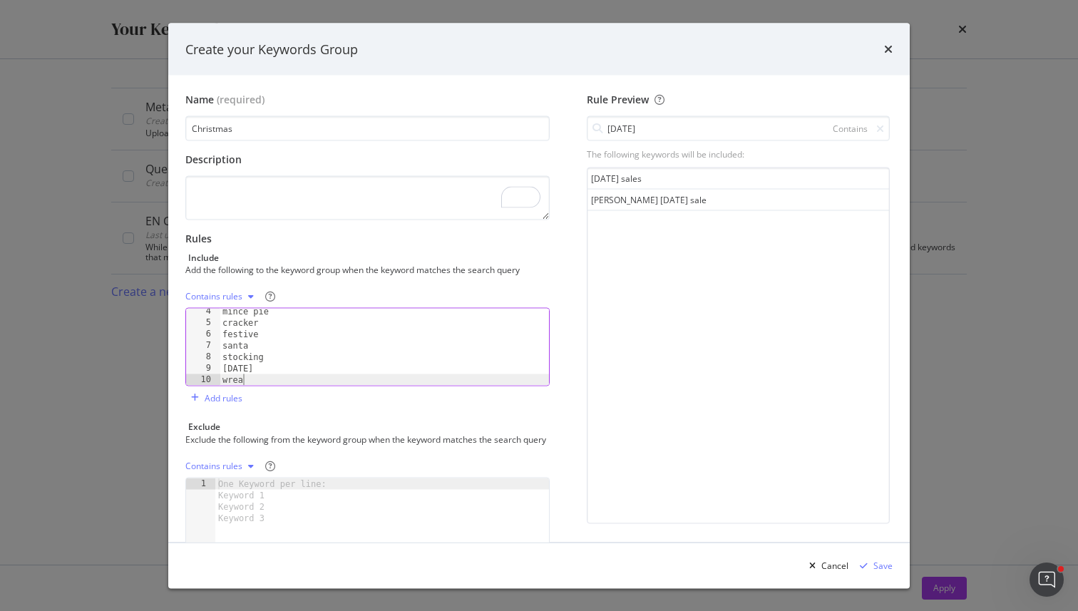
scroll to position [0, 1]
type textarea "wreath"
click at [876, 126] on div "Contains" at bounding box center [855, 129] width 57 height 12
click at [878, 126] on icon "modal" at bounding box center [881, 128] width 8 height 10
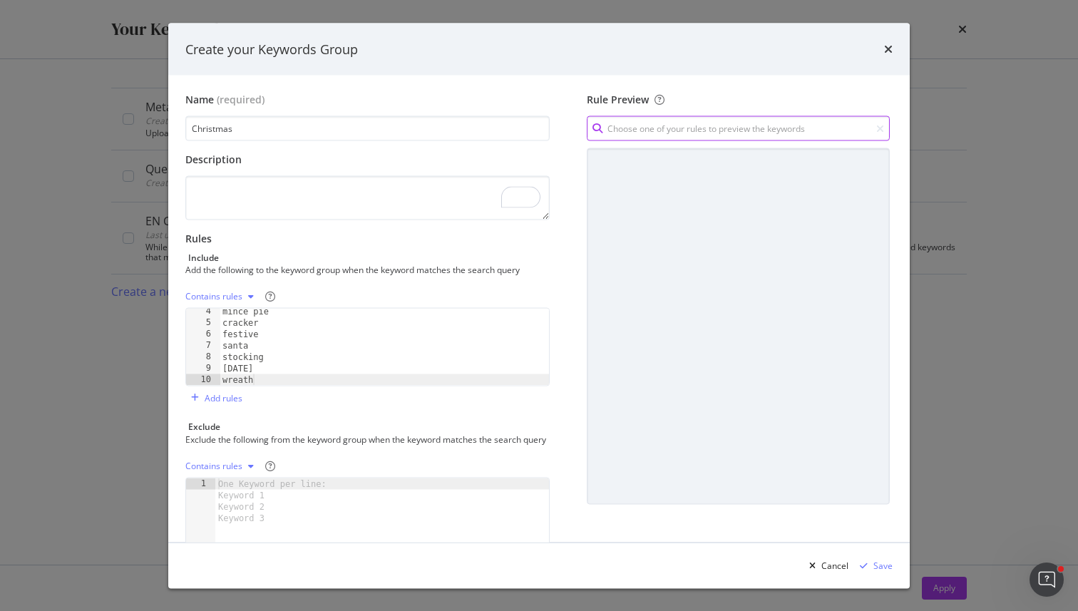
click at [802, 121] on input "modal" at bounding box center [738, 128] width 303 height 25
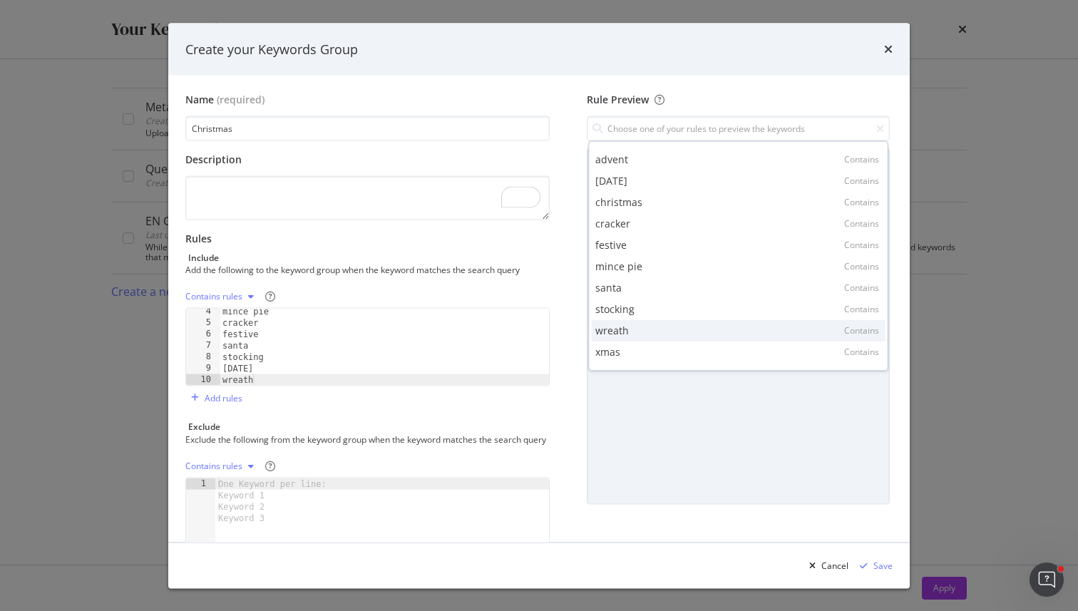
click at [670, 333] on div "wreath Contains" at bounding box center [739, 330] width 294 height 21
type input "wreath"
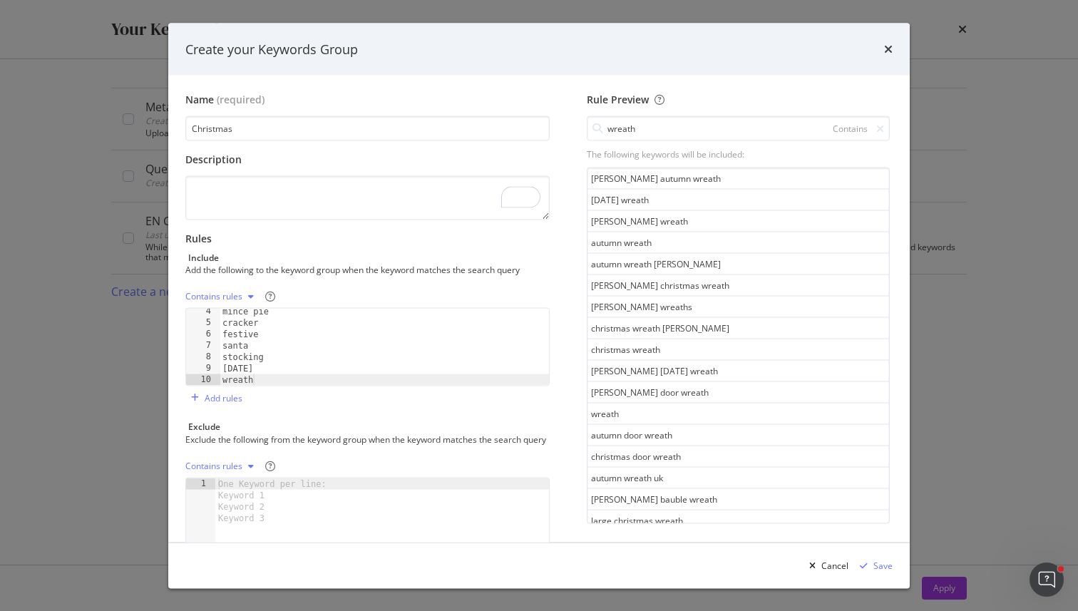
click at [399, 364] on div "mince pie cracker festive [DEMOGRAPHIC_DATA] stocking [DATE] wreath" at bounding box center [385, 356] width 330 height 100
click at [371, 363] on div "mince pie cracker festive [DEMOGRAPHIC_DATA] stocking [DATE] wreath" at bounding box center [385, 354] width 330 height 100
click at [366, 372] on div "mince pie cracker festive [DEMOGRAPHIC_DATA] stocking [DATE] wreath" at bounding box center [385, 354] width 330 height 100
type textarea "wreath"
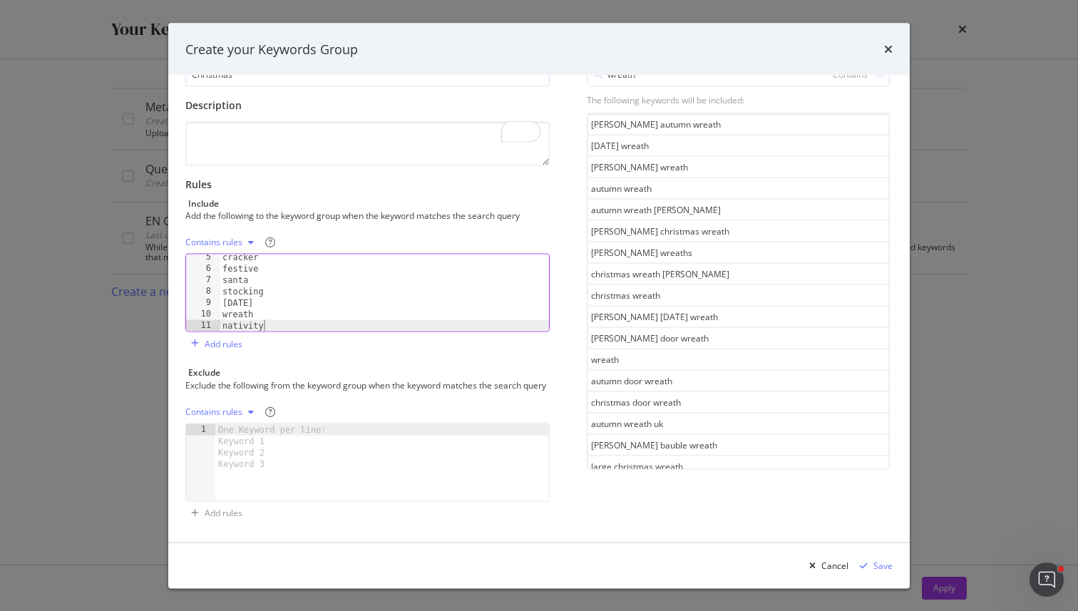
scroll to position [0, 2]
type textarea "nativity"
click at [884, 566] on div "Save" at bounding box center [883, 565] width 19 height 12
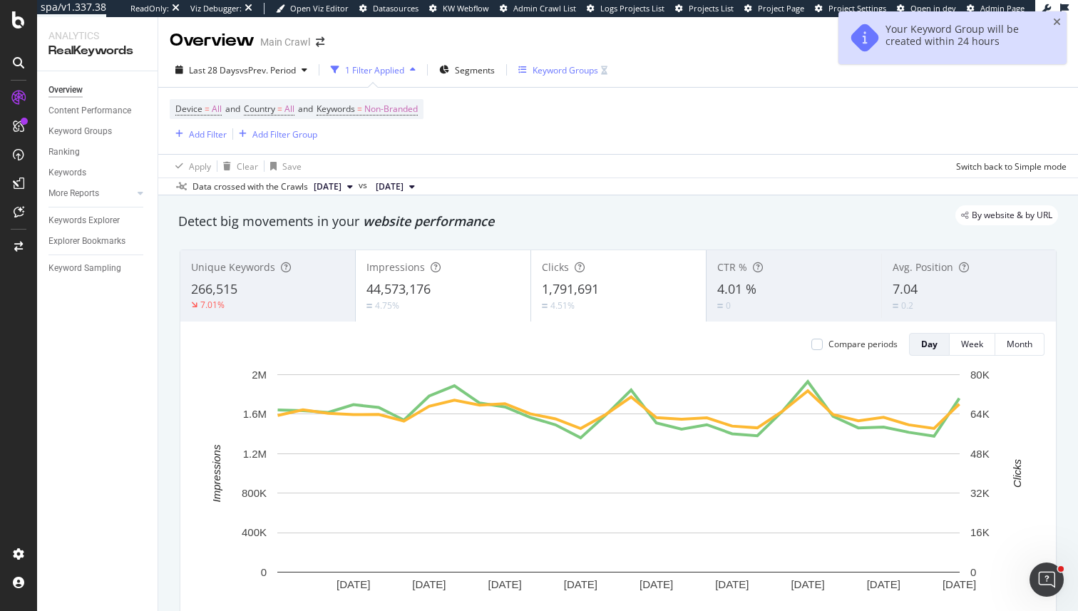
click at [560, 78] on div "Keyword Groups" at bounding box center [563, 69] width 89 height 21
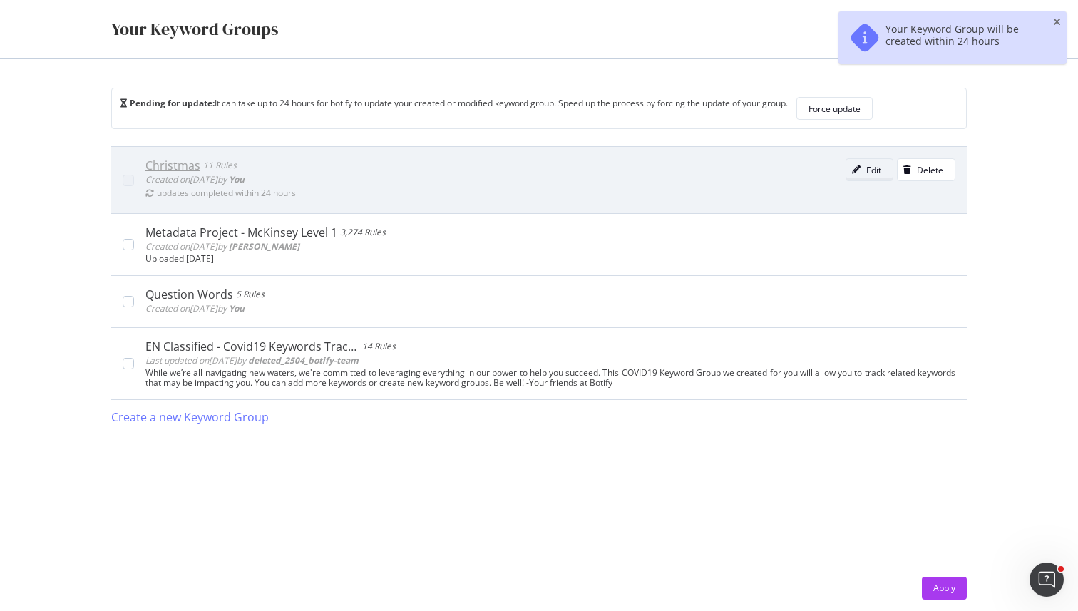
click at [862, 177] on div "Edit" at bounding box center [864, 170] width 35 height 20
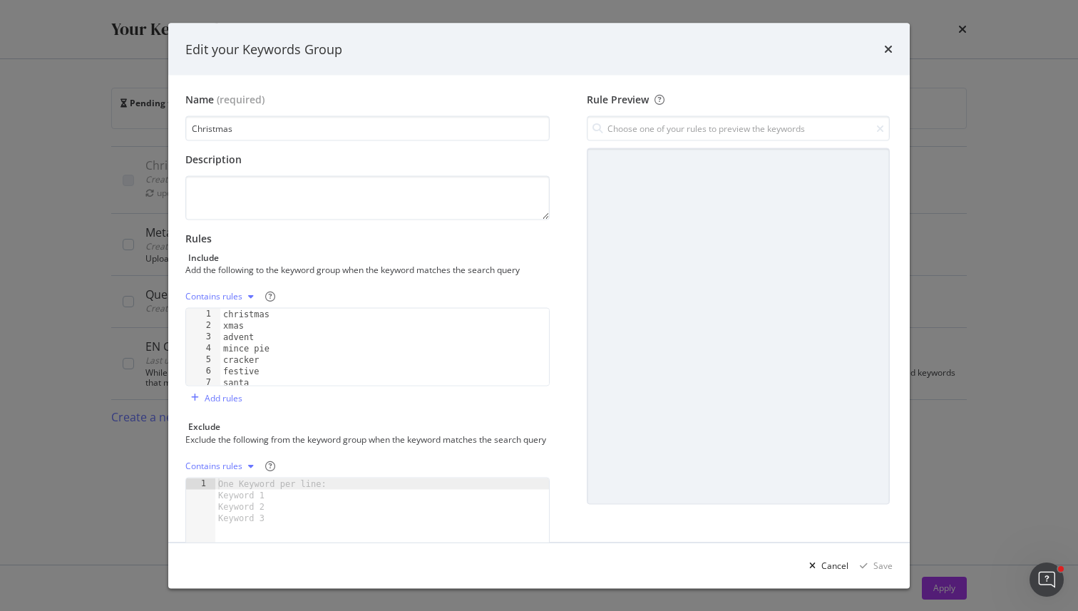
click at [331, 390] on div "Contains rules 1 2 3 4 5 6 7 8 christmas xmas advent mince pie cracker festive …" at bounding box center [367, 347] width 364 height 124
type textarea "santa"
click at [332, 378] on div "christmas xmas advent mince pie cracker festive [DEMOGRAPHIC_DATA] stocking" at bounding box center [384, 359] width 329 height 100
type textarea "tinsel"
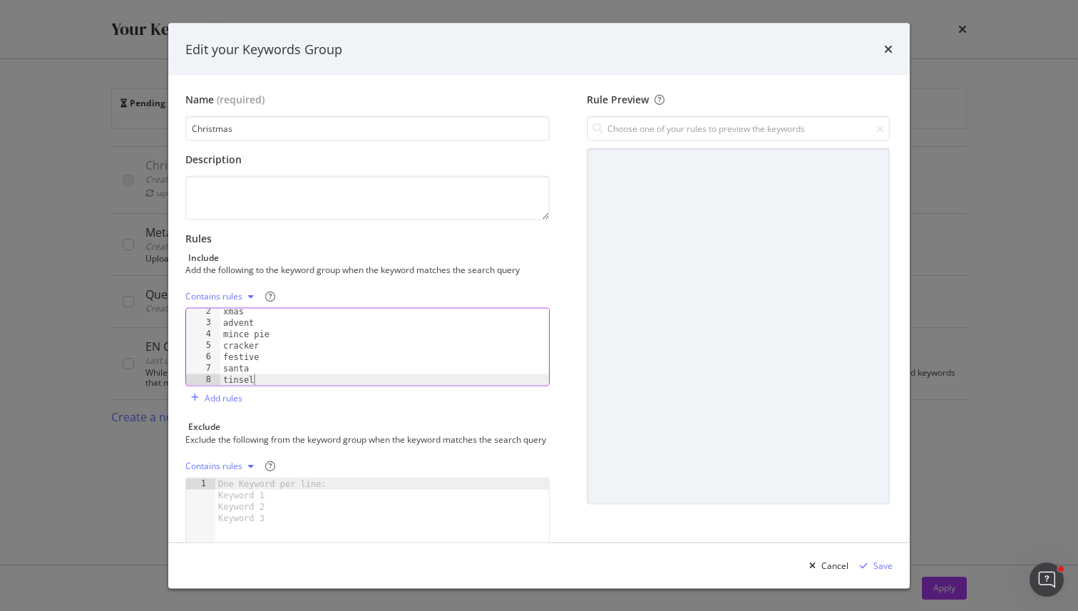
scroll to position [26, 0]
type textarea "p"
click at [392, 344] on div "advent mince pie cracker festive santa tinsel bauble stocking" at bounding box center [384, 356] width 329 height 100
type textarea "festive"
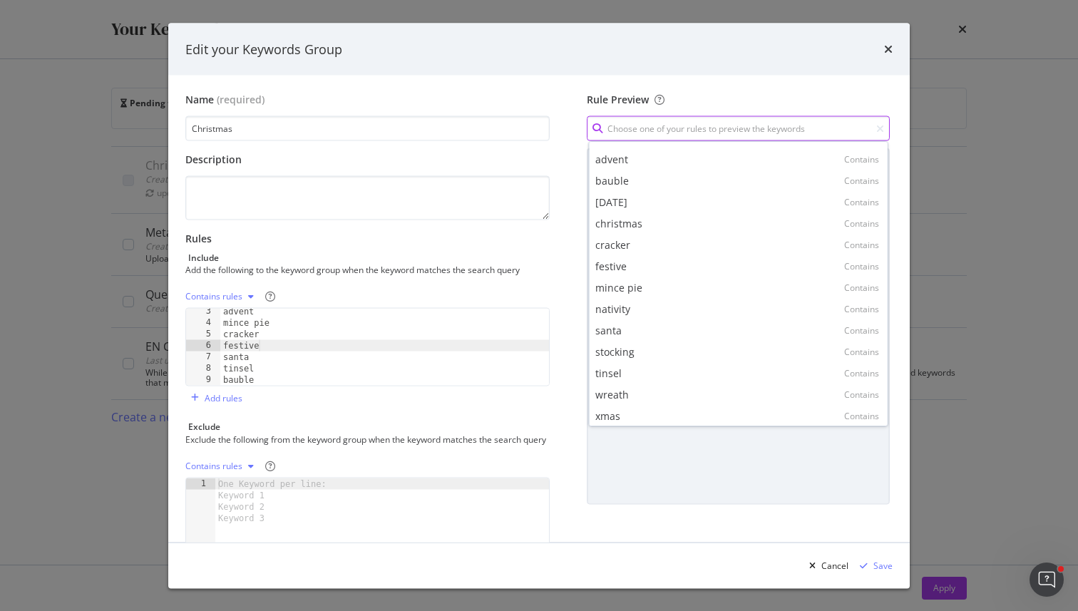
click at [664, 128] on input "modal" at bounding box center [738, 128] width 303 height 25
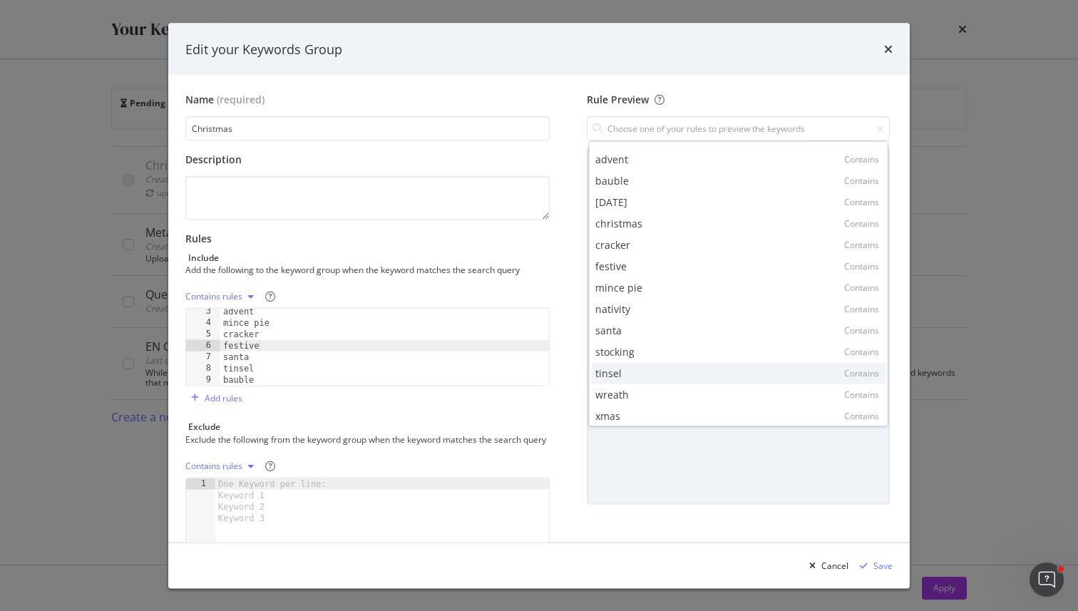
click at [636, 375] on div "tinsel Contains" at bounding box center [739, 373] width 294 height 21
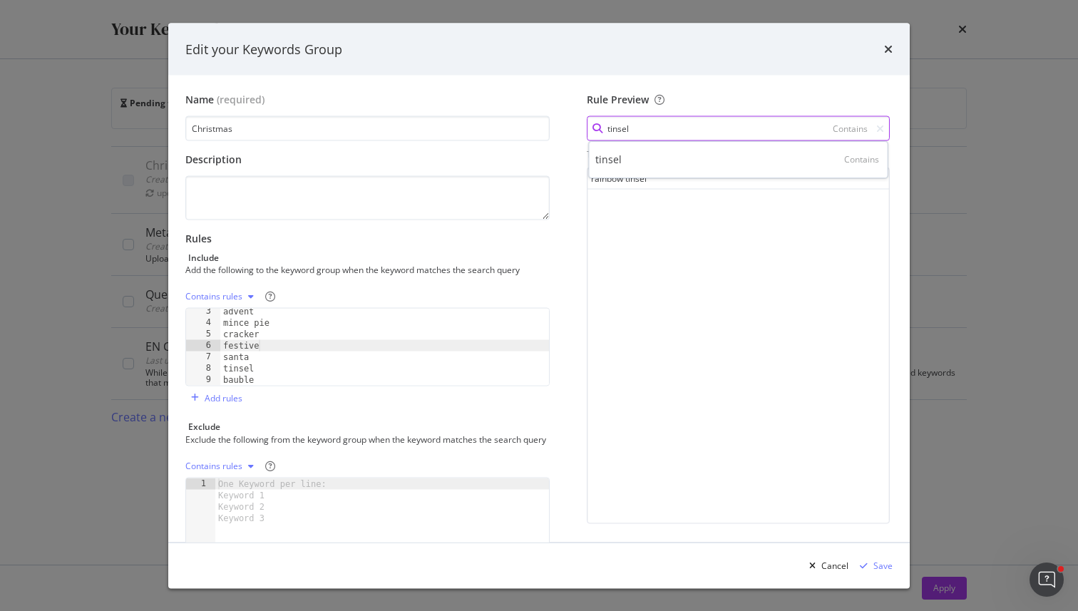
click at [666, 132] on input "tinsel" at bounding box center [738, 128] width 303 height 25
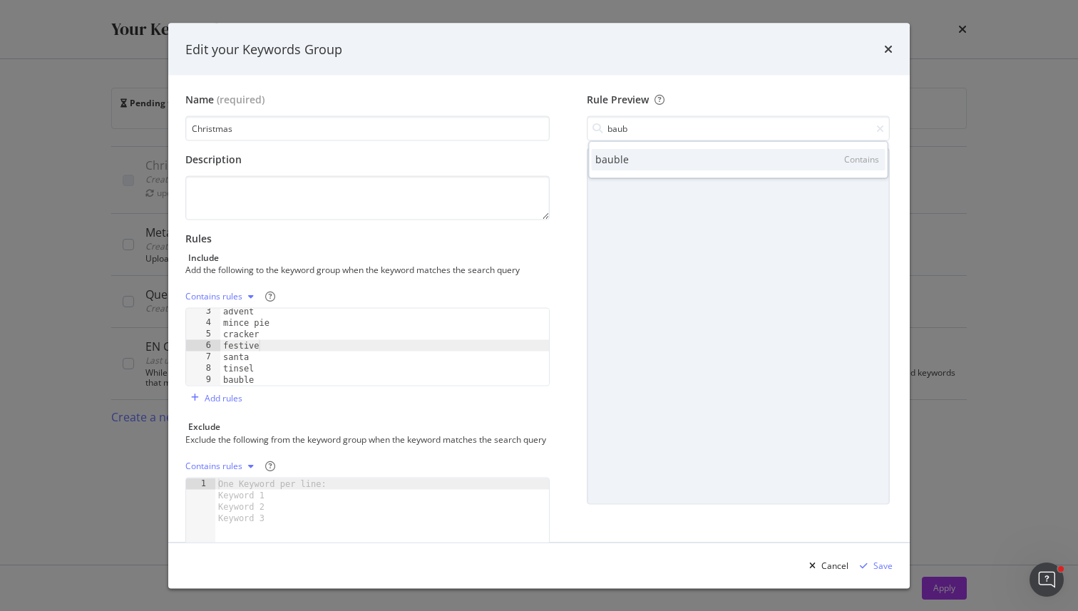
click at [678, 154] on div "bauble Contains" at bounding box center [739, 159] width 294 height 21
type input "bauble"
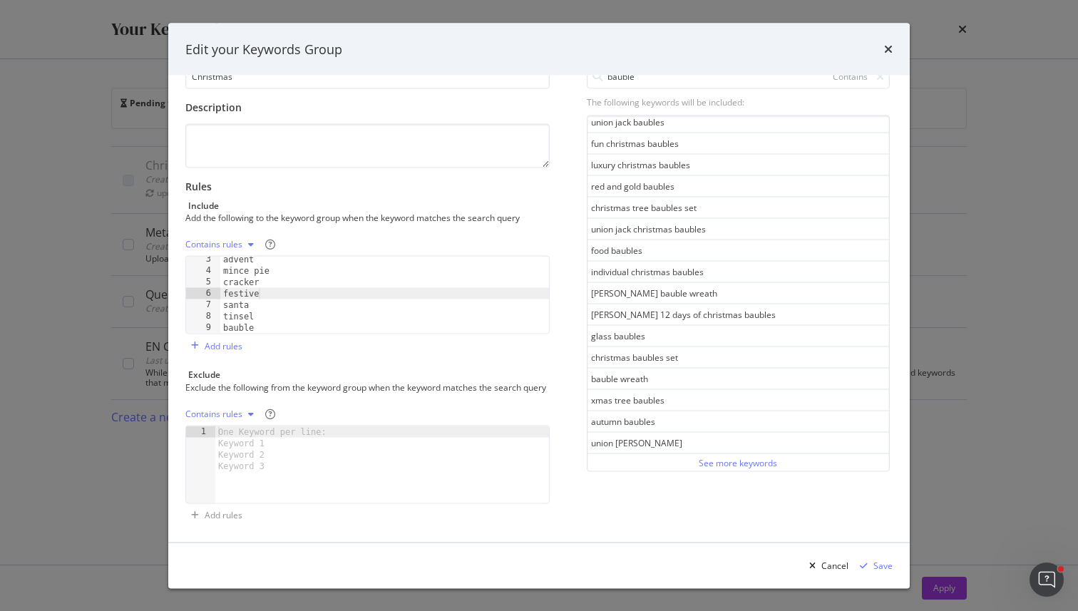
scroll to position [66, 0]
click at [872, 563] on div "modal" at bounding box center [863, 565] width 19 height 9
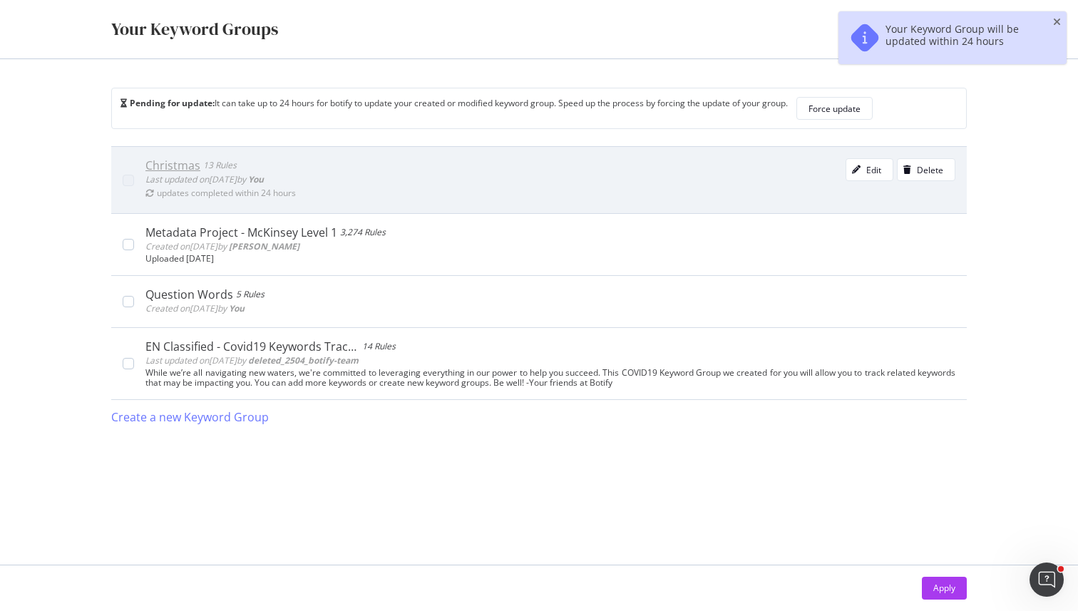
click at [741, 171] on div "Christmas 13 Rules Last updated on [DATE] by You updates completed within 24 ho…" at bounding box center [550, 180] width 810 height 44
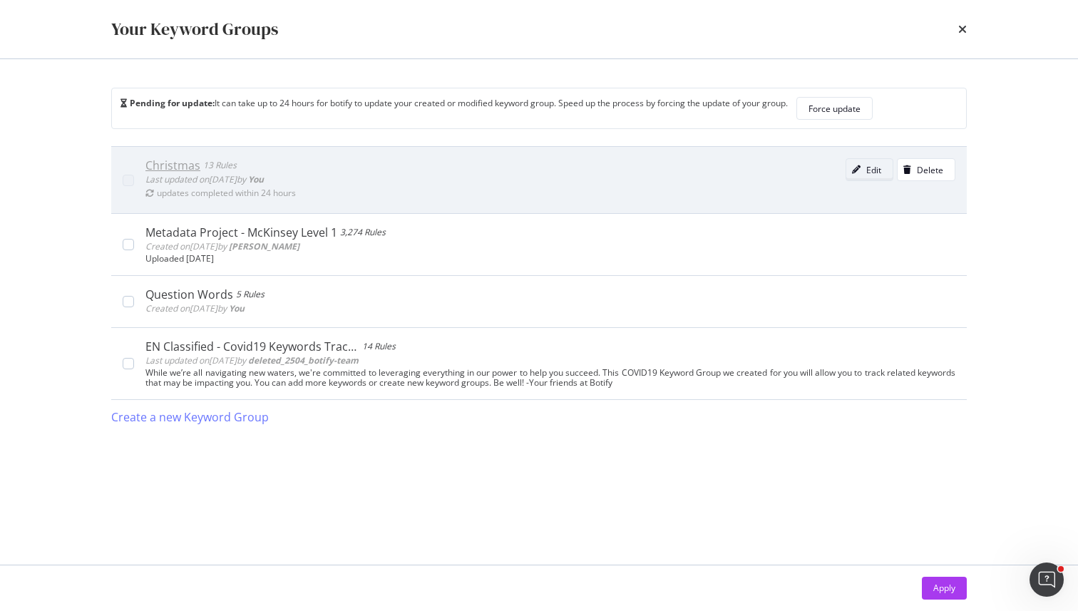
click at [877, 180] on button "Edit" at bounding box center [870, 169] width 48 height 23
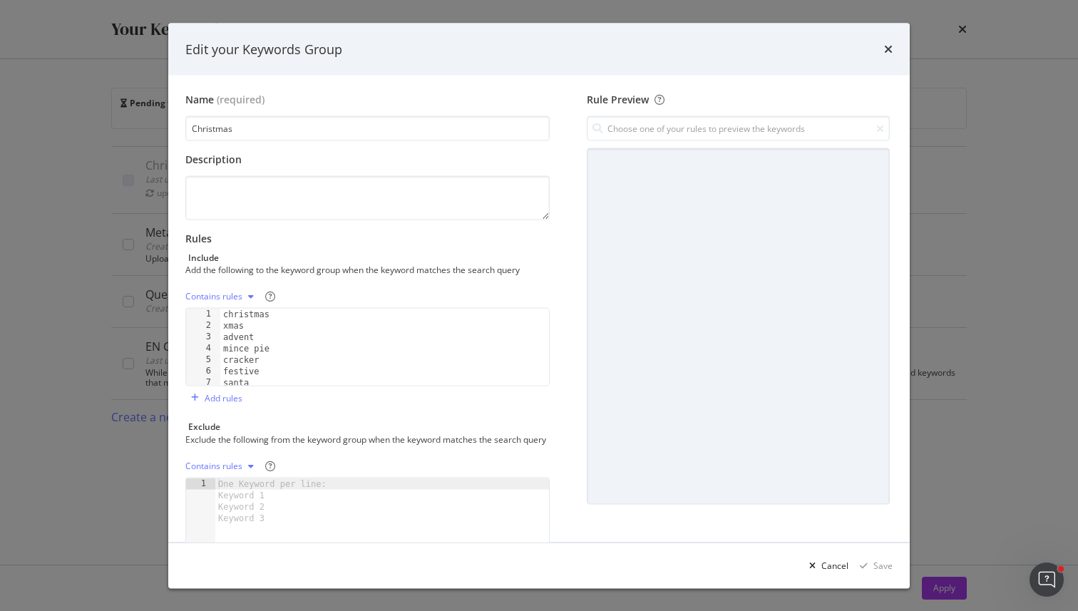
click at [958, 120] on div "Edit your Keywords Group Name (required) Christmas Description Rules Include Ad…" at bounding box center [539, 305] width 1078 height 611
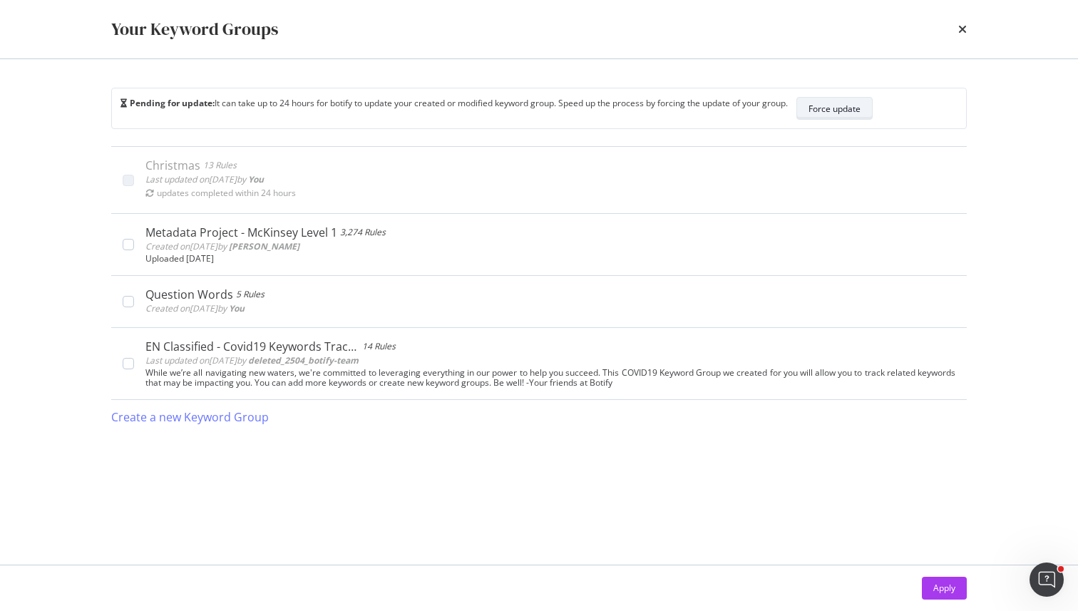
click at [829, 105] on div "Force update" at bounding box center [835, 109] width 52 height 12
click at [841, 114] on div "Force update" at bounding box center [835, 109] width 52 height 12
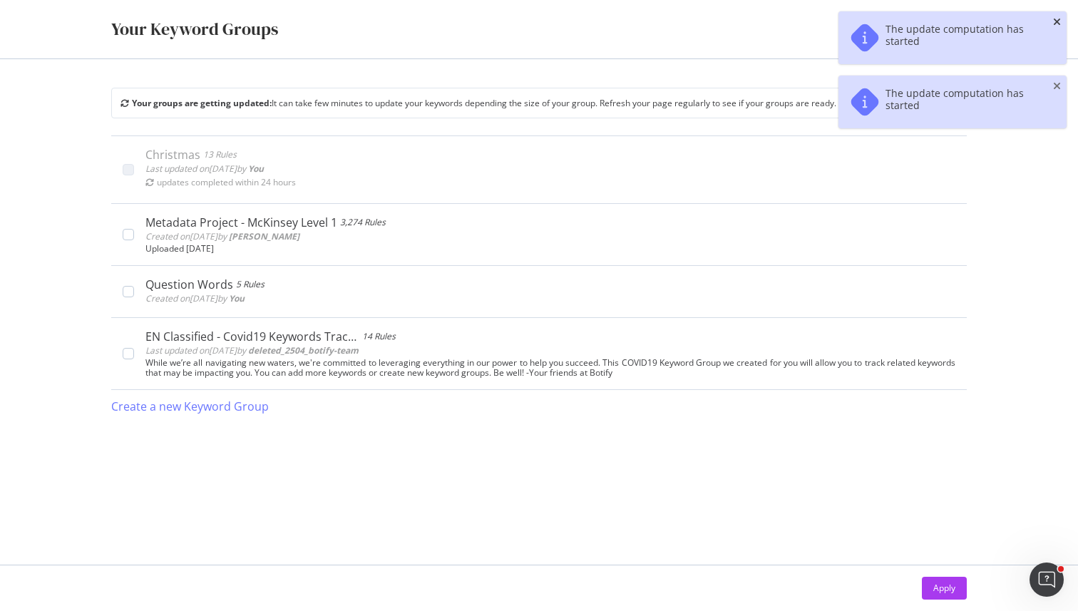
click at [1056, 22] on icon "close toast" at bounding box center [1057, 22] width 8 height 10
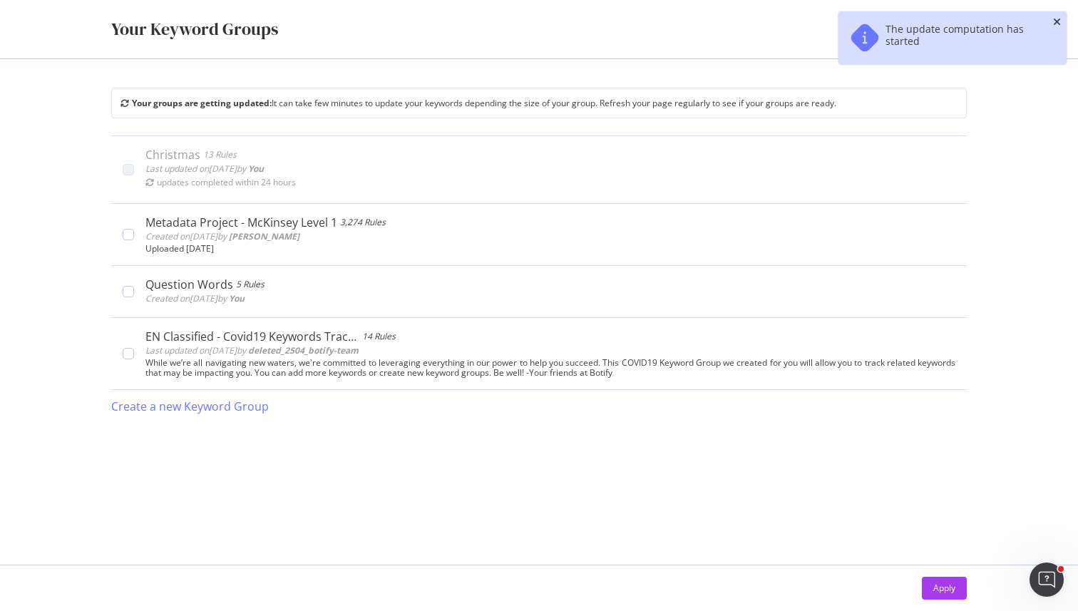
click at [1056, 22] on icon "close toast" at bounding box center [1057, 22] width 8 height 10
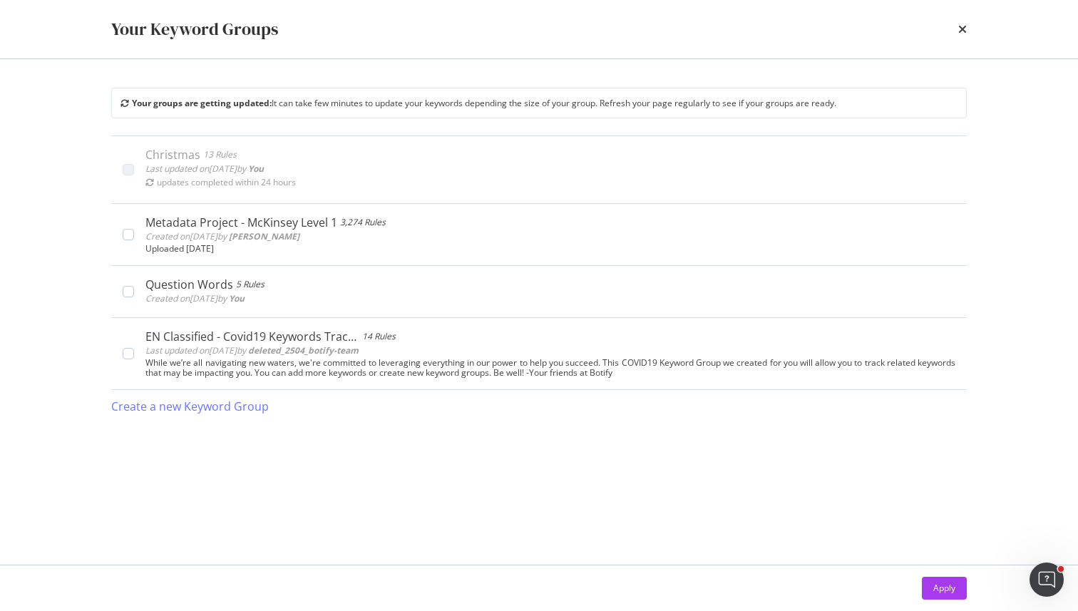
click at [956, 31] on div "Your Keyword Groups" at bounding box center [539, 29] width 856 height 24
click at [967, 27] on div "Your Keyword Groups" at bounding box center [539, 29] width 913 height 58
click at [965, 28] on icon "times" at bounding box center [963, 29] width 9 height 11
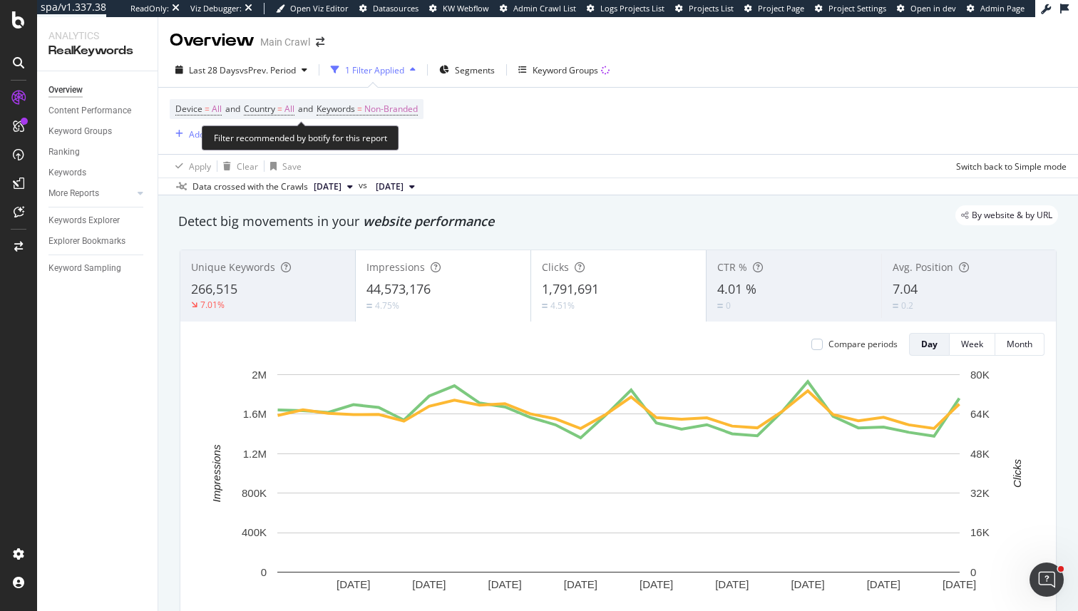
click at [208, 122] on div "Device = All and Country = All and Keywords = Non-Branded Add Filter Add Filter…" at bounding box center [297, 121] width 254 height 44
click at [208, 131] on div "Filter recommended by botify for this report" at bounding box center [301, 138] width 198 height 25
click at [191, 134] on div "Add Filter" at bounding box center [208, 134] width 38 height 12
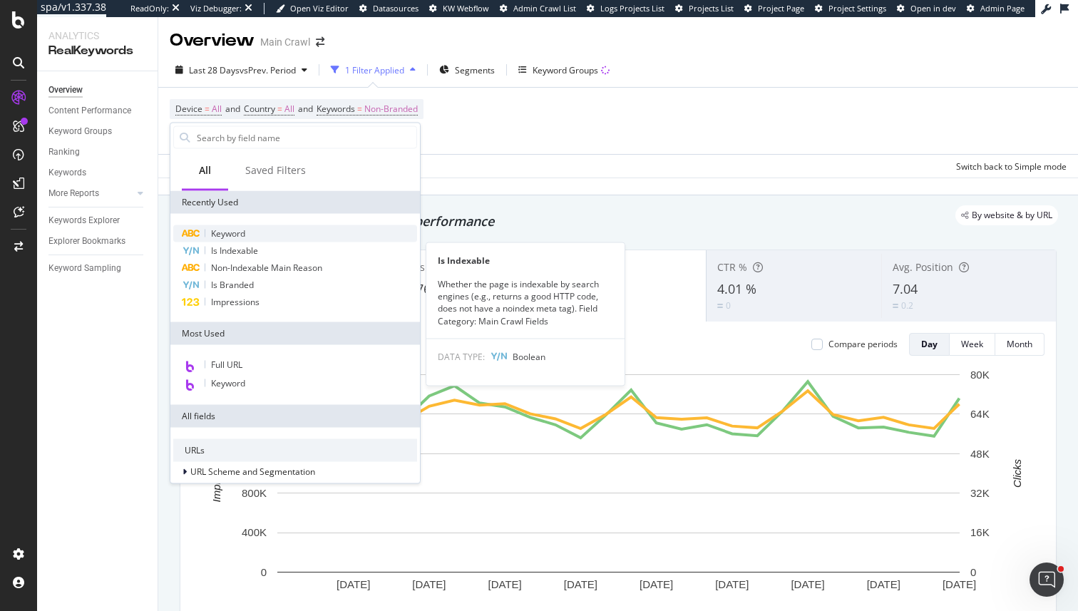
click at [254, 233] on div "Keyword" at bounding box center [295, 233] width 244 height 17
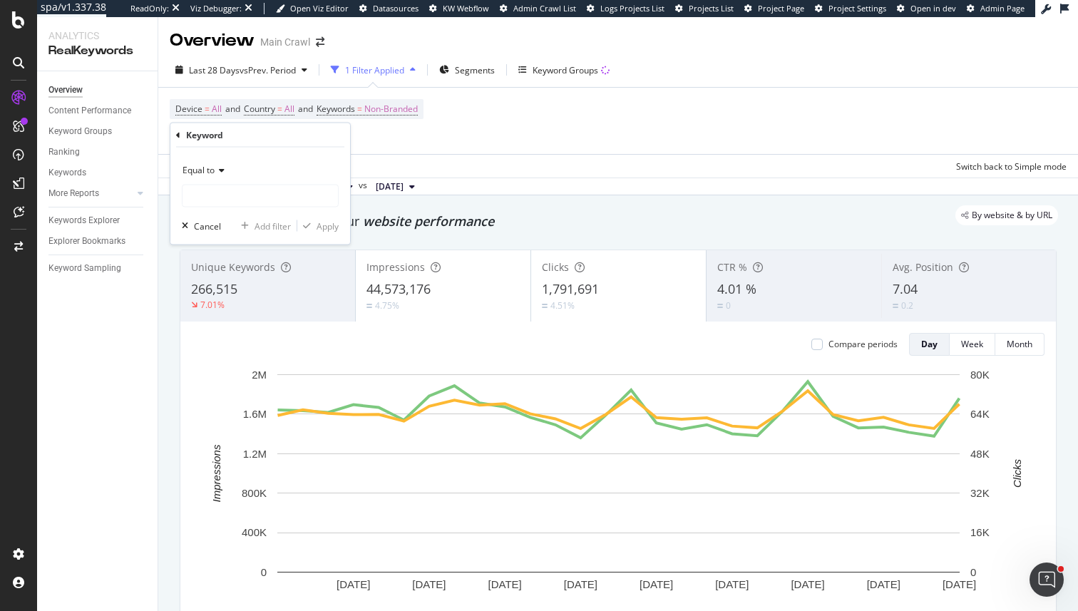
click at [221, 170] on icon at bounding box center [220, 170] width 10 height 9
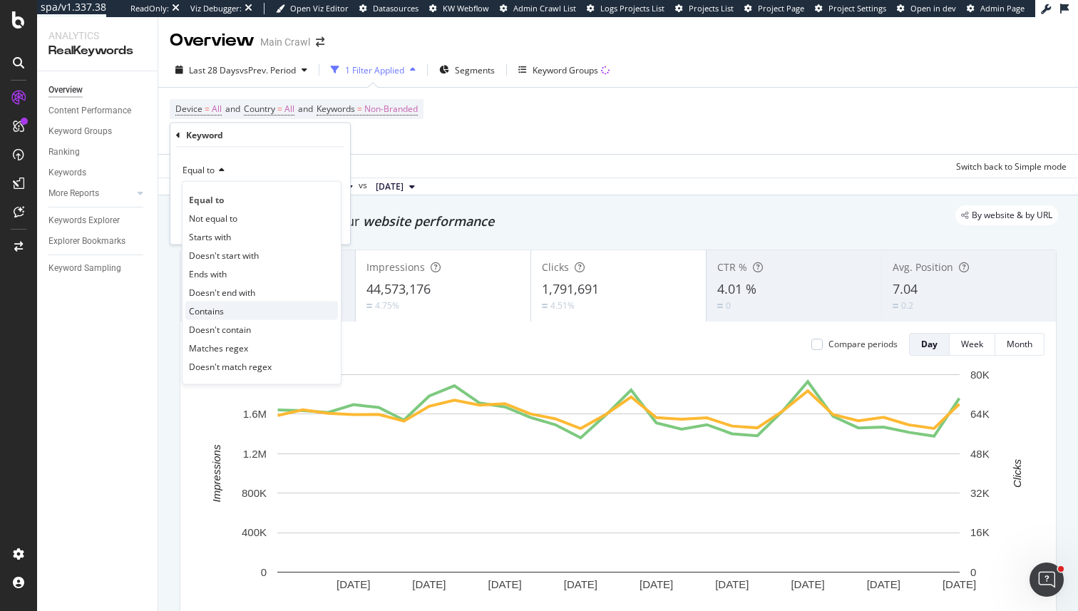
click at [235, 310] on div "Contains" at bounding box center [261, 311] width 153 height 19
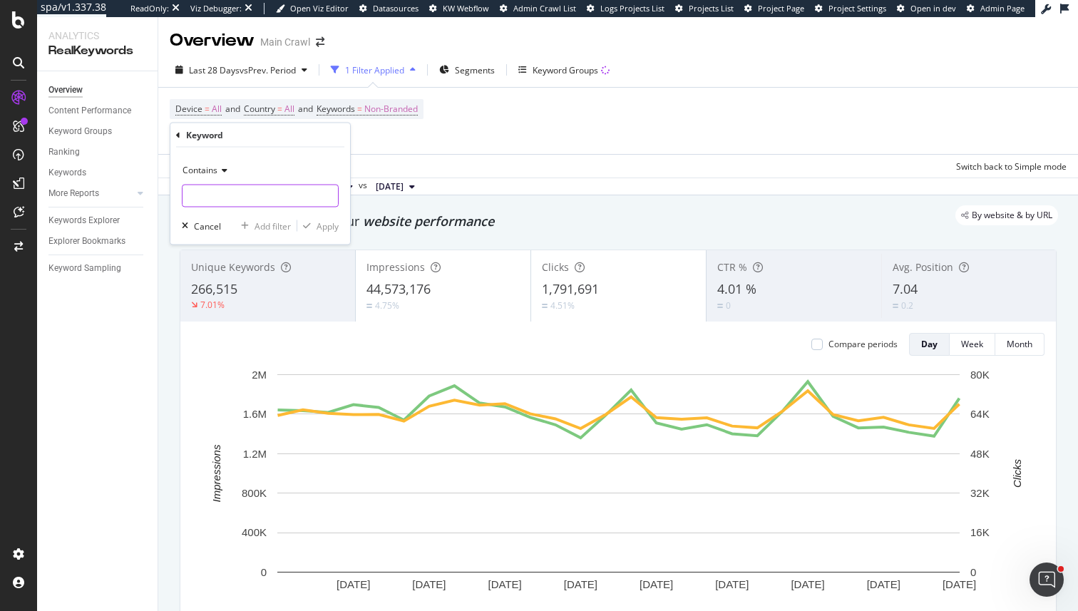
click at [233, 199] on input "text" at bounding box center [260, 196] width 155 height 23
type input "christmas"
click at [282, 223] on div "Add filter" at bounding box center [273, 226] width 36 height 12
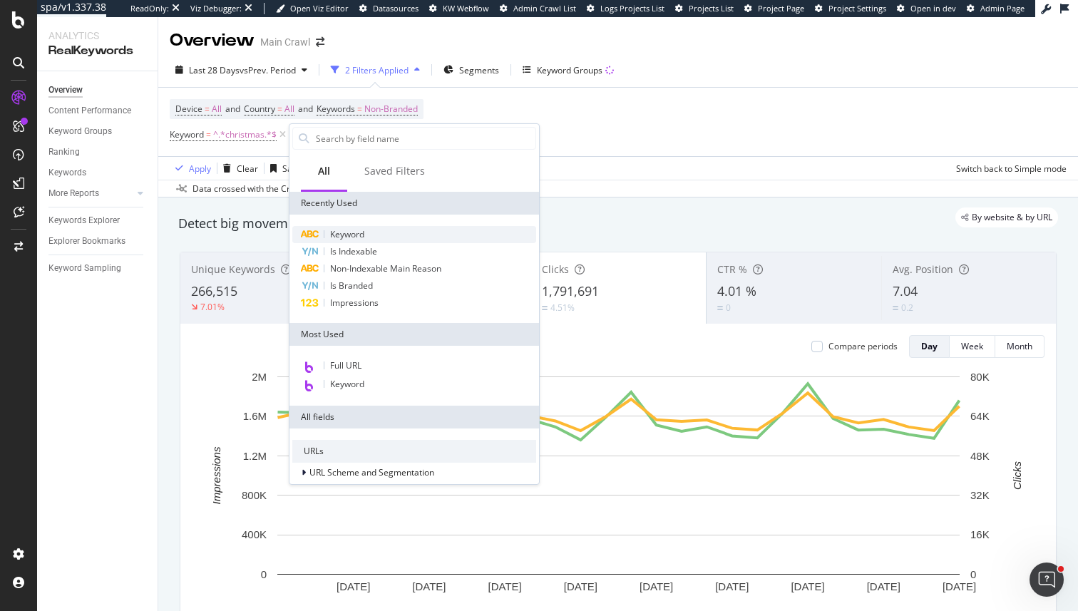
click at [360, 240] on span "Keyword" at bounding box center [347, 234] width 34 height 12
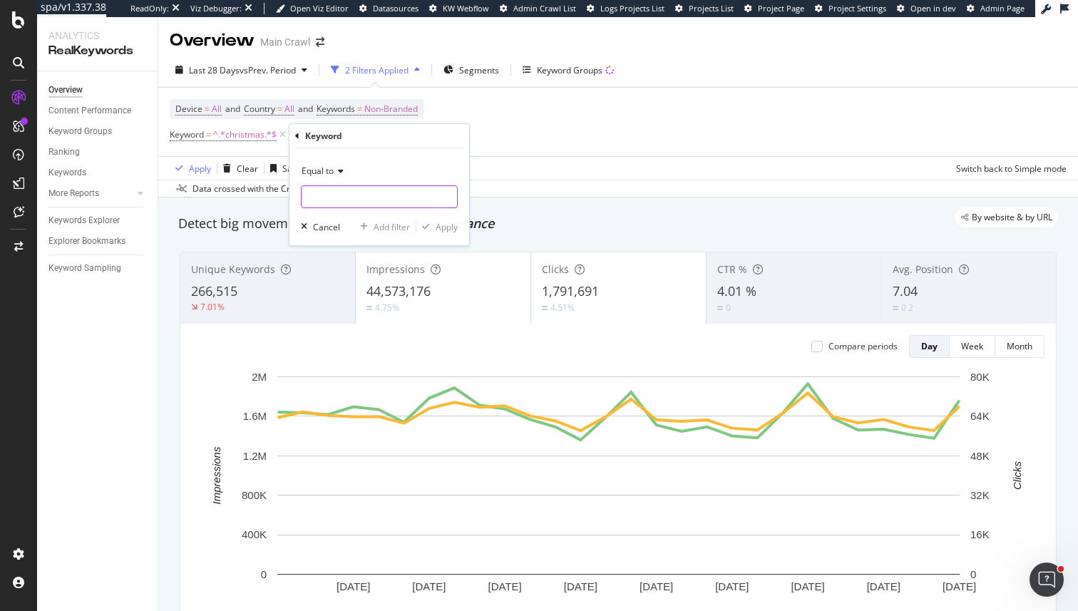
click at [358, 205] on input "text" at bounding box center [379, 196] width 155 height 23
click at [334, 173] on span "Equal to" at bounding box center [318, 171] width 32 height 12
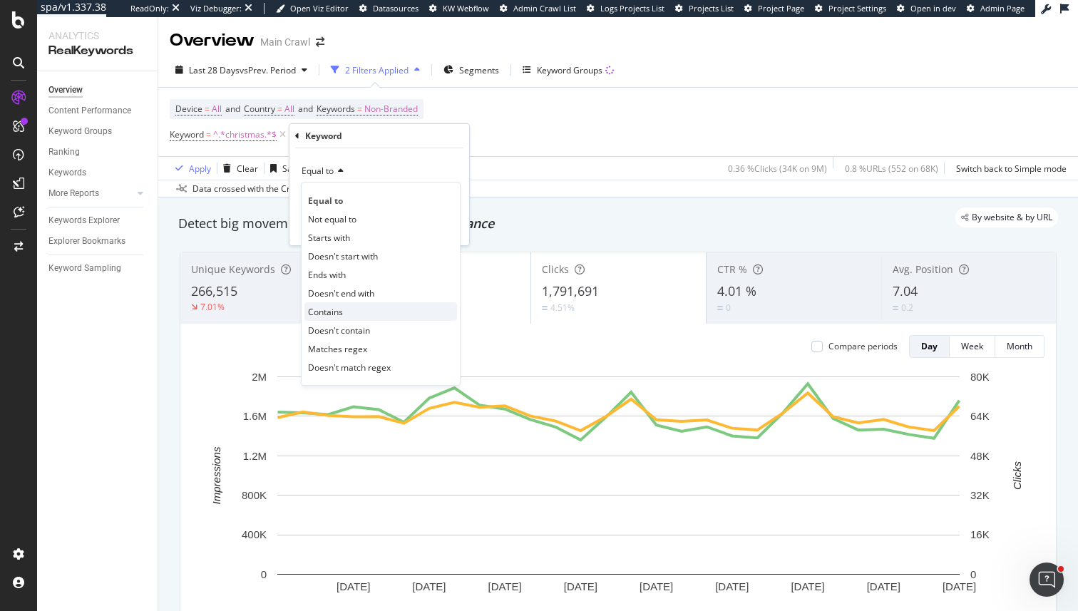
click at [335, 311] on span "Contains" at bounding box center [325, 312] width 35 height 12
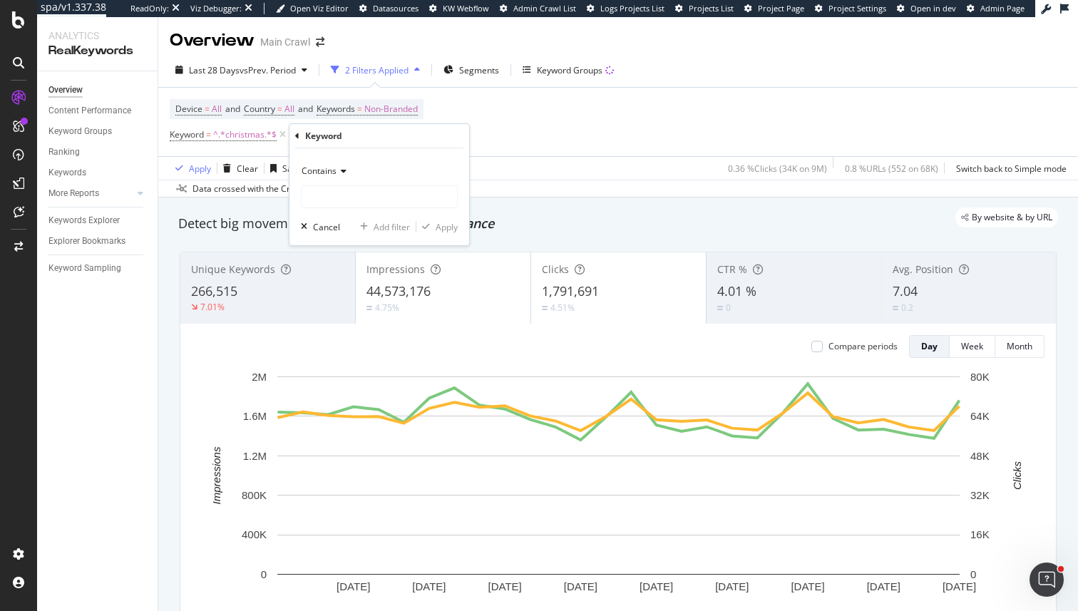
click at [357, 178] on div "Contains" at bounding box center [379, 171] width 157 height 23
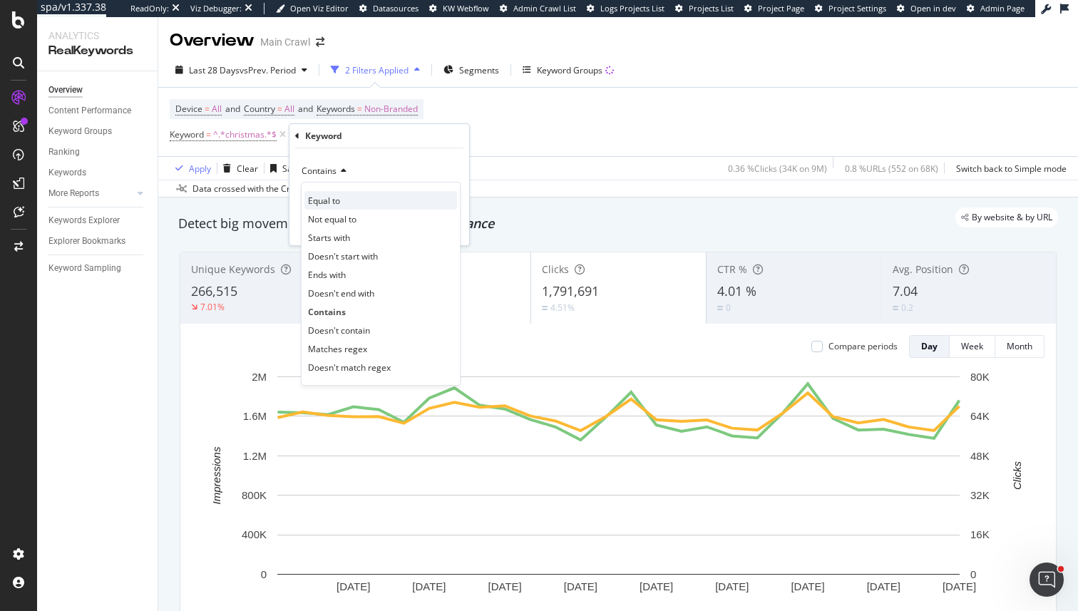
click at [357, 198] on div "Equal to" at bounding box center [381, 200] width 153 height 19
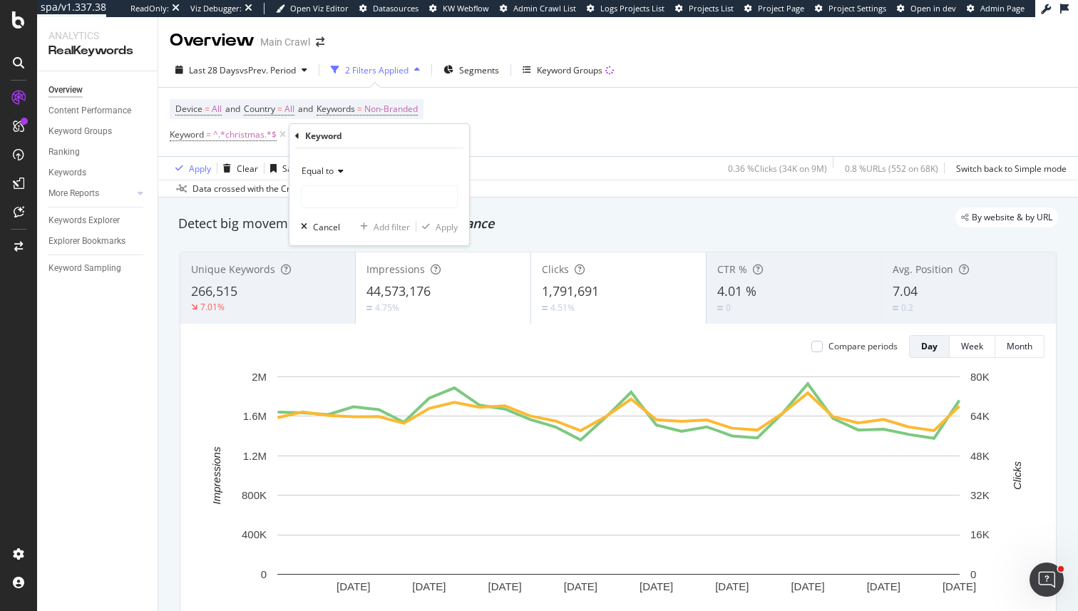
click at [352, 178] on div "Equal to" at bounding box center [379, 171] width 157 height 23
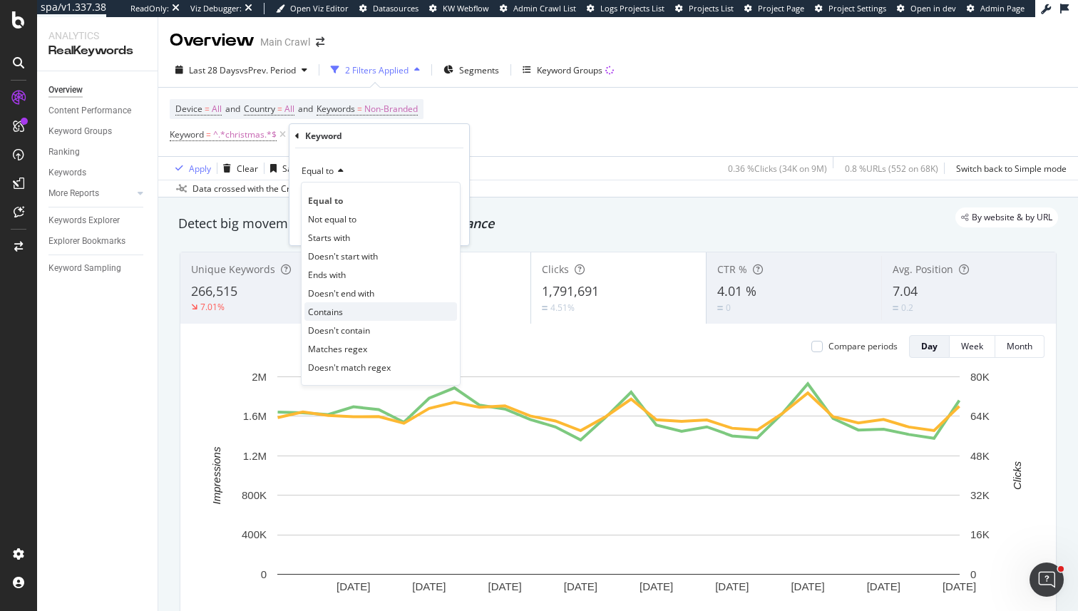
click at [352, 309] on div "Contains" at bounding box center [381, 311] width 153 height 19
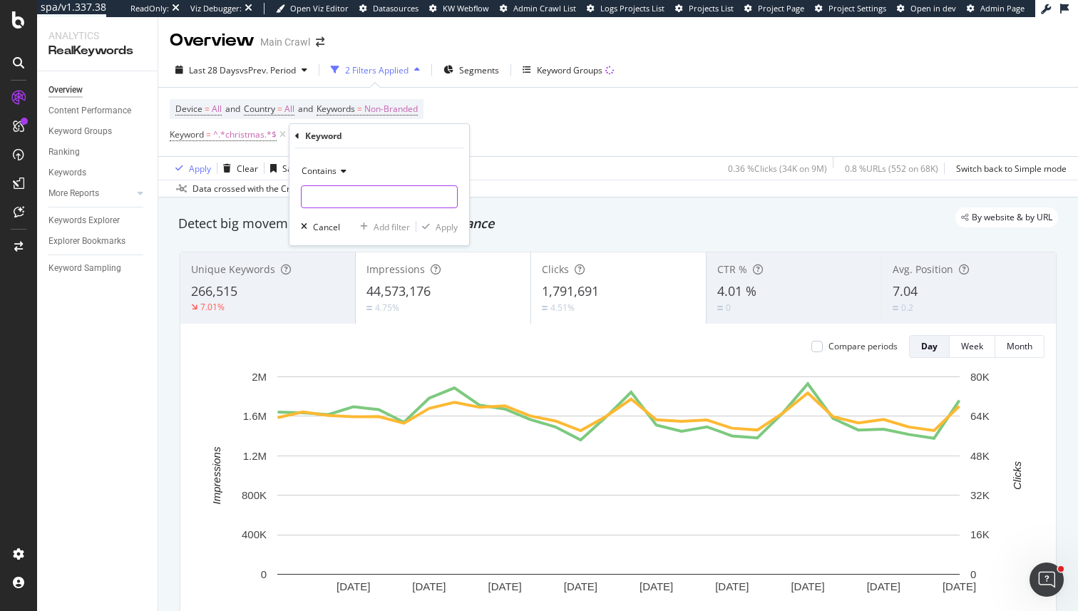
click at [352, 195] on input "text" at bounding box center [379, 196] width 155 height 23
type input "advent"
click at [370, 232] on div "Add filter" at bounding box center [382, 226] width 56 height 13
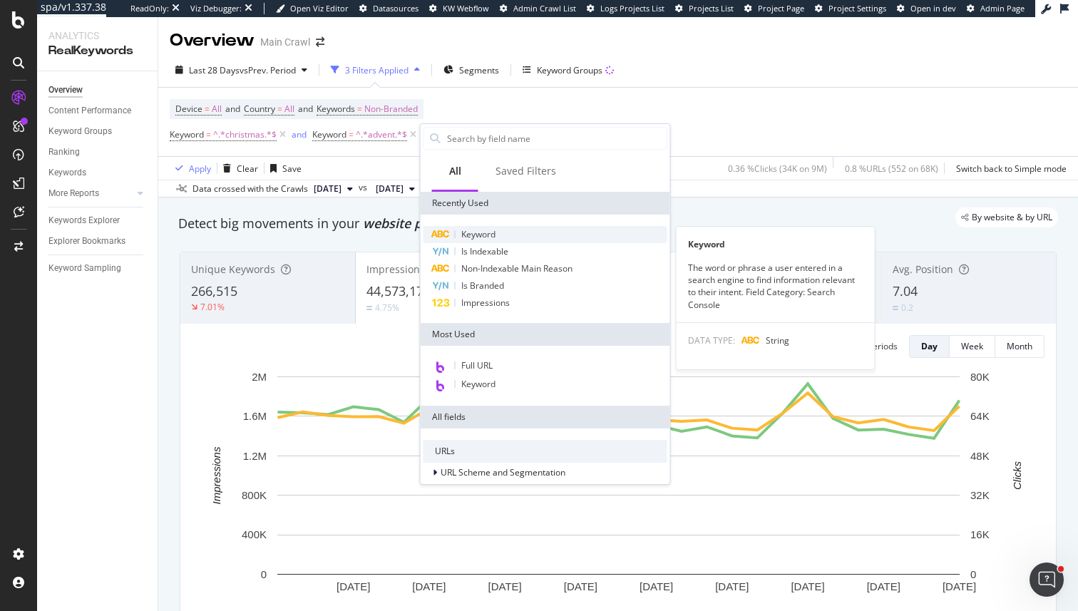
click at [501, 232] on div "Keyword" at bounding box center [546, 234] width 244 height 17
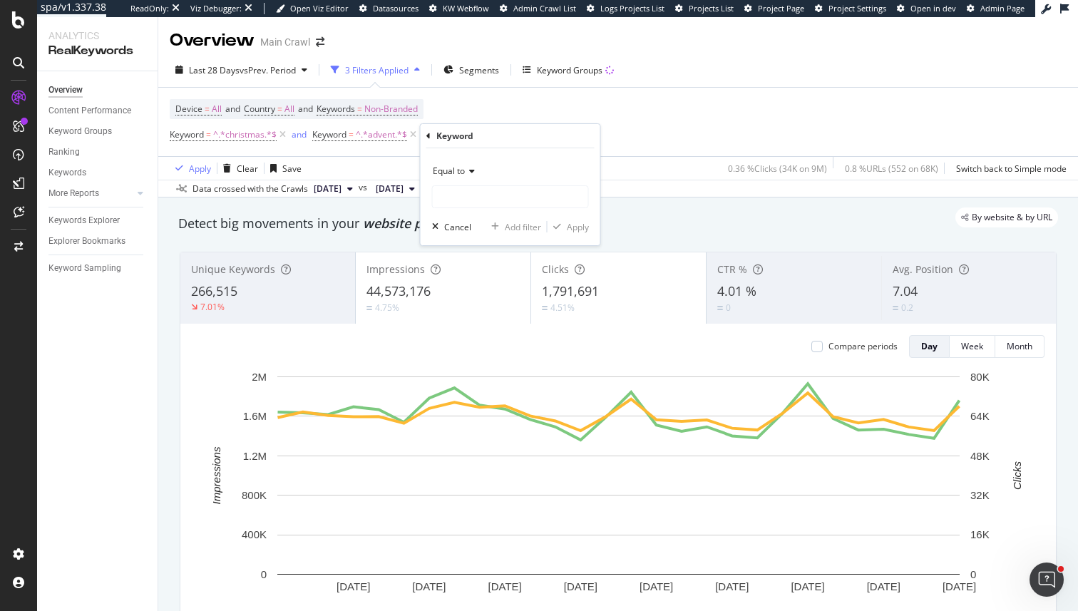
click at [461, 173] on span "Equal to" at bounding box center [449, 171] width 32 height 12
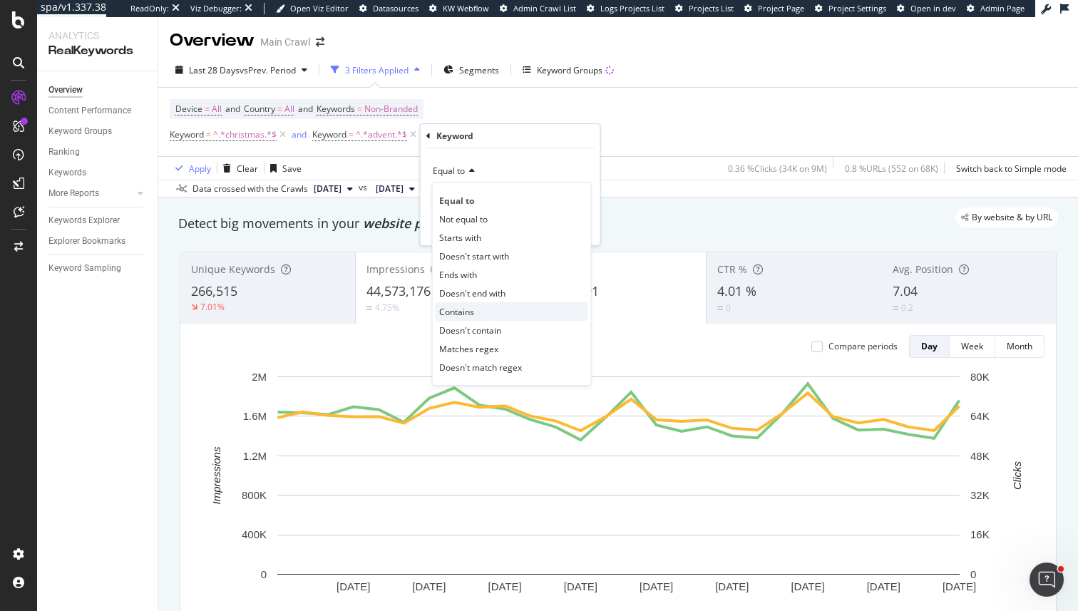
click at [466, 307] on span "Contains" at bounding box center [456, 312] width 35 height 12
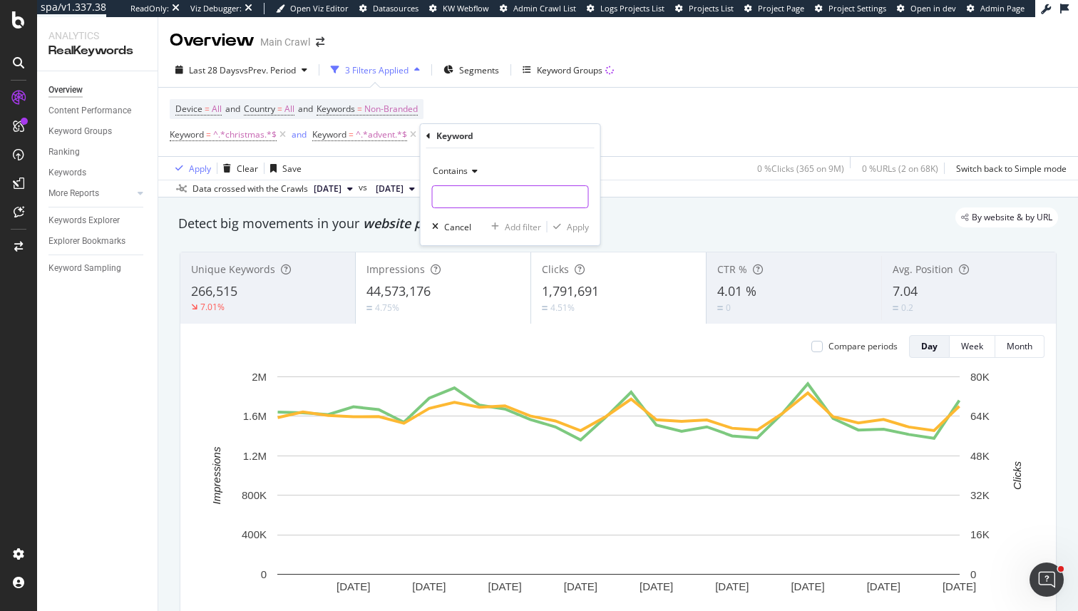
click at [470, 204] on input "text" at bounding box center [510, 196] width 155 height 23
type input "xmas"
click at [536, 230] on div "Add filter" at bounding box center [523, 227] width 36 height 12
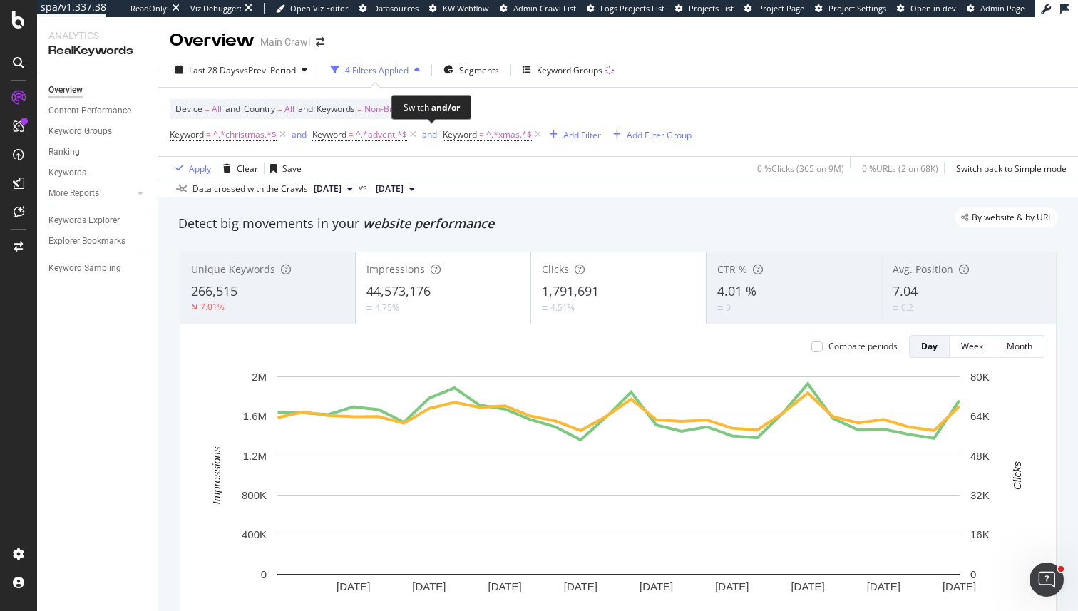
click at [427, 143] on span "and" at bounding box center [431, 135] width 24 height 20
click at [429, 138] on div "and" at bounding box center [429, 134] width 15 height 12
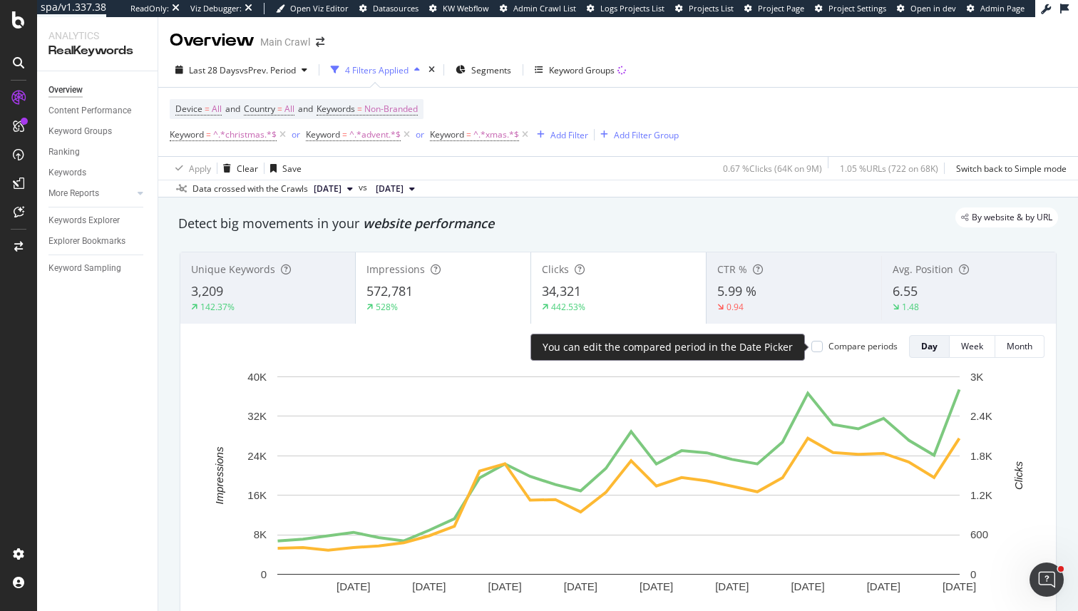
click at [849, 349] on div "Compare periods" at bounding box center [863, 346] width 69 height 12
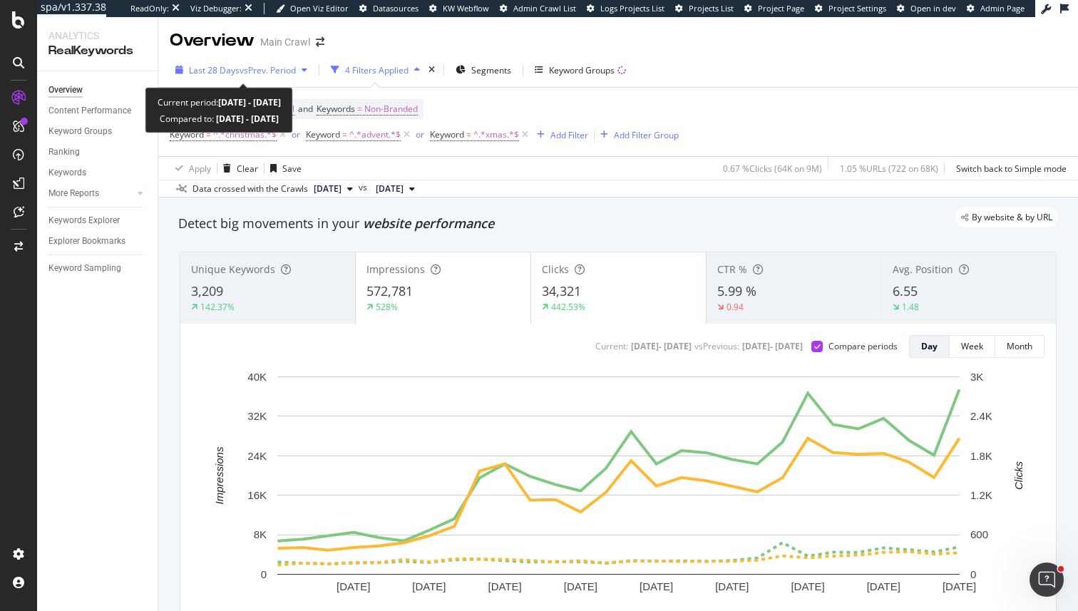
click at [260, 66] on span "vs Prev. Period" at bounding box center [268, 70] width 56 height 12
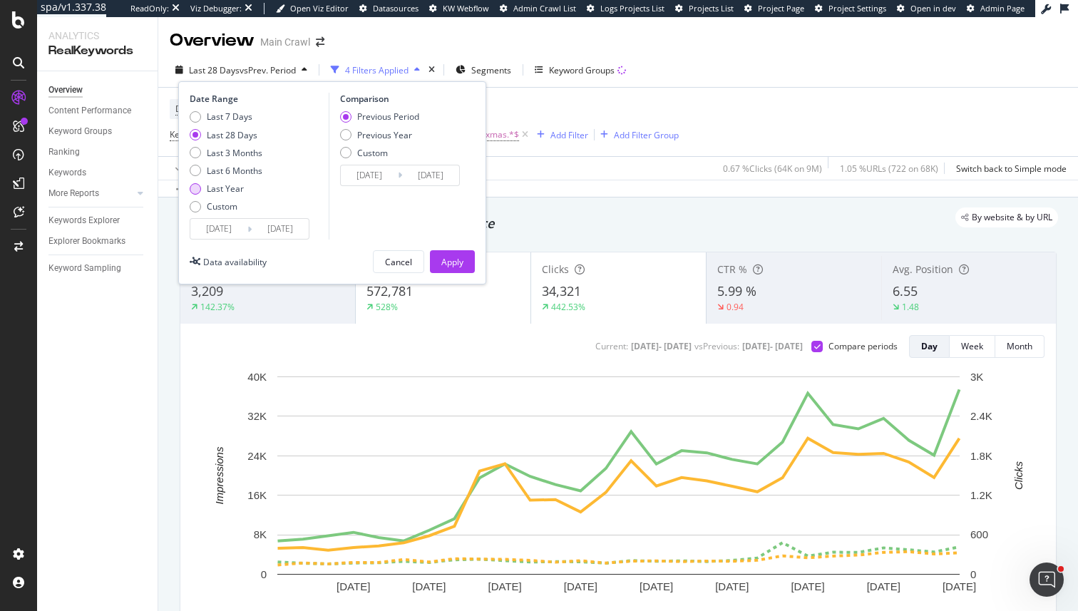
click at [244, 192] on div "Last Year" at bounding box center [226, 189] width 73 height 12
type input "[DATE]"
click at [435, 263] on button "Apply" at bounding box center [452, 261] width 45 height 23
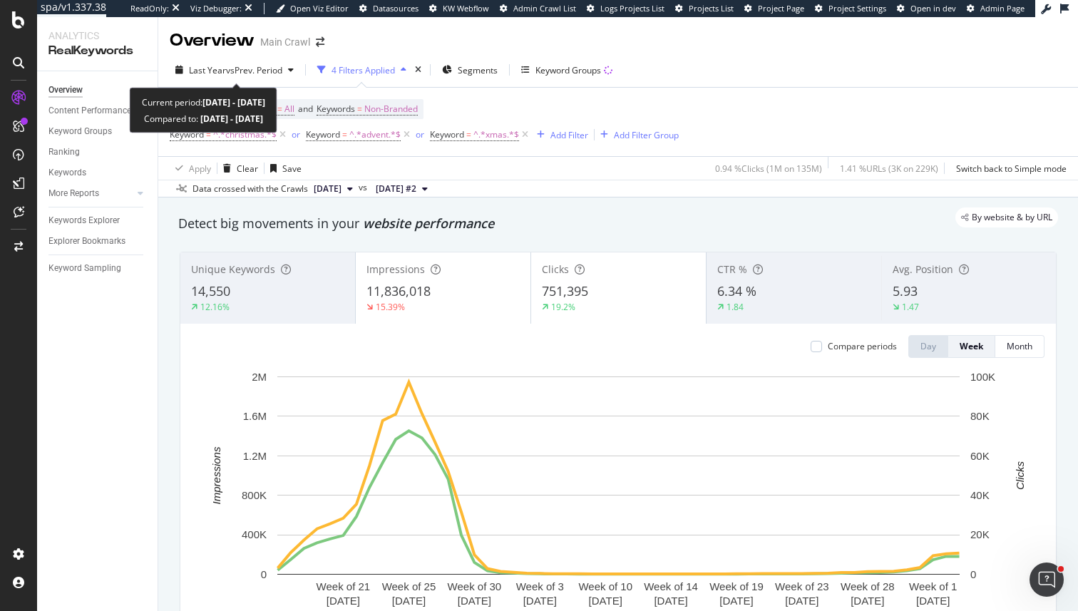
click at [243, 84] on div "Last Year vs Prev. Period 4 Filters Applied Segments Keyword Groups" at bounding box center [618, 72] width 920 height 29
click at [255, 68] on span "vs Prev. Period" at bounding box center [254, 70] width 56 height 12
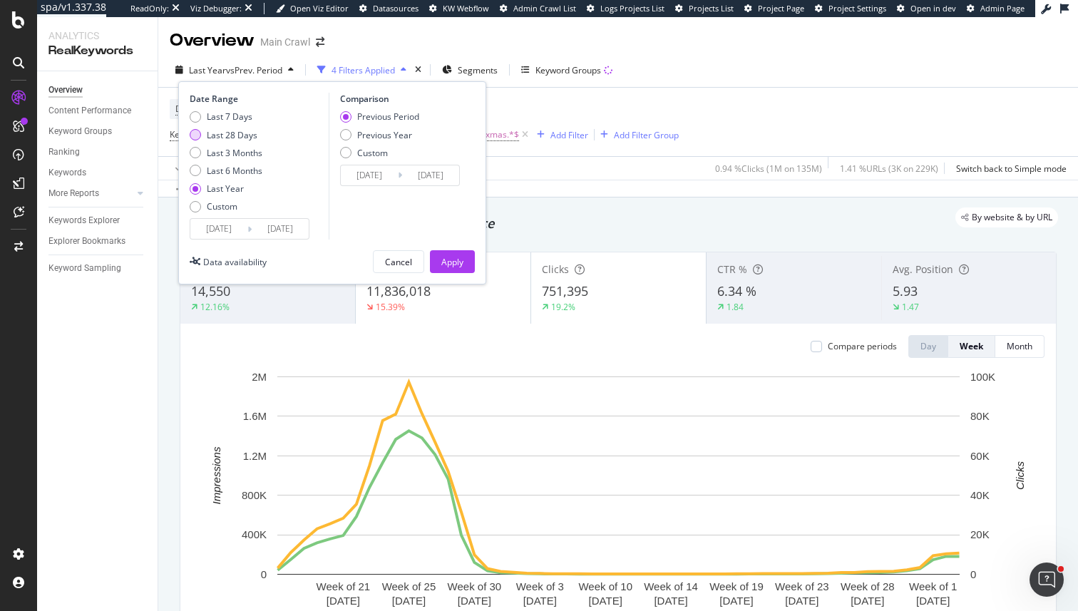
click at [219, 131] on div "Last 28 Days" at bounding box center [232, 135] width 51 height 12
type input "[DATE]"
click at [241, 149] on div "Last 3 Months" at bounding box center [235, 153] width 56 height 12
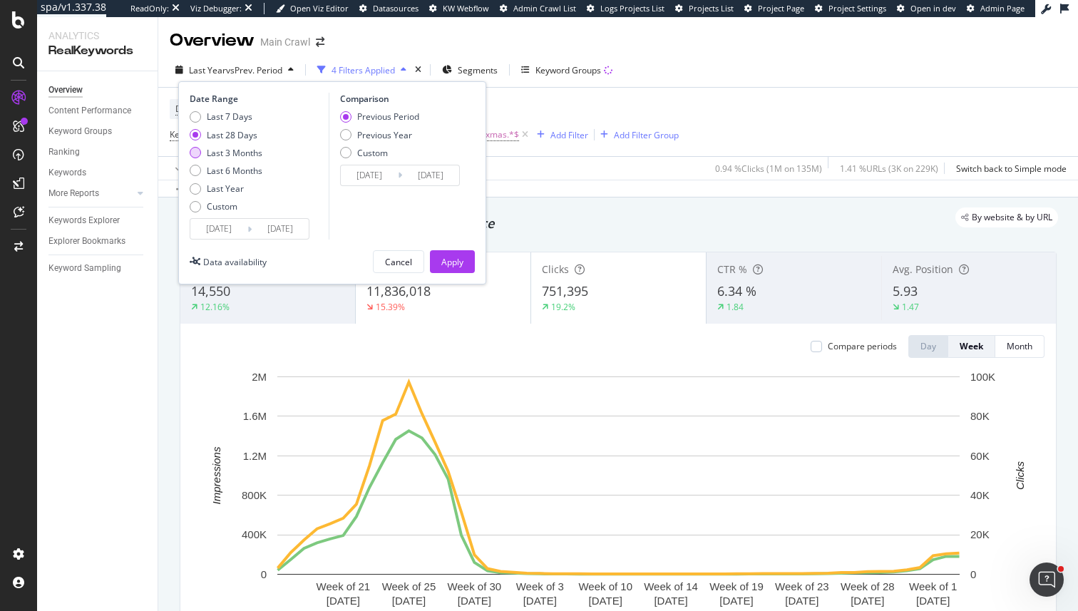
type input "[DATE]"
click at [237, 137] on div "Last 28 Days" at bounding box center [232, 135] width 51 height 12
type input "[DATE]"
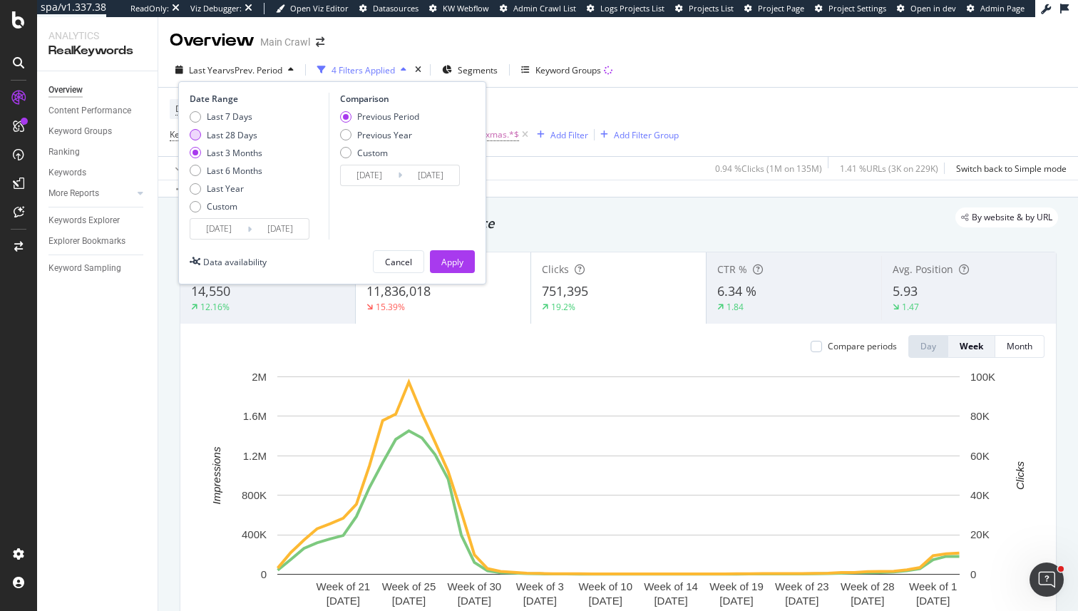
type input "[DATE]"
click at [385, 136] on div "Previous Year" at bounding box center [384, 135] width 55 height 12
type input "[DATE]"
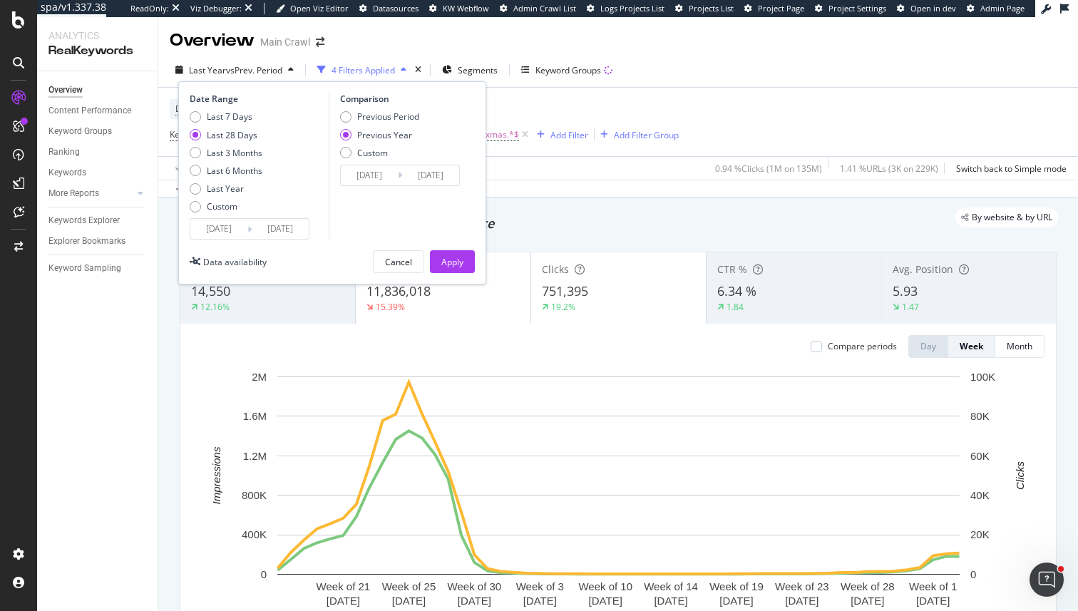
click at [451, 249] on div "Date Range Last 7 Days Last 28 Days Last 3 Months Last 6 Months Last Year Custo…" at bounding box center [332, 182] width 308 height 203
click at [451, 256] on div "Apply" at bounding box center [452, 262] width 22 height 12
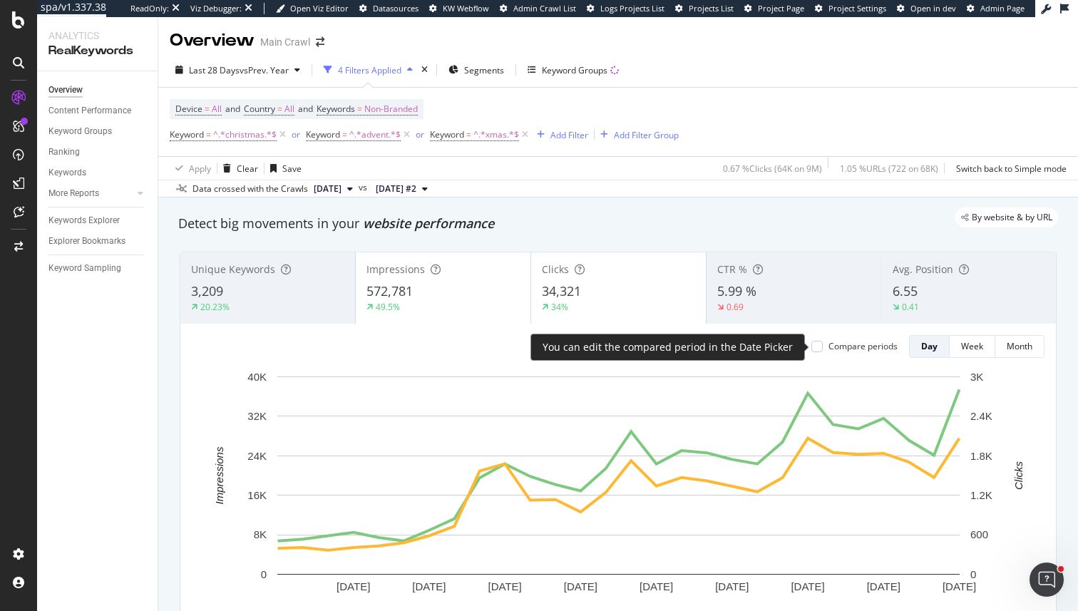
click at [880, 352] on div "Compare periods" at bounding box center [863, 346] width 69 height 12
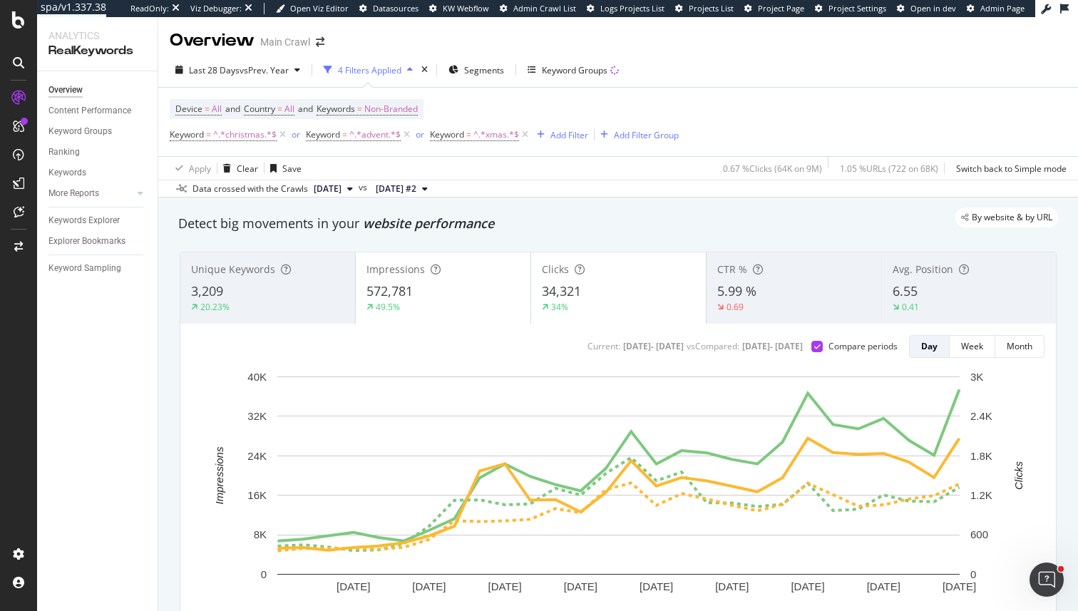
click at [928, 309] on div "0.41" at bounding box center [911, 307] width 36 height 13
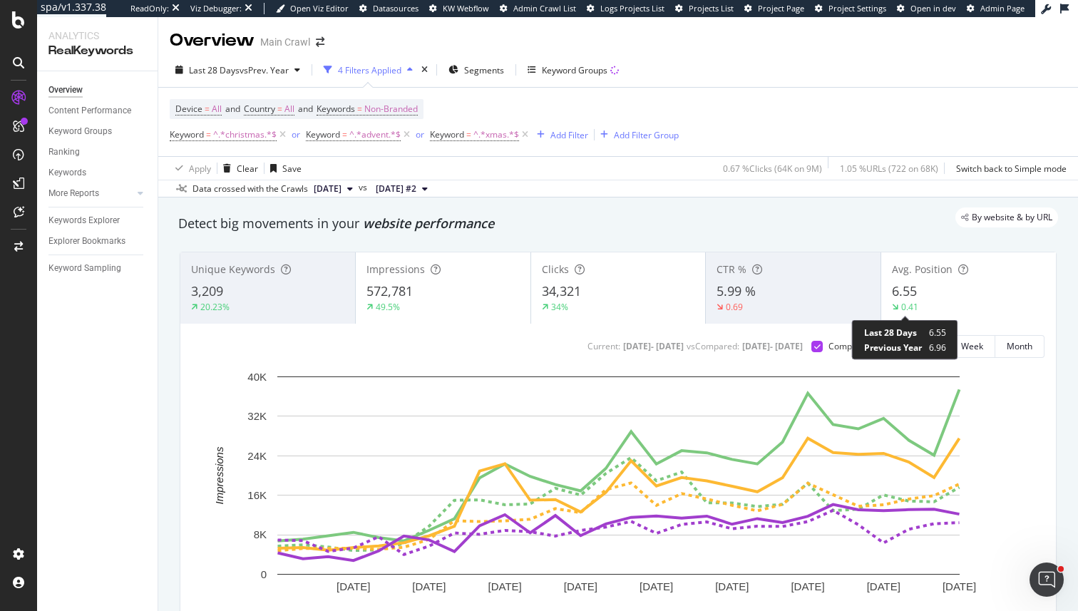
click at [914, 310] on div "0.41" at bounding box center [909, 307] width 17 height 12
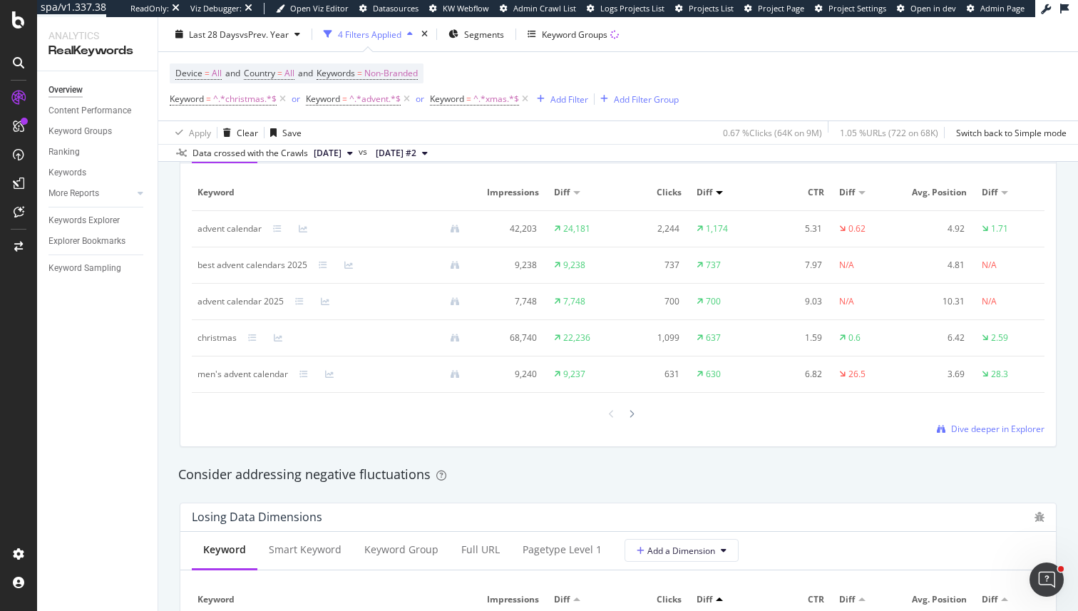
scroll to position [1350, 0]
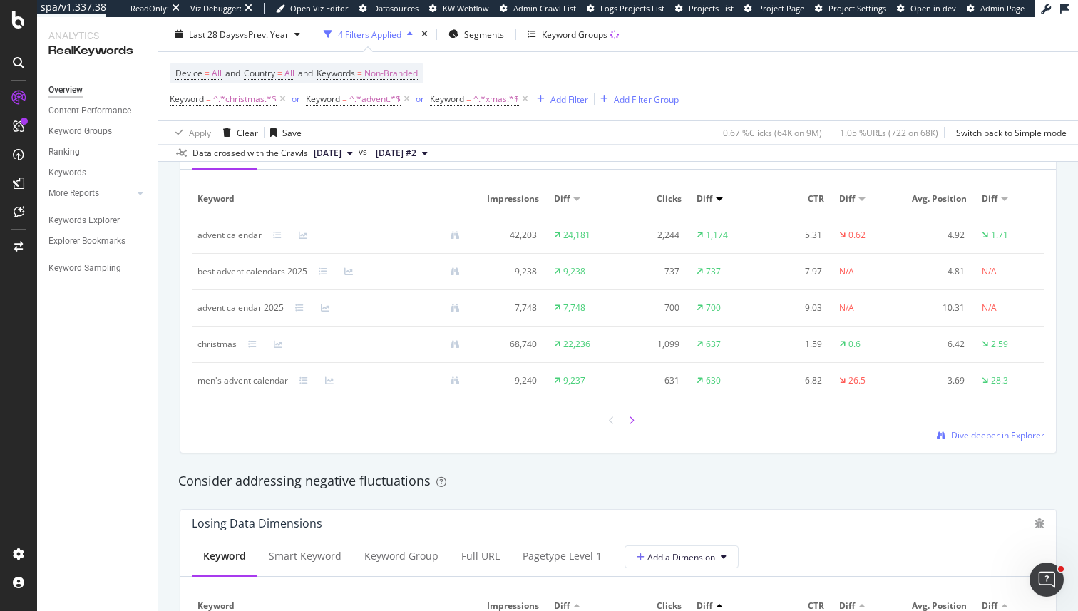
click at [633, 427] on div at bounding box center [631, 420] width 13 height 19
click at [626, 422] on div at bounding box center [631, 420] width 13 height 19
click at [614, 421] on icon at bounding box center [612, 421] width 6 height 9
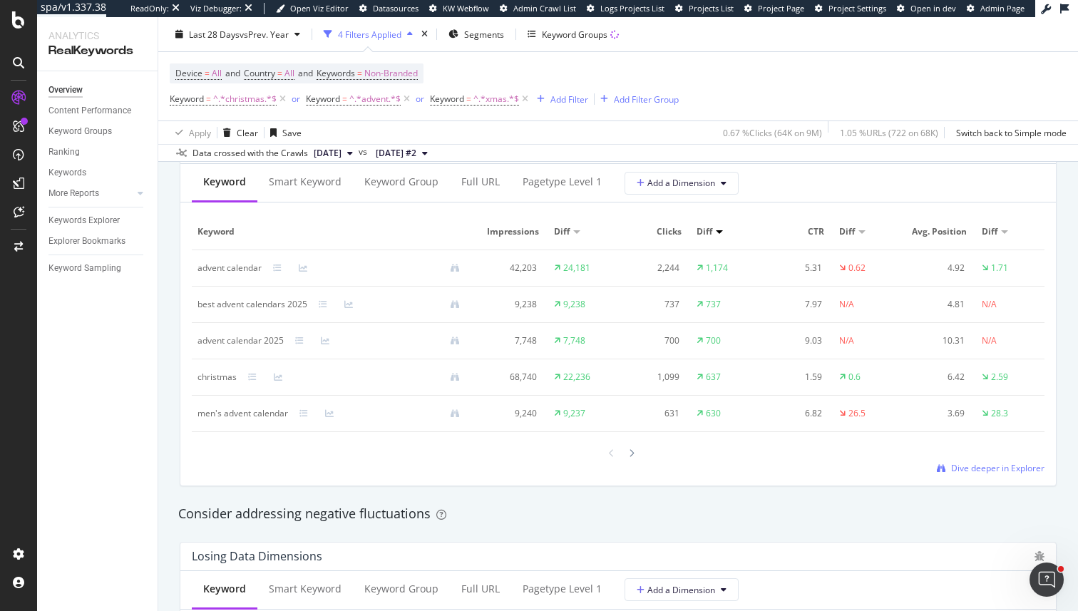
scroll to position [1308, 0]
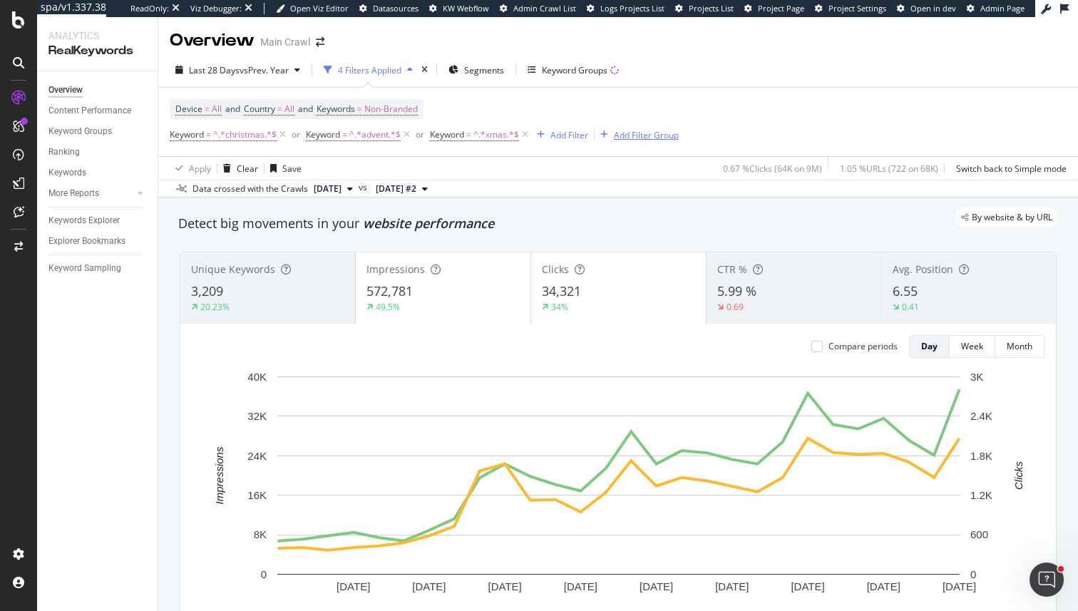
click at [628, 138] on div "Add Filter Group" at bounding box center [646, 135] width 65 height 12
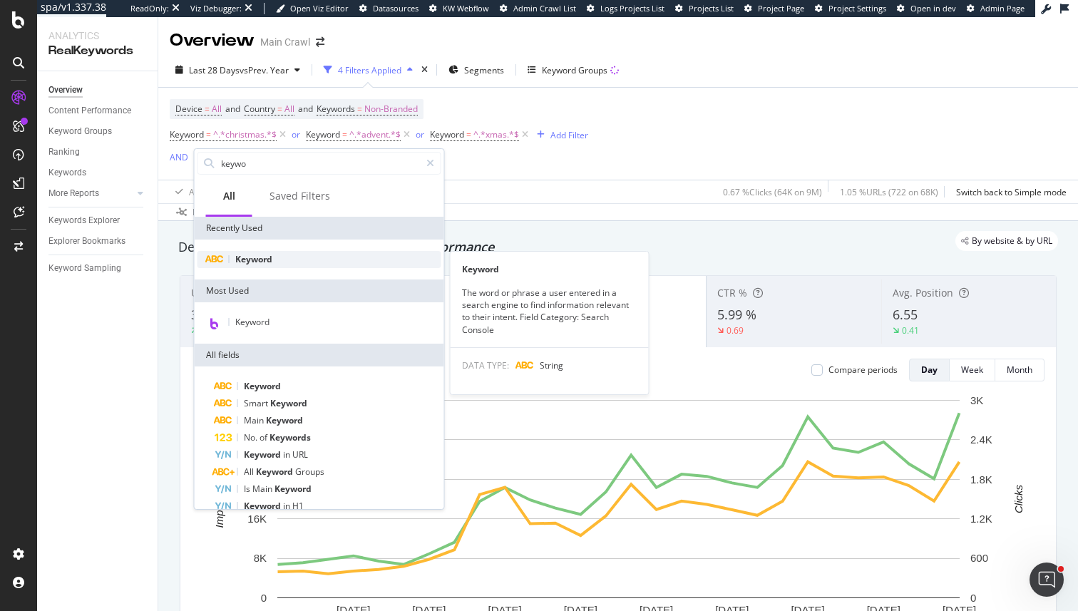
type input "keywo"
click at [287, 262] on div "Keyword" at bounding box center [320, 259] width 244 height 17
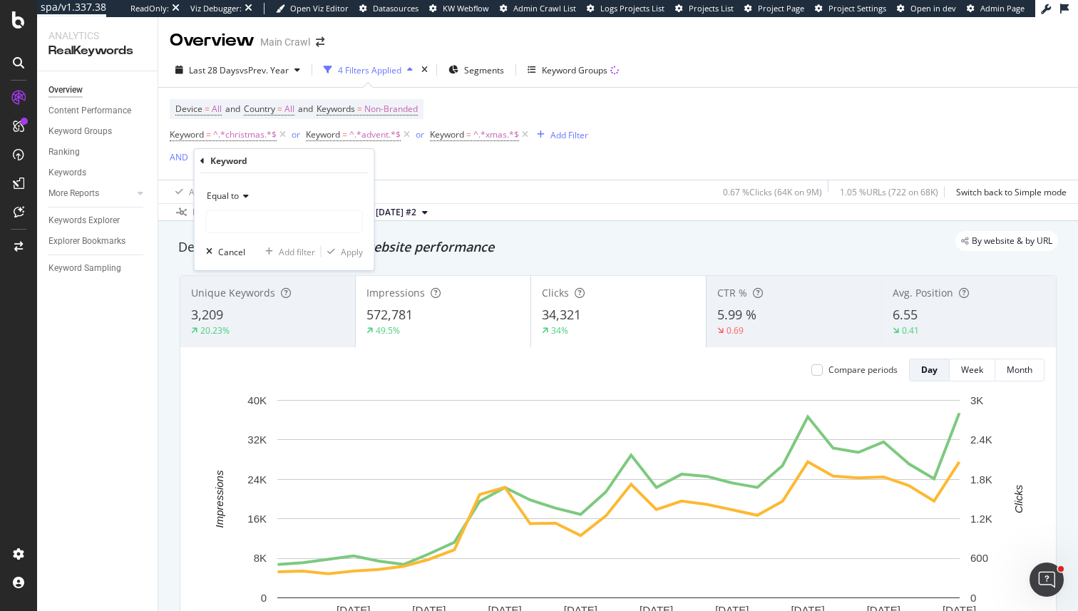
click at [235, 196] on span "Equal to" at bounding box center [223, 196] width 32 height 12
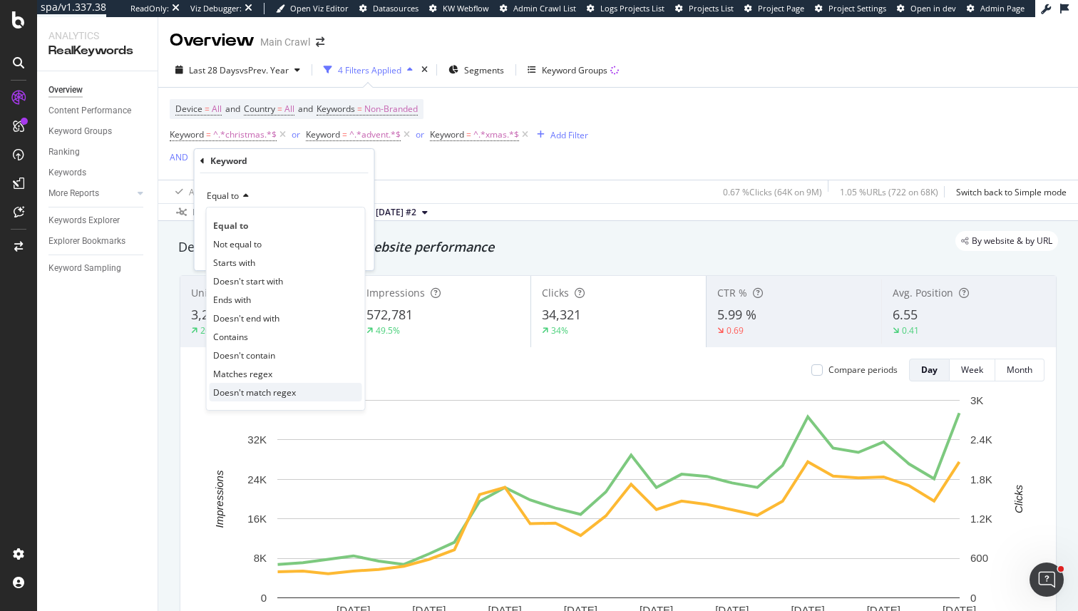
click at [250, 392] on span "Doesn't match regex" at bounding box center [254, 393] width 83 height 12
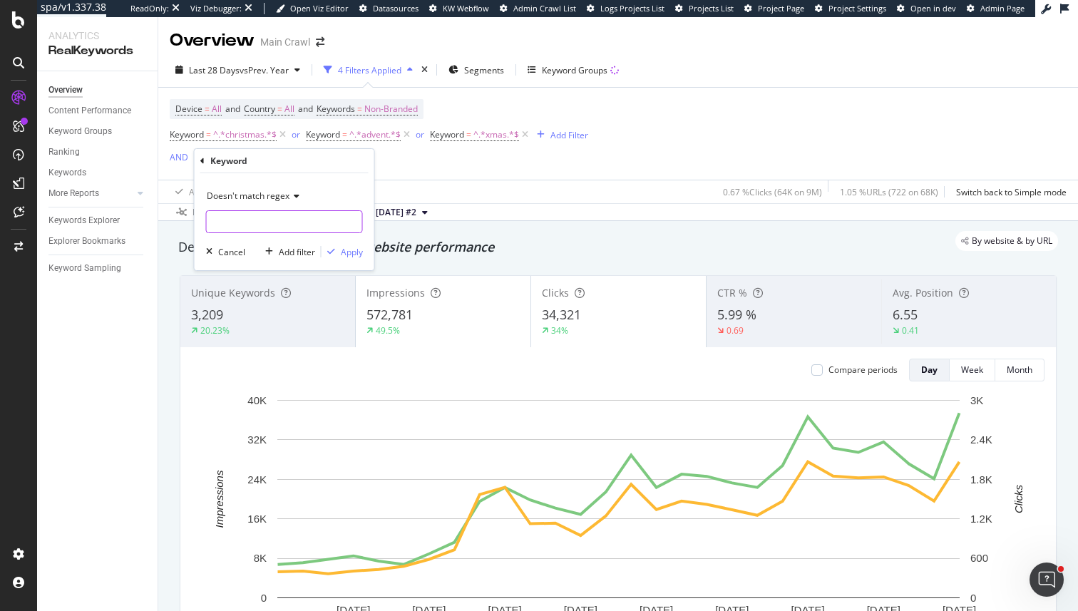
click at [241, 227] on input "text" at bounding box center [284, 221] width 155 height 23
type input "/"
type input "\b\d{4}\b"
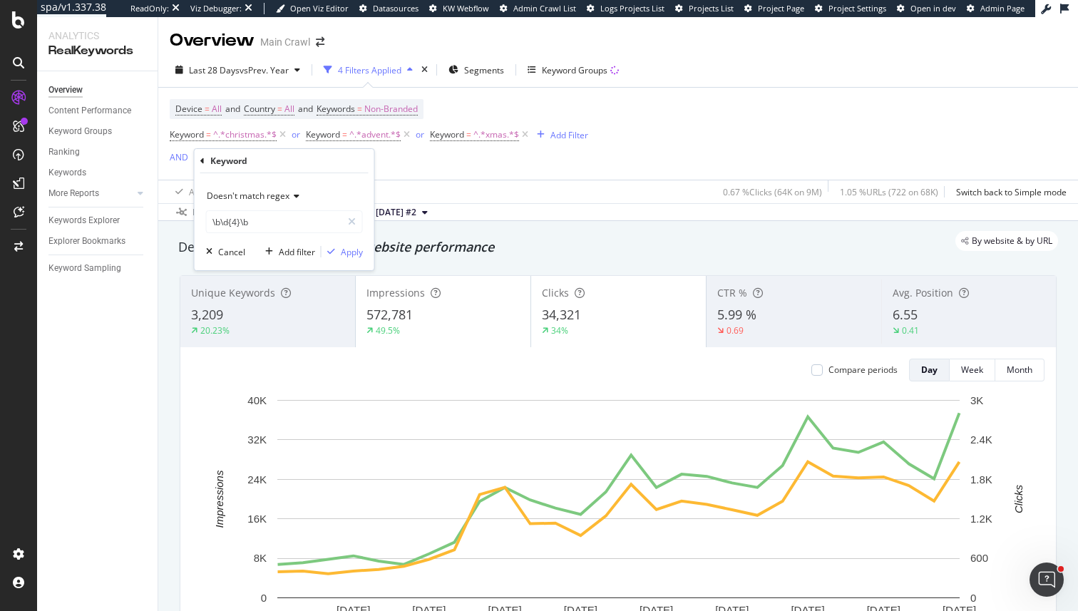
click at [366, 247] on div "Doesn't match regex \b\d{4}\b Cancel Add filter Apply" at bounding box center [285, 221] width 180 height 97
click at [349, 247] on div "Apply" at bounding box center [352, 252] width 22 height 12
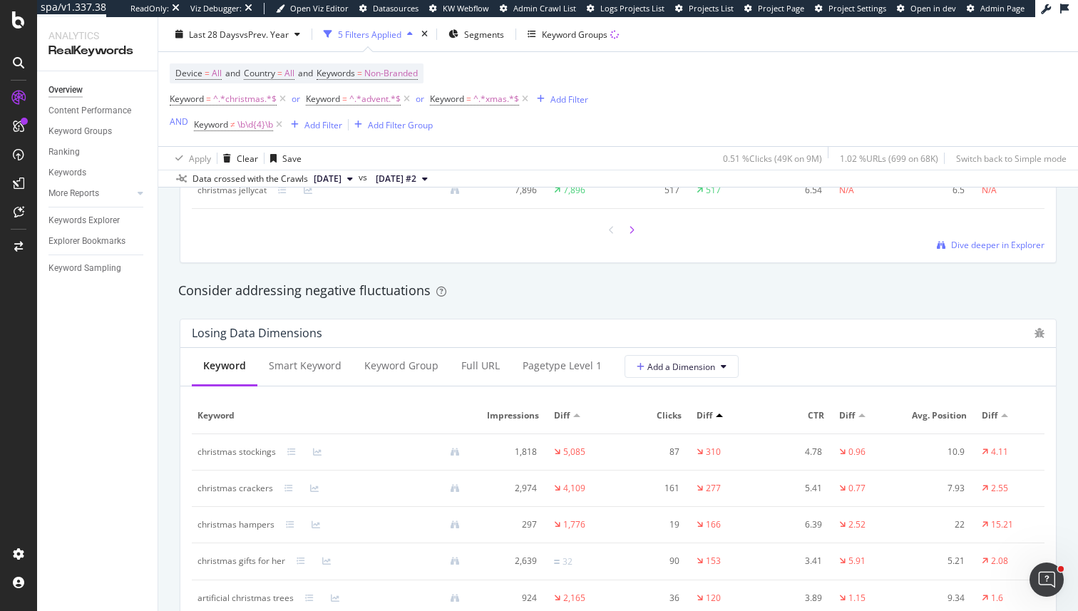
scroll to position [1604, 0]
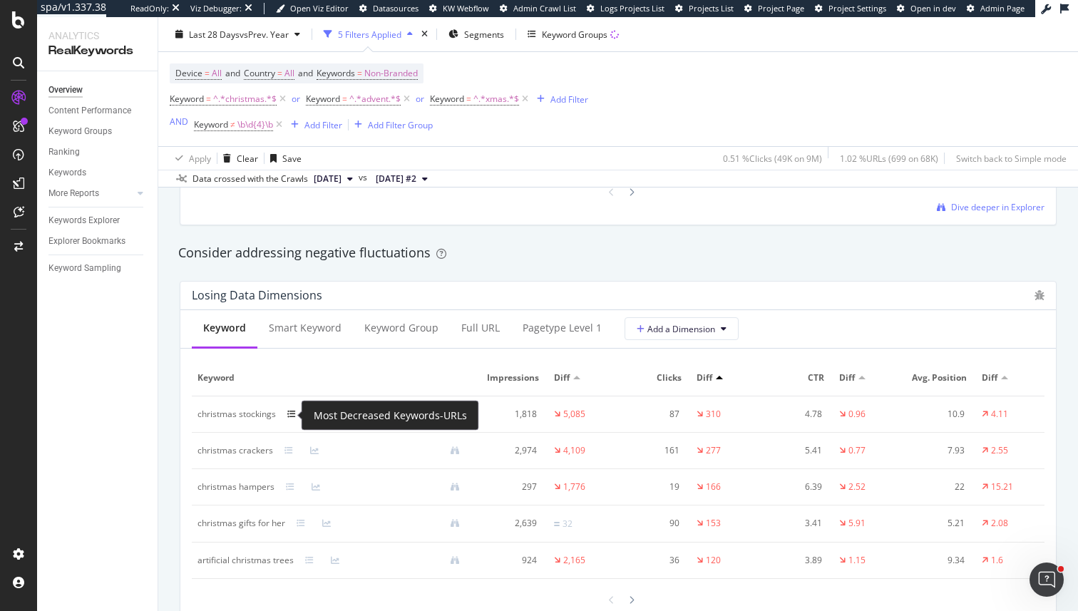
click at [293, 417] on icon at bounding box center [291, 414] width 9 height 9
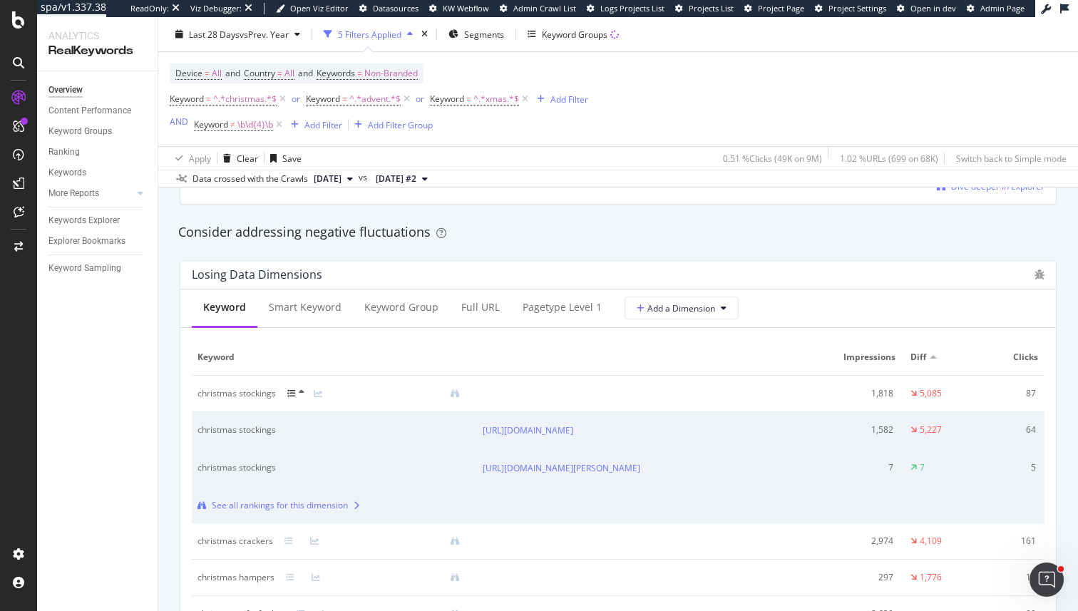
scroll to position [1626, 0]
click at [588, 434] on icon at bounding box center [583, 429] width 9 height 9
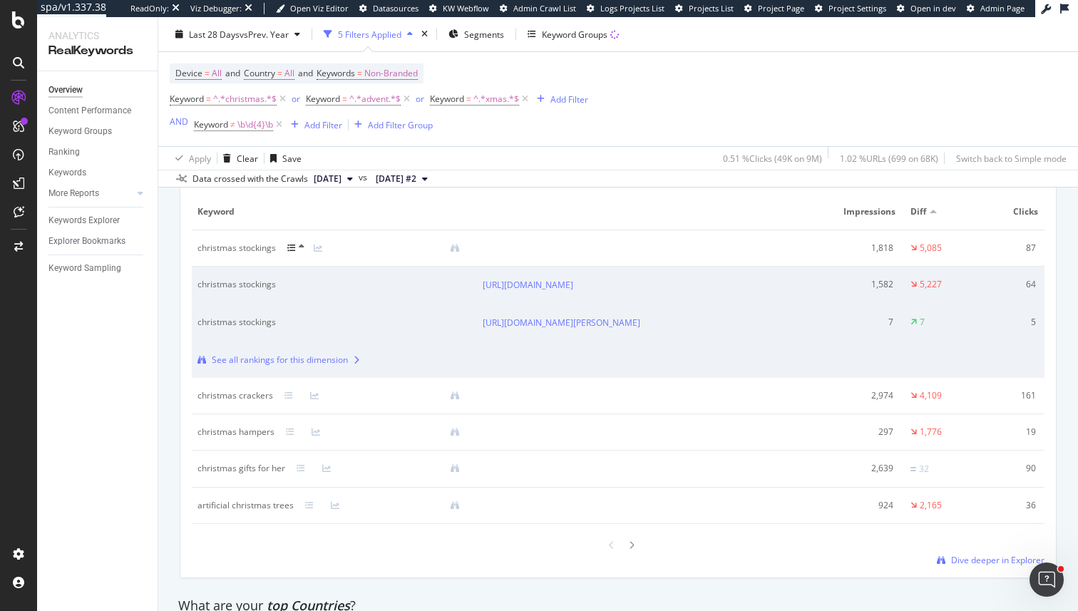
scroll to position [1748, 0]
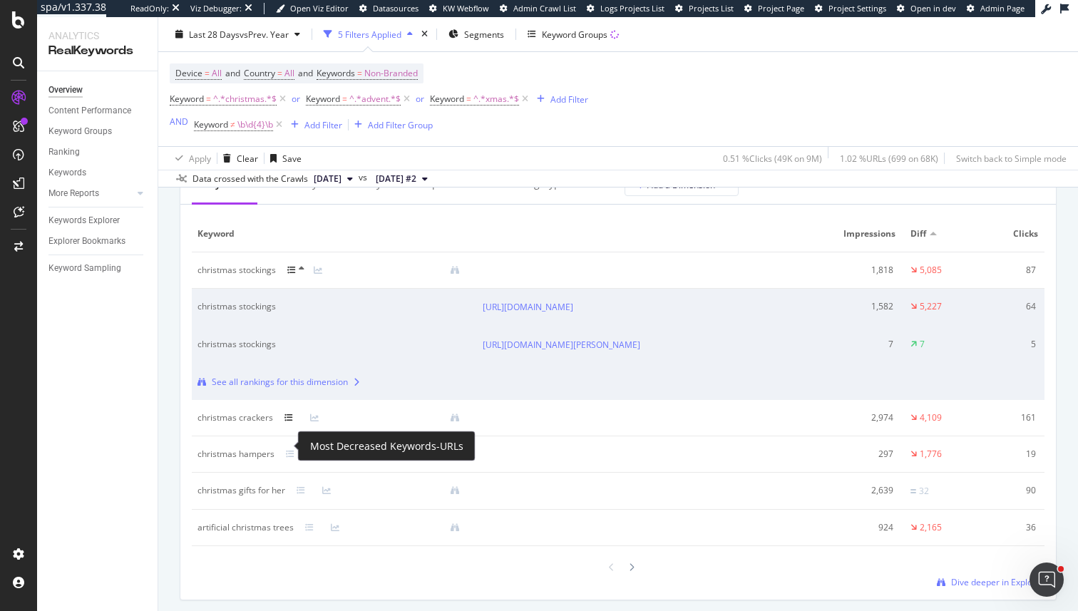
click at [285, 422] on icon at bounding box center [289, 418] width 9 height 9
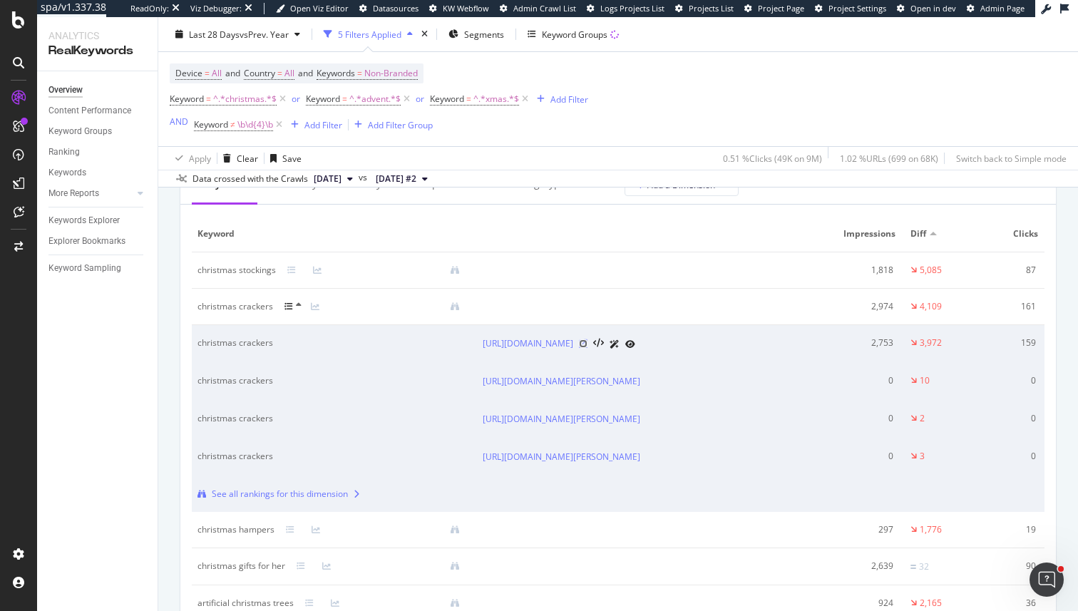
click at [588, 348] on icon at bounding box center [583, 343] width 9 height 9
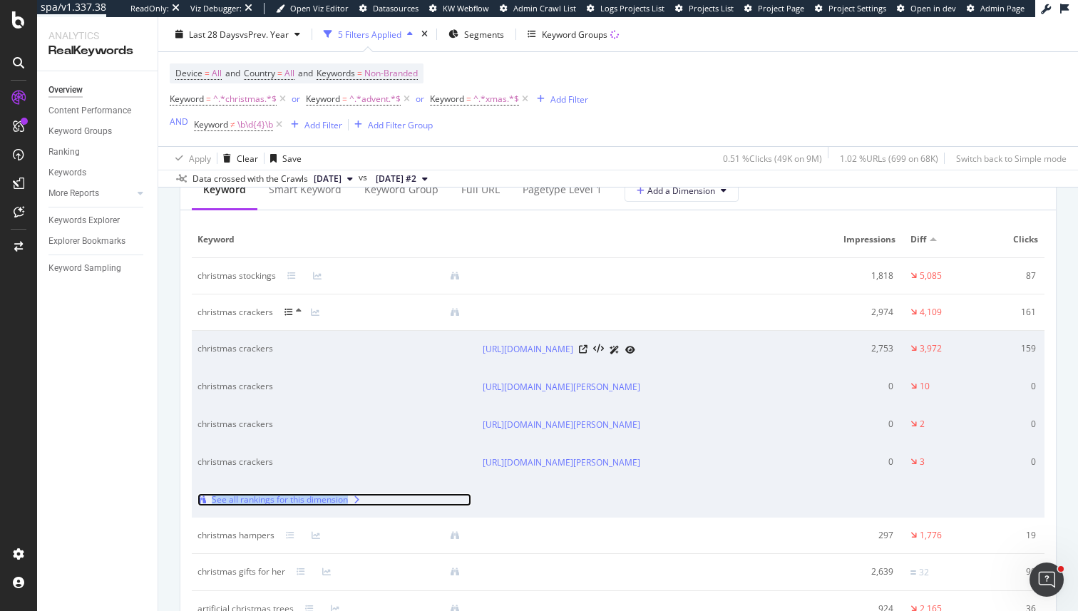
scroll to position [1737, 0]
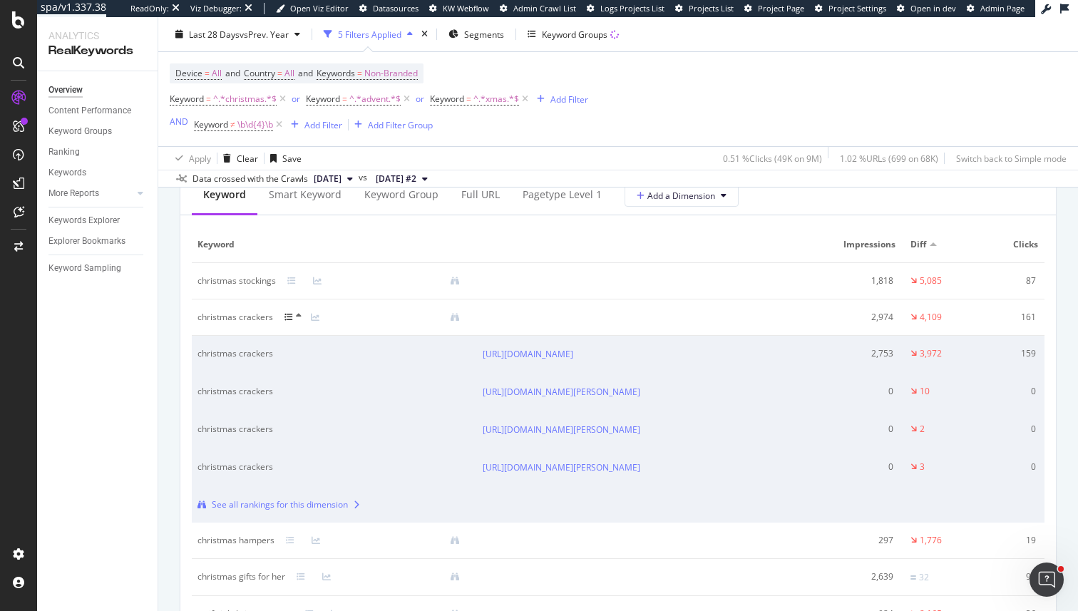
click at [526, 290] on td at bounding box center [655, 281] width 357 height 36
click at [299, 282] on div at bounding box center [302, 283] width 6 height 6
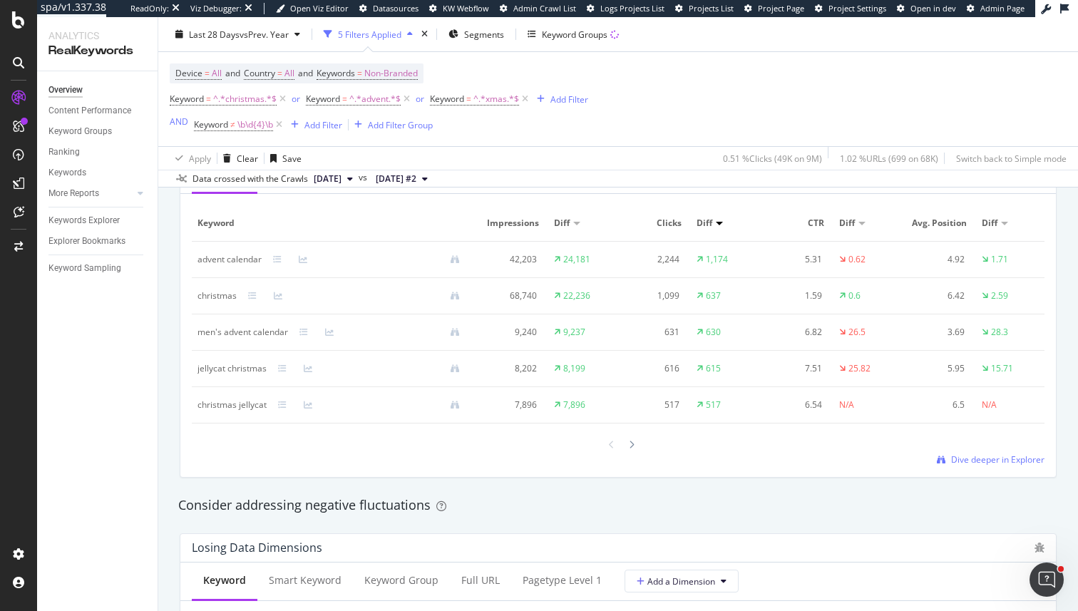
scroll to position [1352, 0]
